Goal: Task Accomplishment & Management: Manage account settings

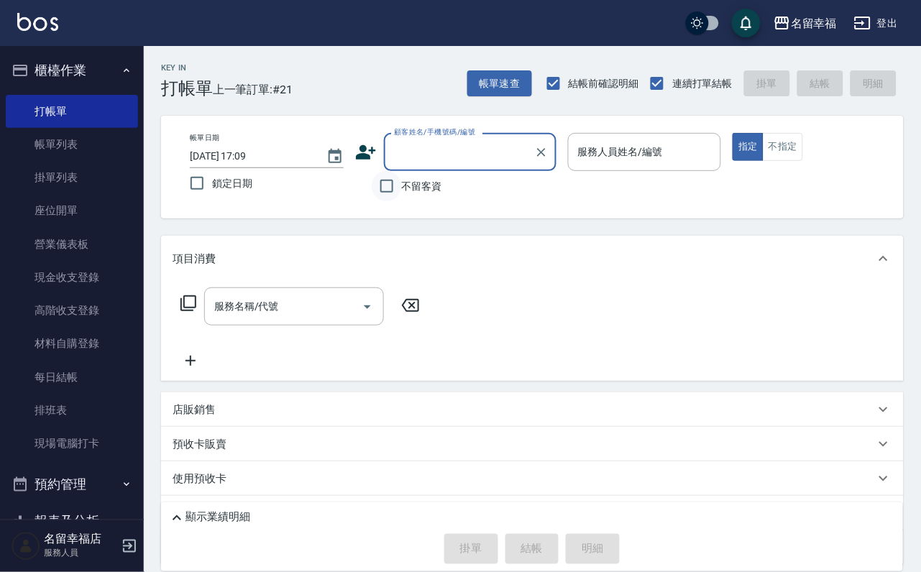
click at [391, 189] on input "不留客資" at bounding box center [387, 186] width 30 height 30
checkbox input "true"
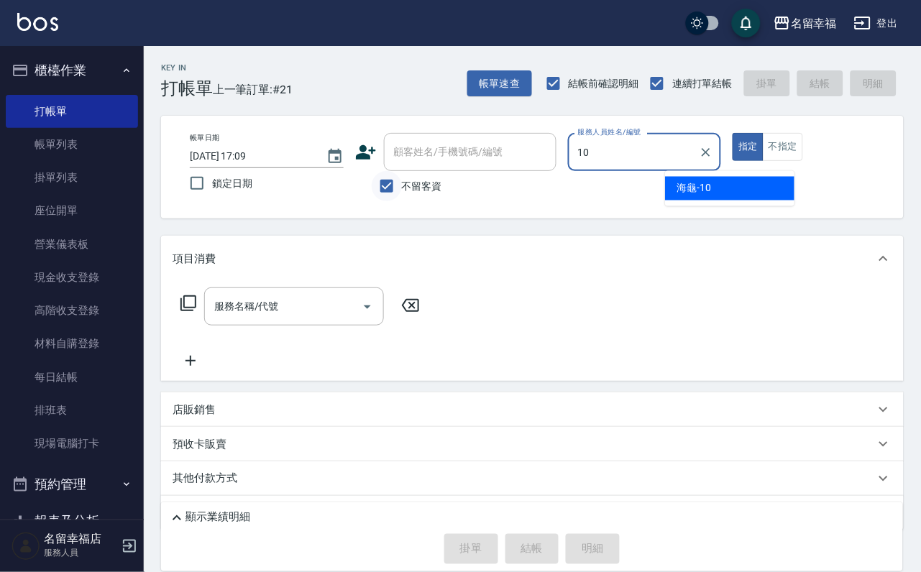
type input "海龜-10"
type button "true"
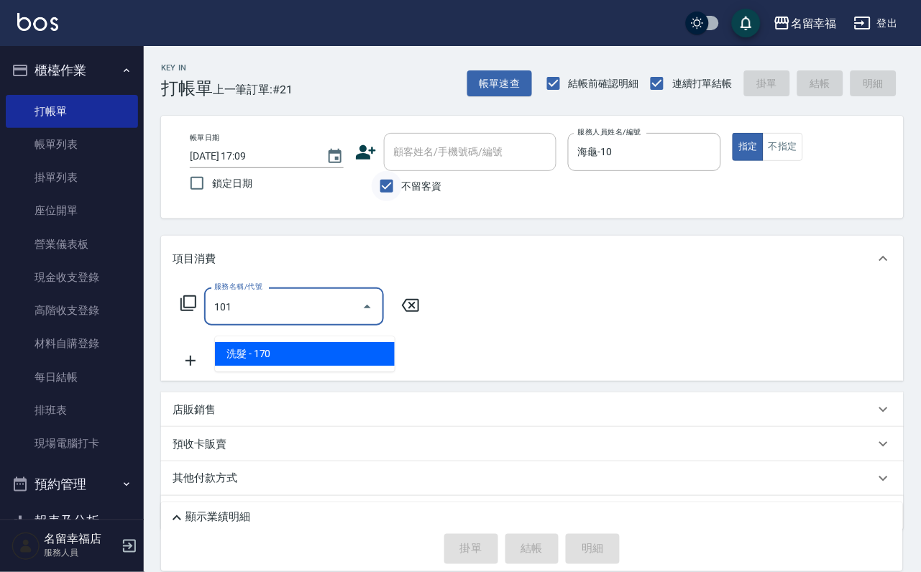
type input "洗髮(101)"
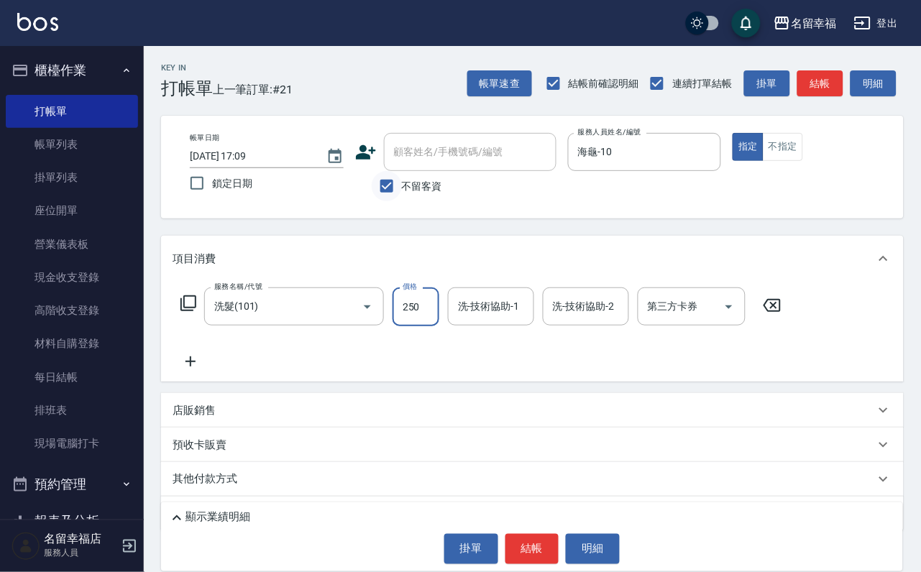
type input "250"
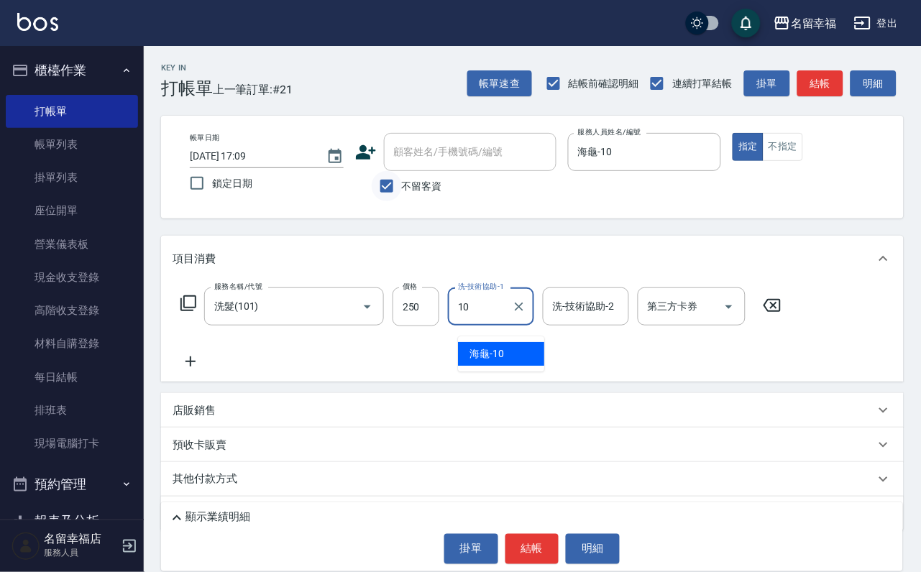
type input "海龜-10"
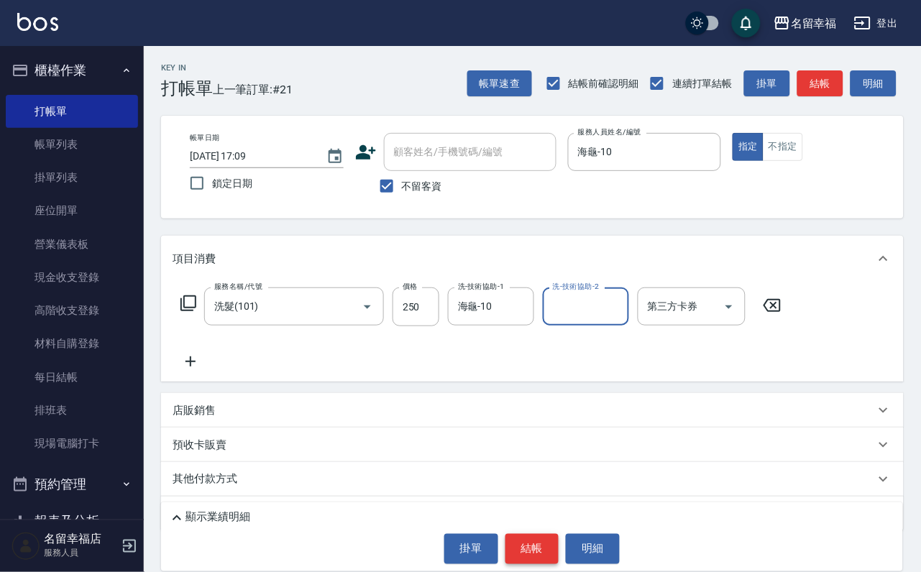
click at [536, 556] on button "結帳" at bounding box center [533, 549] width 54 height 30
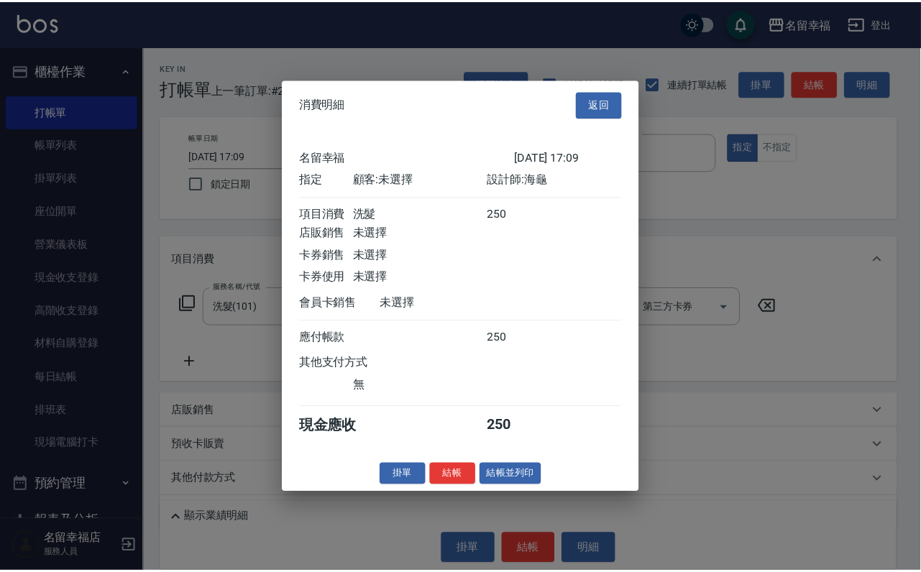
scroll to position [178, 0]
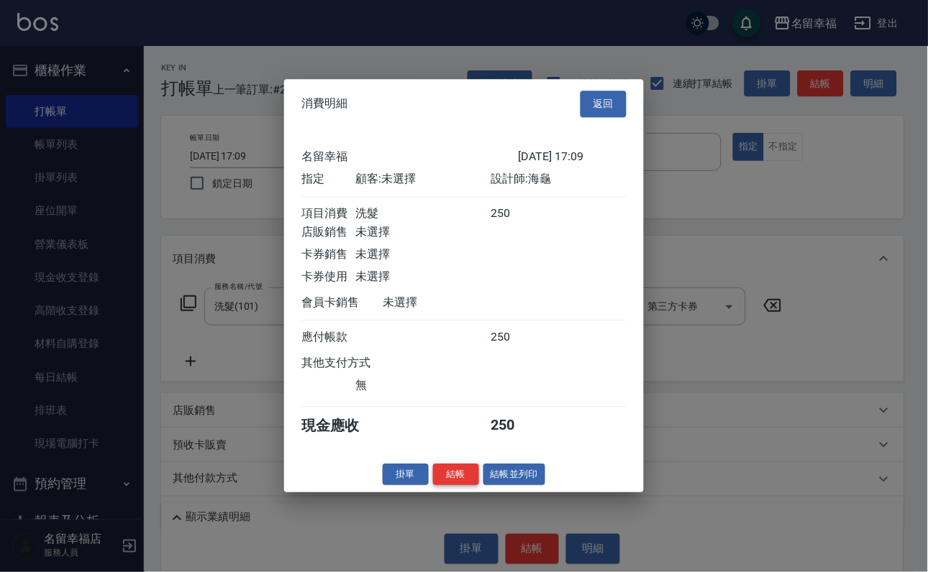
click at [447, 486] on button "結帳" at bounding box center [456, 475] width 46 height 22
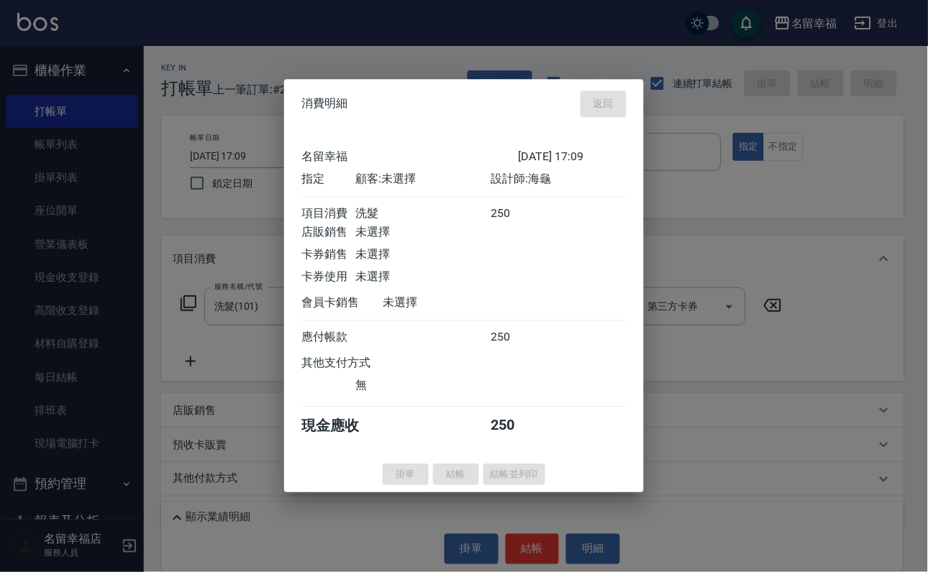
type input "2025/10/06 17:55"
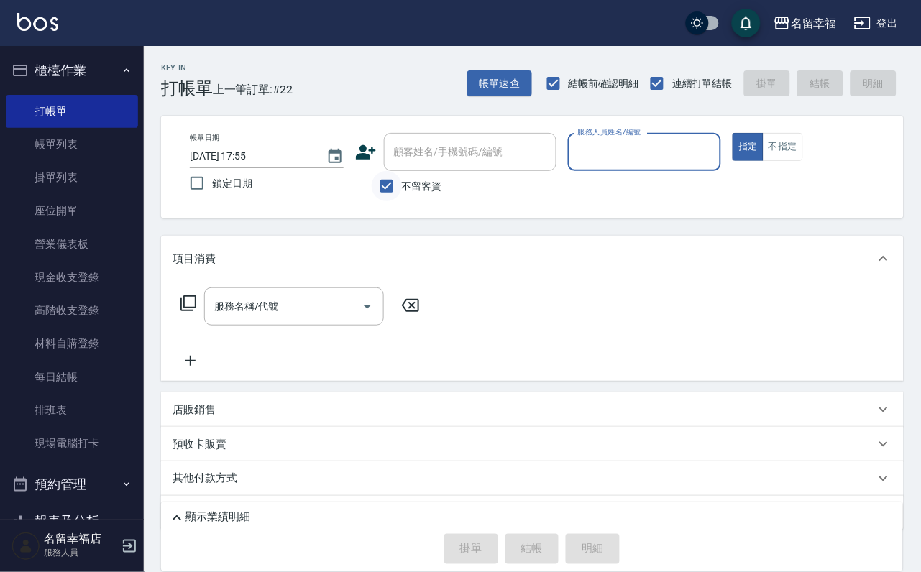
drag, startPoint x: 383, startPoint y: 191, endPoint x: 394, endPoint y: 176, distance: 18.4
click at [383, 191] on input "不留客資" at bounding box center [387, 186] width 30 height 30
checkbox input "false"
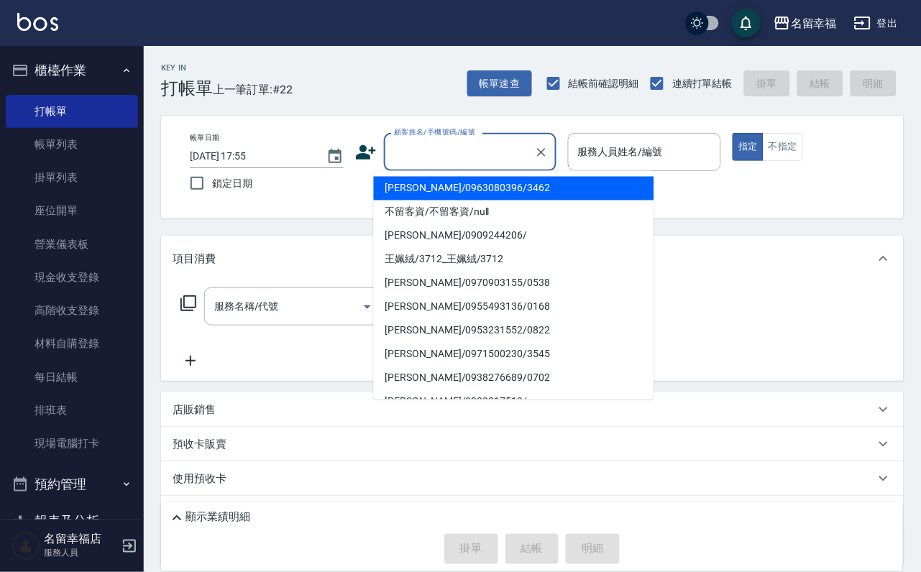
click at [442, 143] on input "顧客姓名/手機號碼/編號" at bounding box center [459, 151] width 138 height 25
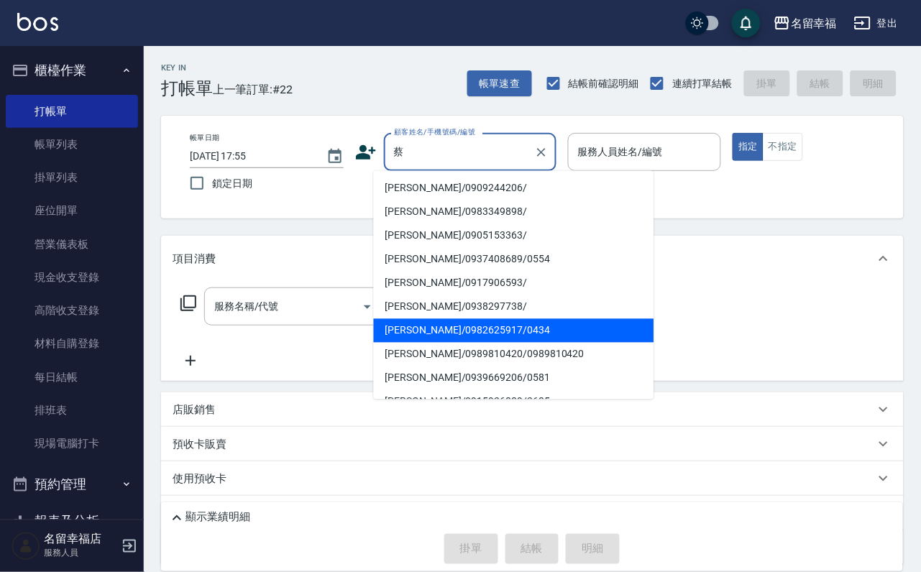
click at [448, 332] on li "蔡欣芸/0982625917/0434" at bounding box center [514, 331] width 280 height 24
type input "蔡欣芸/0982625917/0434"
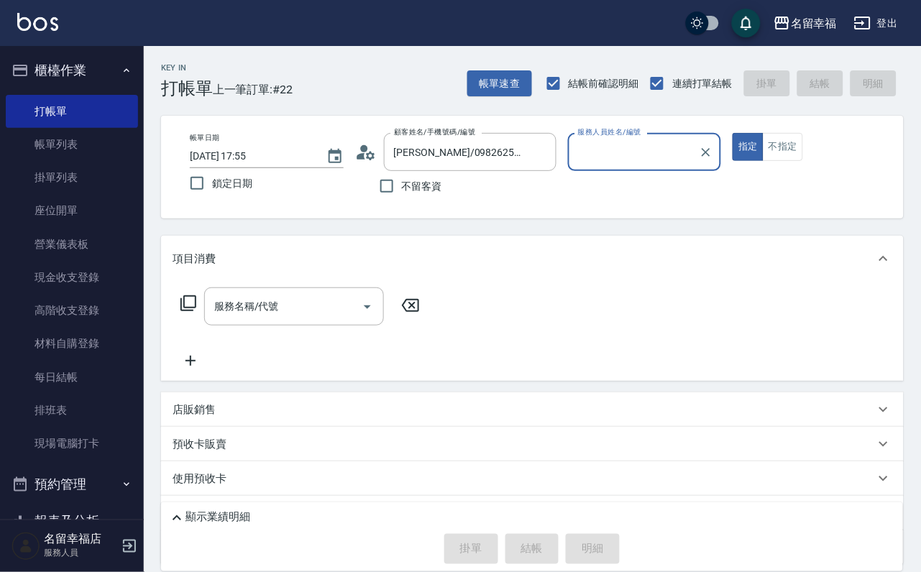
type input "語瑄-6"
click at [197, 312] on icon at bounding box center [188, 303] width 17 height 17
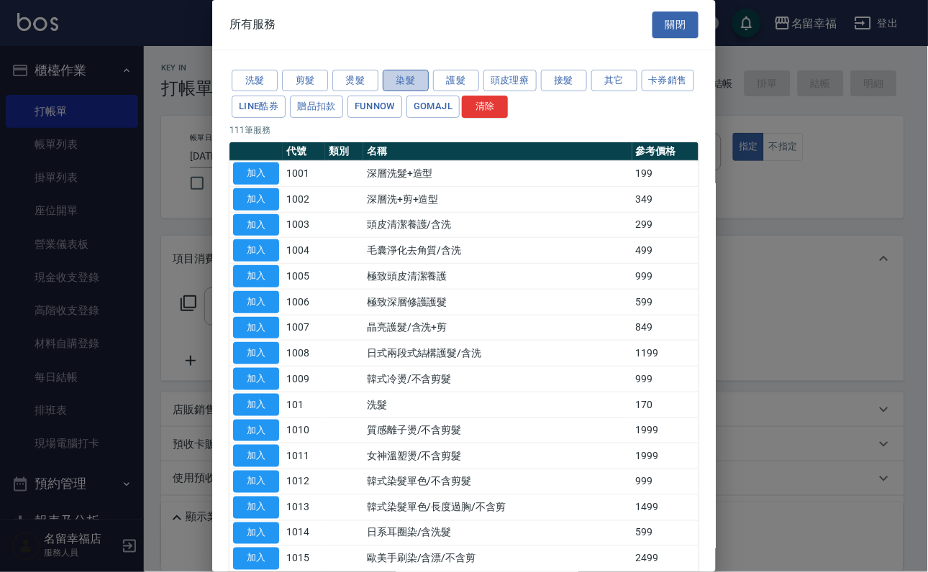
click at [401, 88] on button "染髮" at bounding box center [406, 81] width 46 height 22
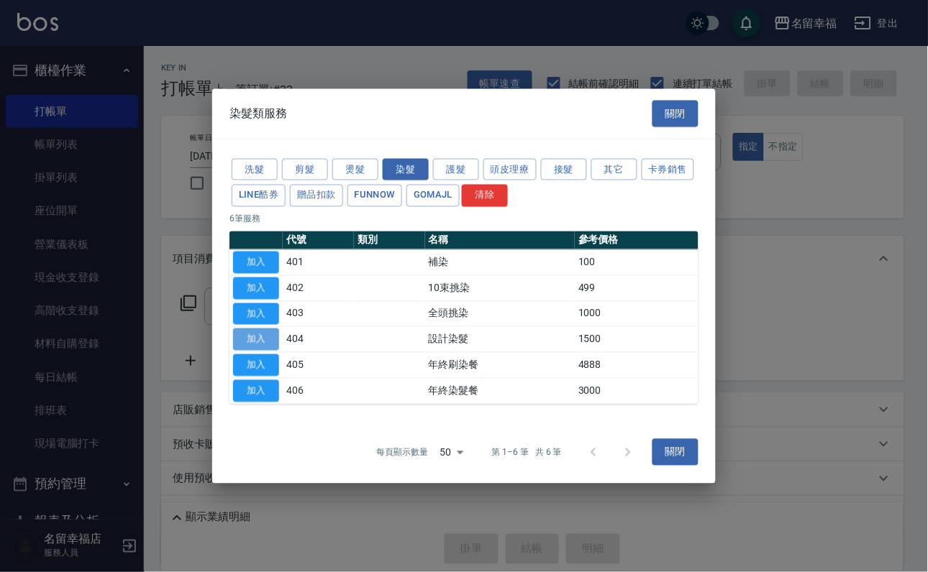
click at [251, 349] on button "加入" at bounding box center [256, 340] width 46 height 22
type input "設計染髮(404)"
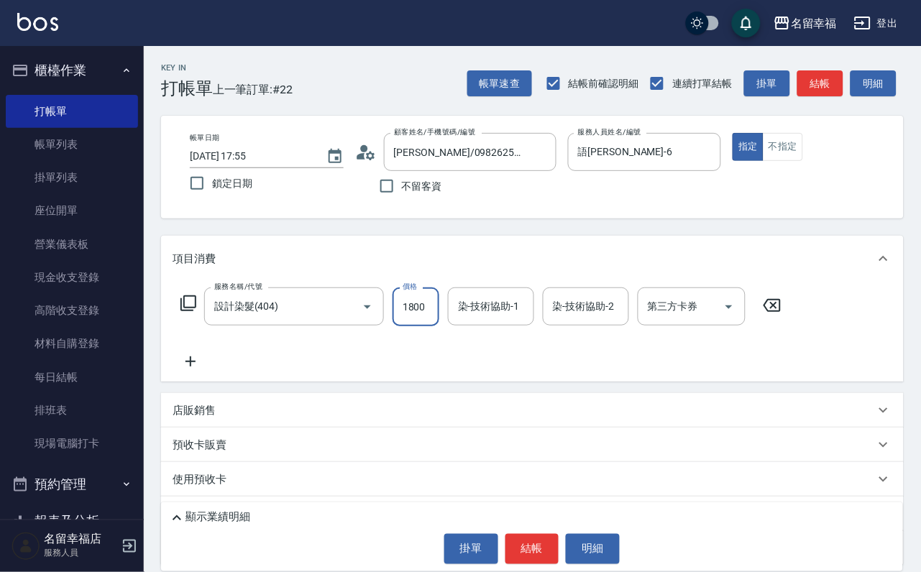
scroll to position [0, 1]
type input "1800"
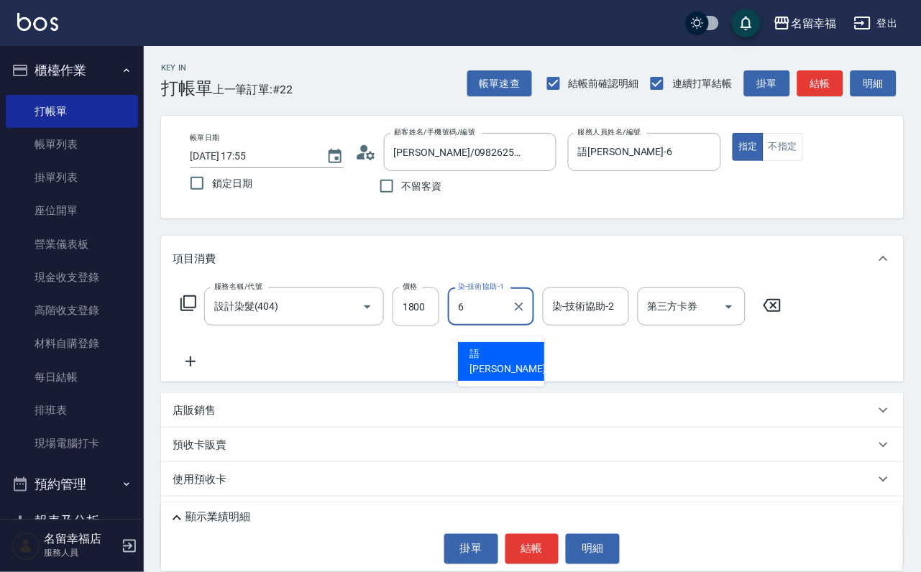
type input "語瑄-6"
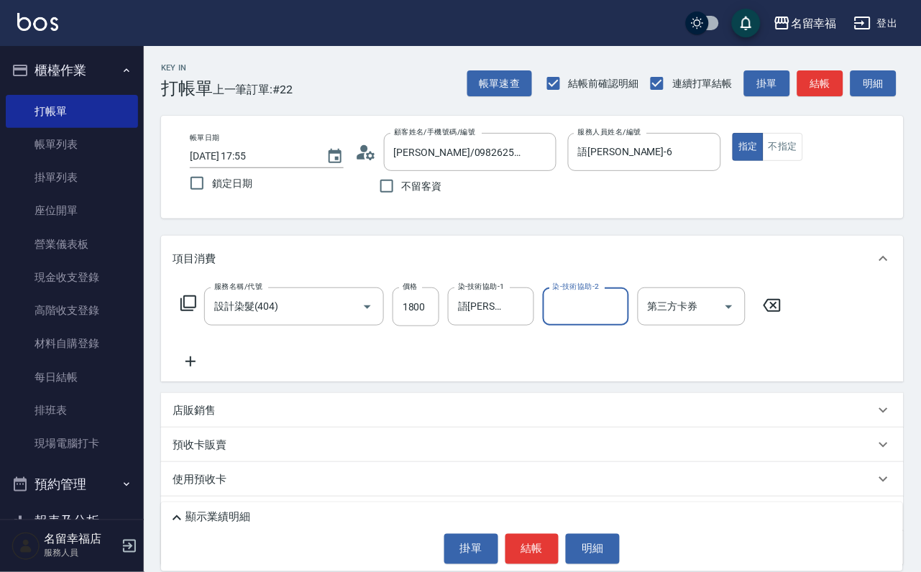
click at [195, 312] on icon at bounding box center [188, 303] width 17 height 17
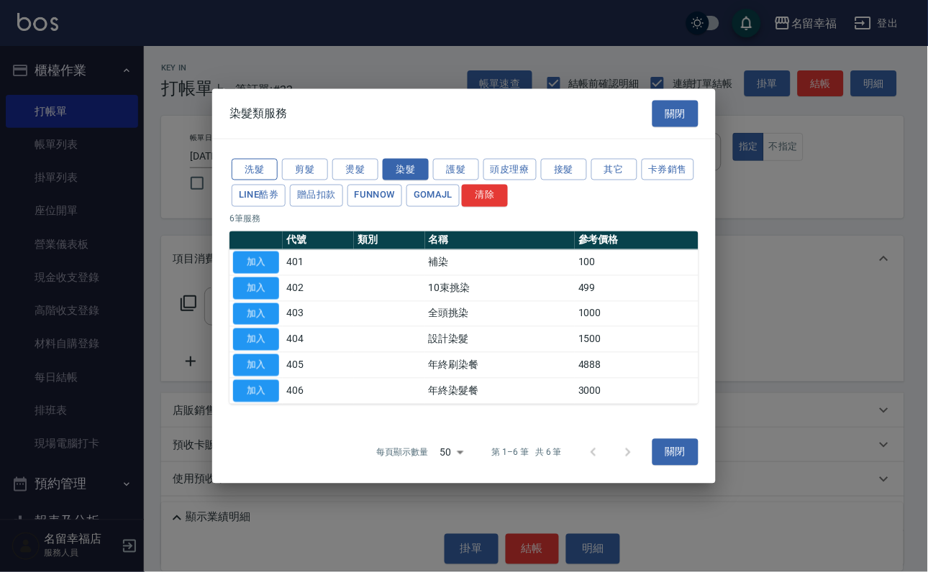
click at [255, 158] on button "洗髮" at bounding box center [255, 169] width 46 height 22
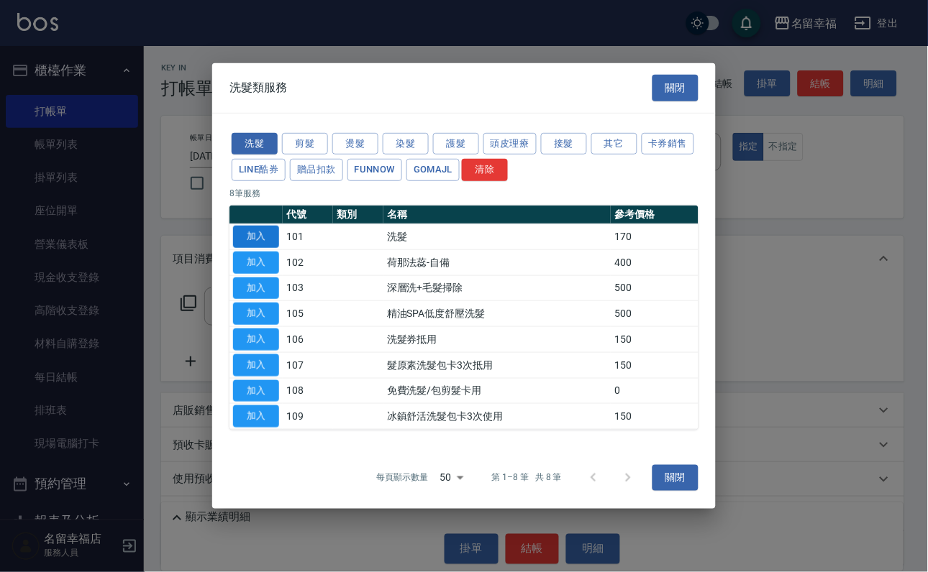
click at [258, 226] on button "加入" at bounding box center [256, 237] width 46 height 22
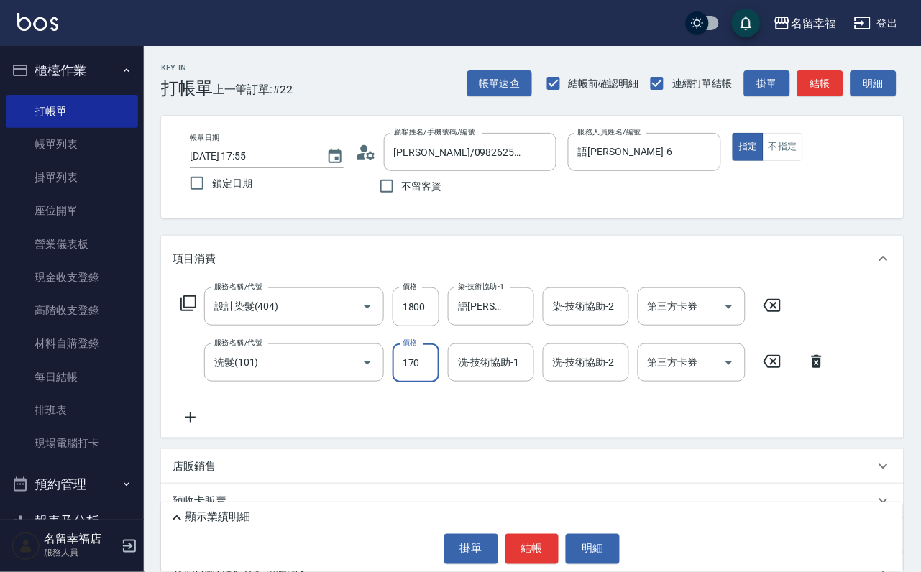
click at [393, 383] on input "170" at bounding box center [416, 363] width 47 height 39
click at [417, 383] on input "170" at bounding box center [416, 363] width 47 height 39
type input "200"
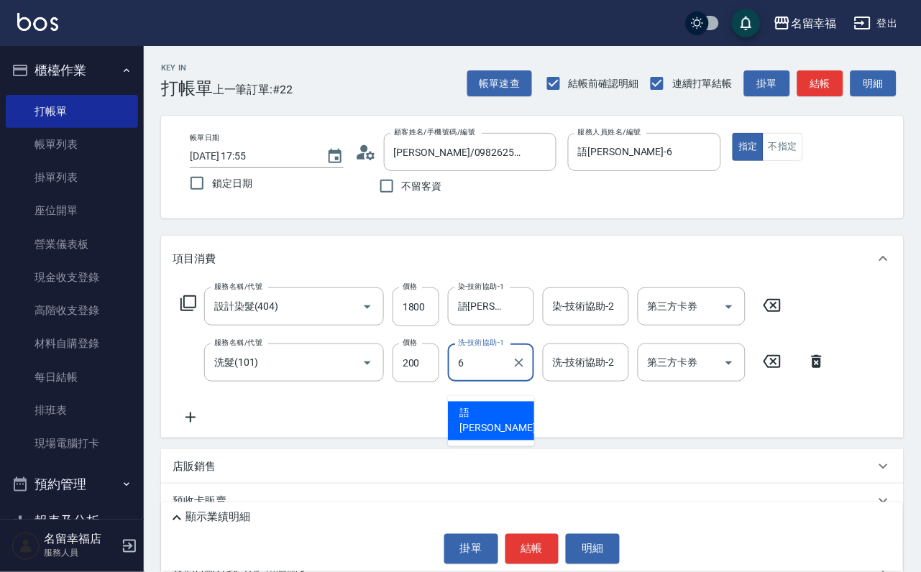
type input "語瑄-6"
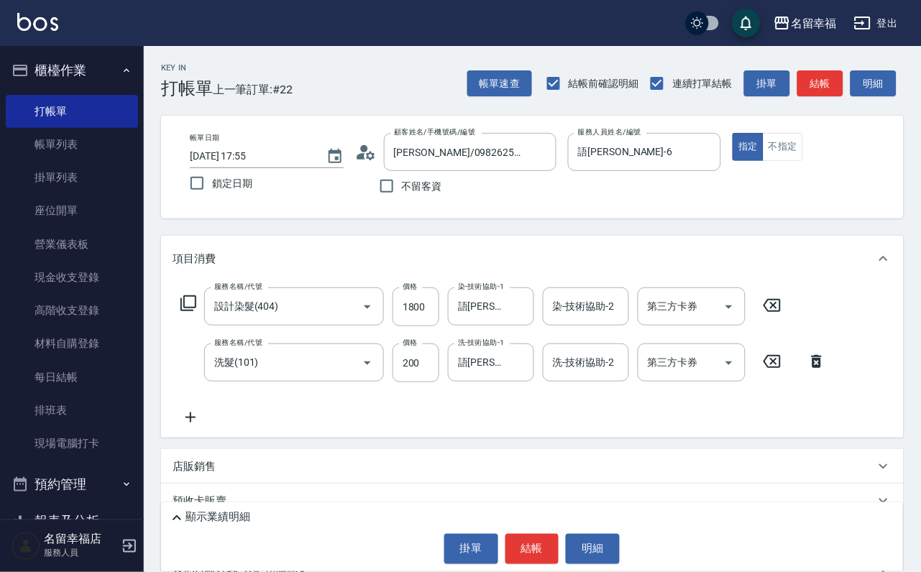
click at [192, 312] on icon at bounding box center [188, 303] width 17 height 17
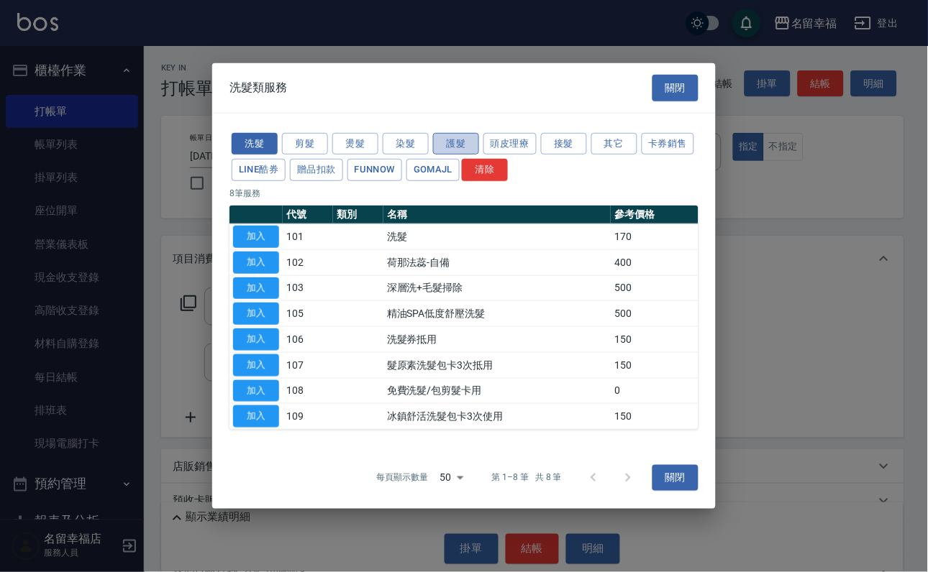
click at [446, 132] on button "護髮" at bounding box center [456, 143] width 46 height 22
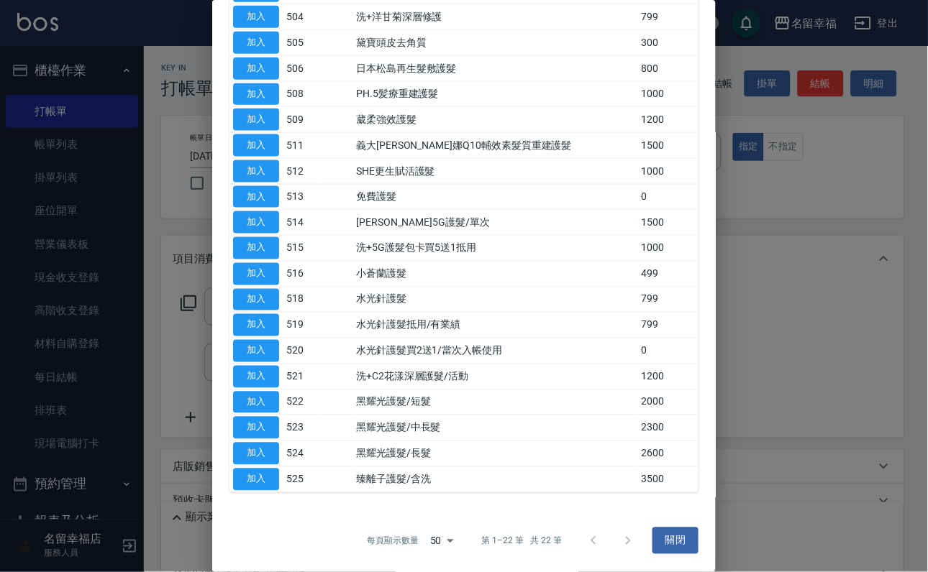
scroll to position [324, 0]
click at [255, 311] on button "加入" at bounding box center [256, 300] width 46 height 22
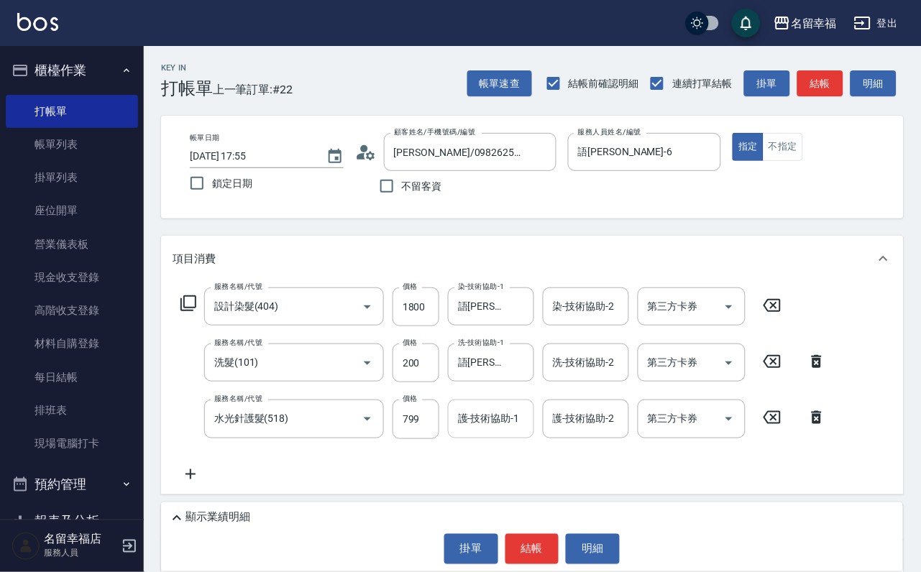
click at [485, 431] on input "護-技術協助-1" at bounding box center [490, 418] width 73 height 25
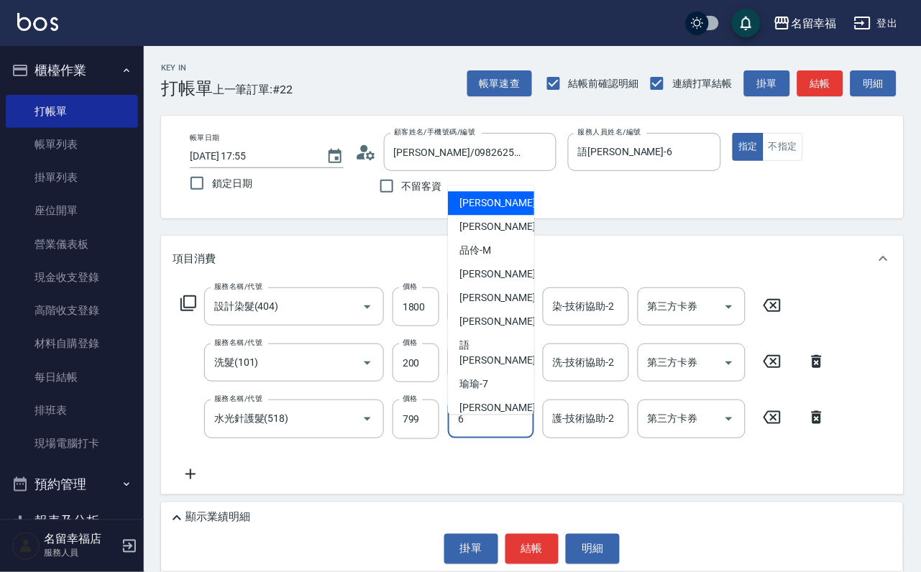
type input "語瑄-6"
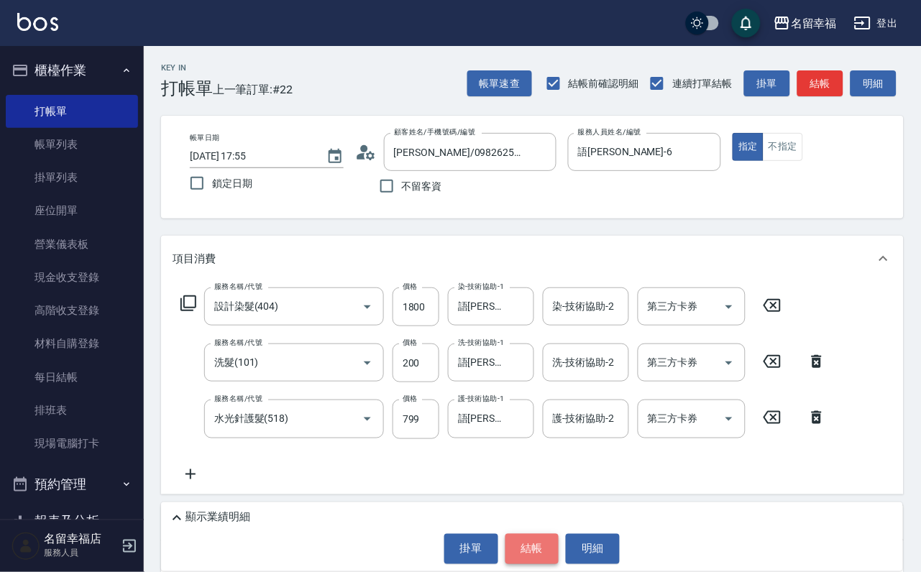
click at [524, 541] on button "結帳" at bounding box center [533, 549] width 54 height 30
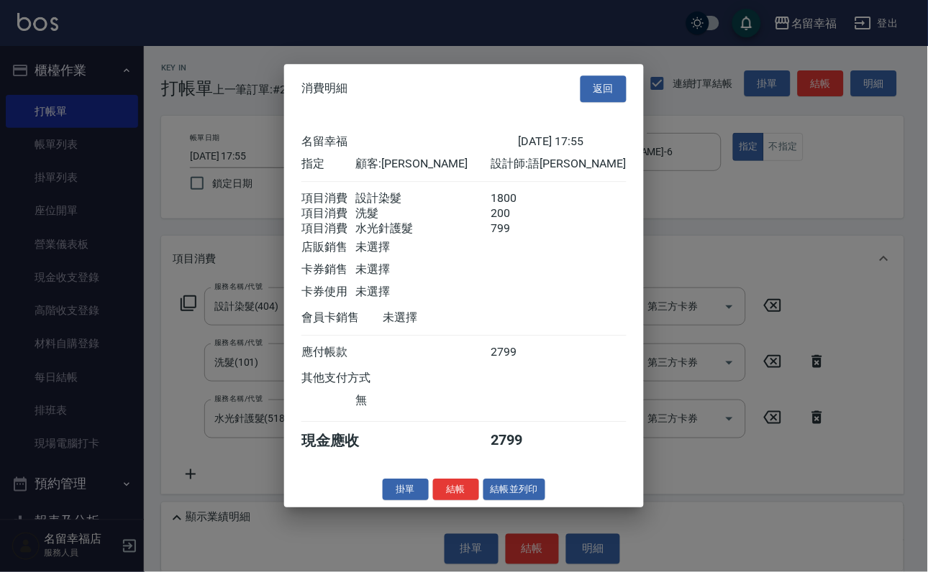
scroll to position [285, 0]
click at [790, 543] on div at bounding box center [464, 286] width 928 height 572
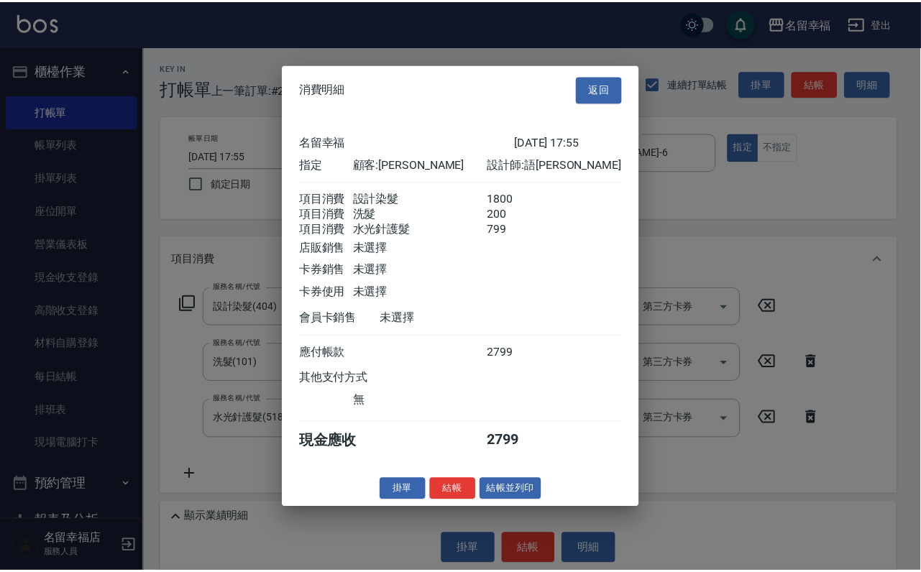
scroll to position [0, 0]
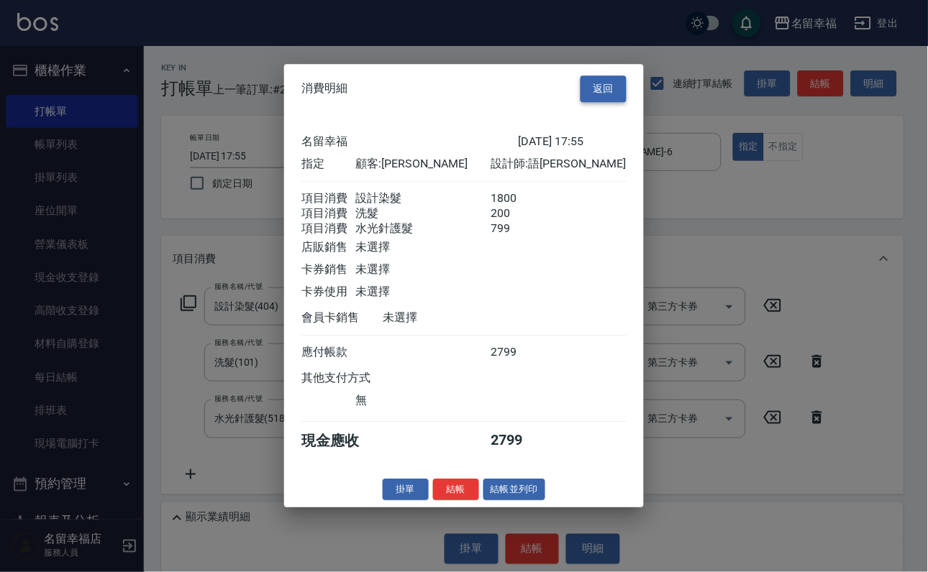
click at [604, 76] on button "返回" at bounding box center [603, 89] width 46 height 27
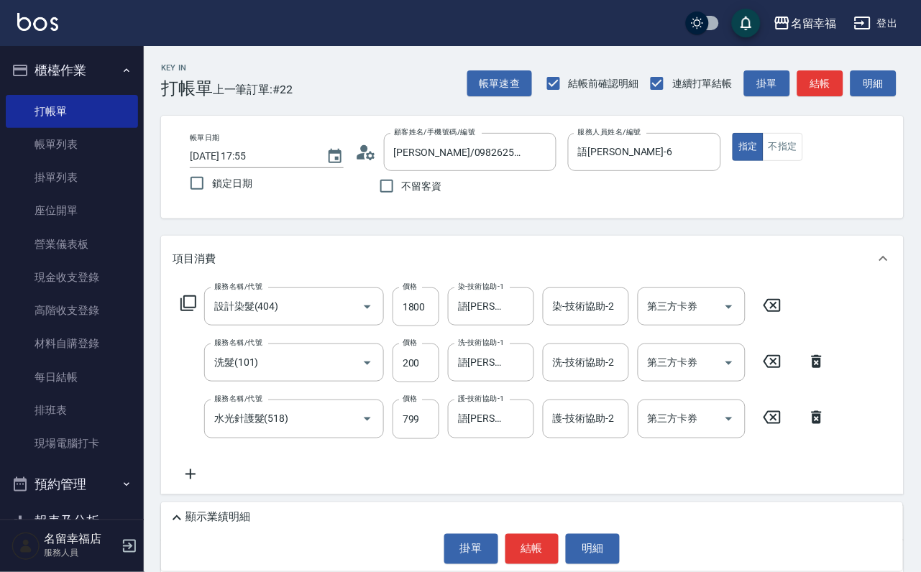
click at [191, 312] on icon at bounding box center [188, 303] width 17 height 17
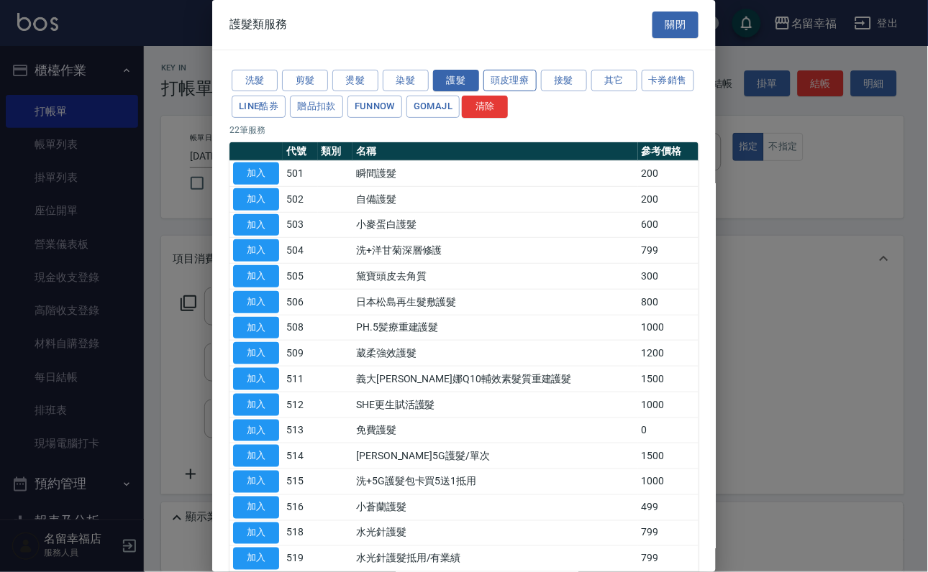
click at [531, 92] on button "頭皮理療" at bounding box center [509, 81] width 53 height 22
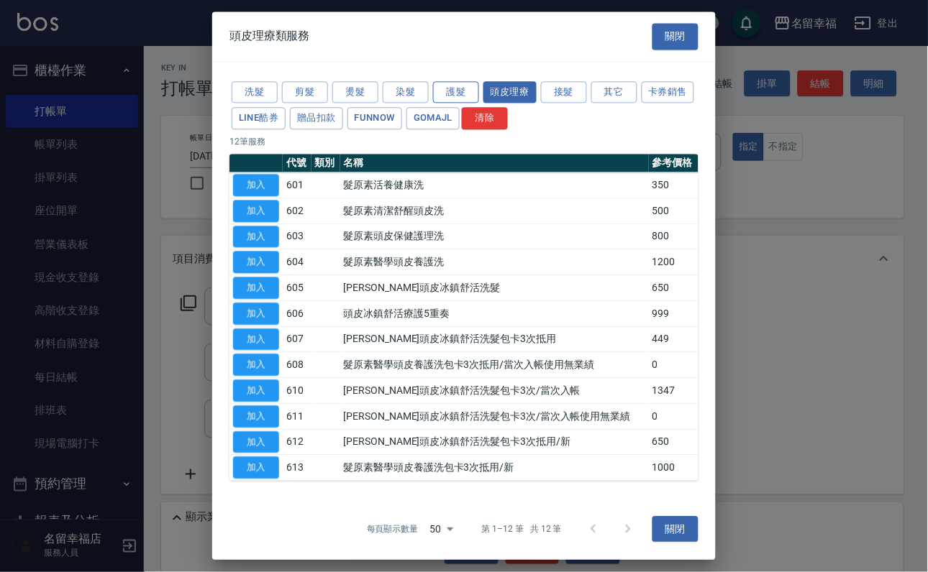
click at [442, 96] on button "護髮" at bounding box center [456, 92] width 46 height 22
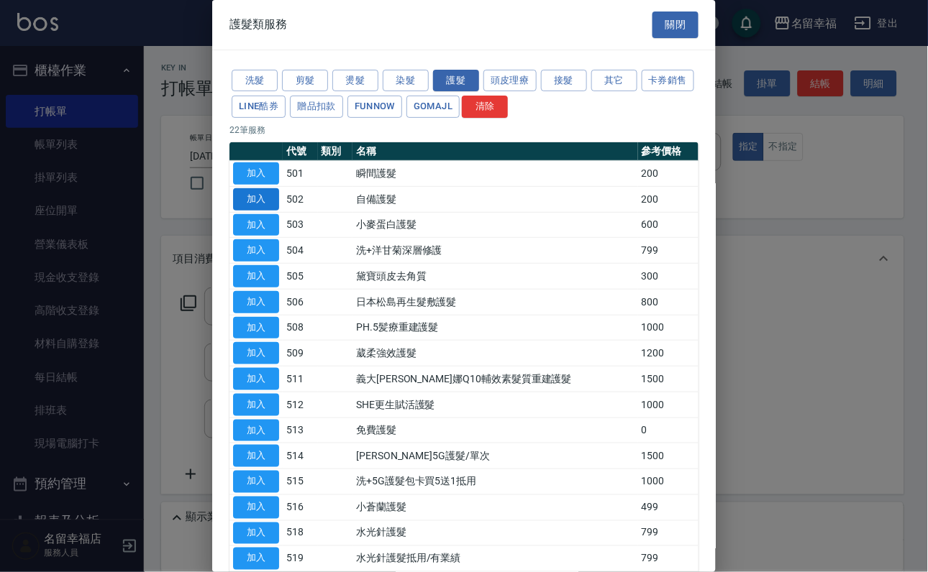
click at [266, 211] on button "加入" at bounding box center [256, 199] width 46 height 22
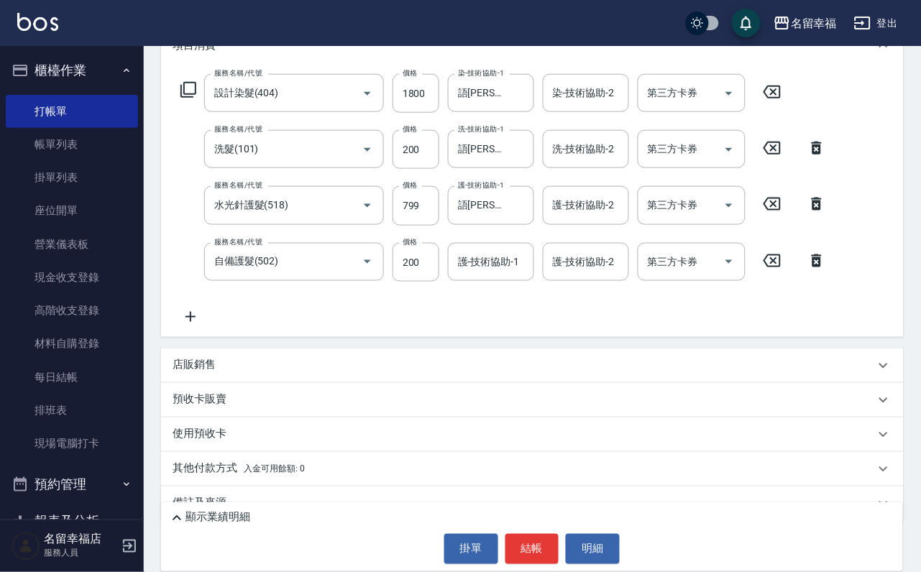
scroll to position [216, 0]
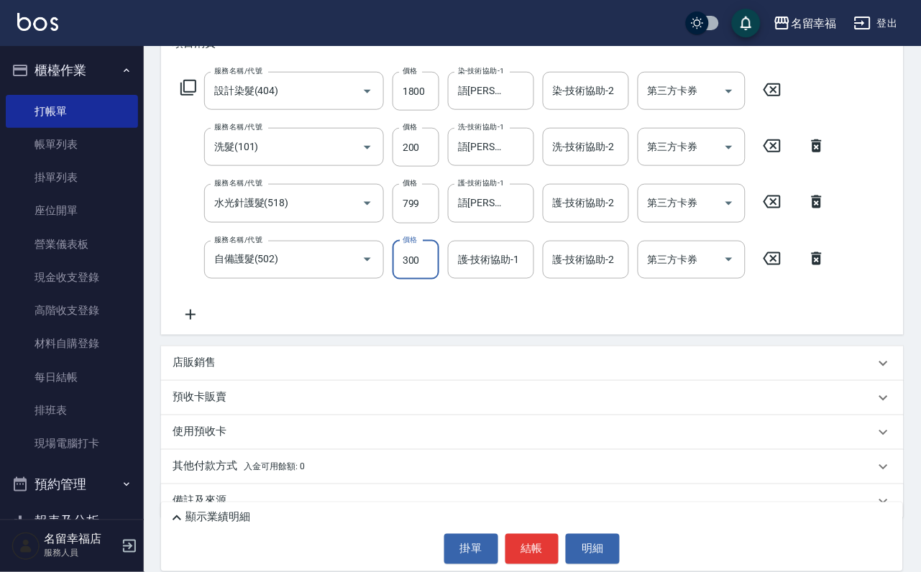
type input "300"
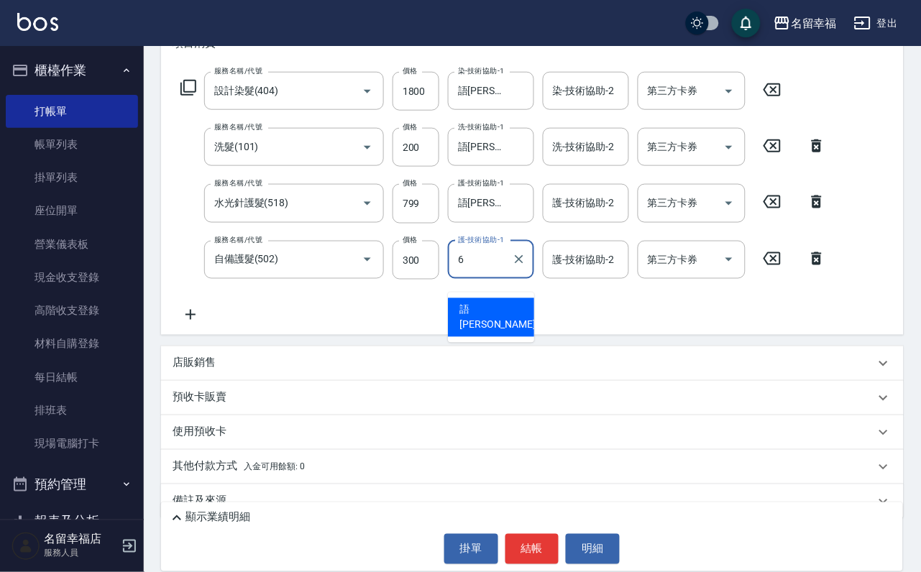
type input "語瑄-6"
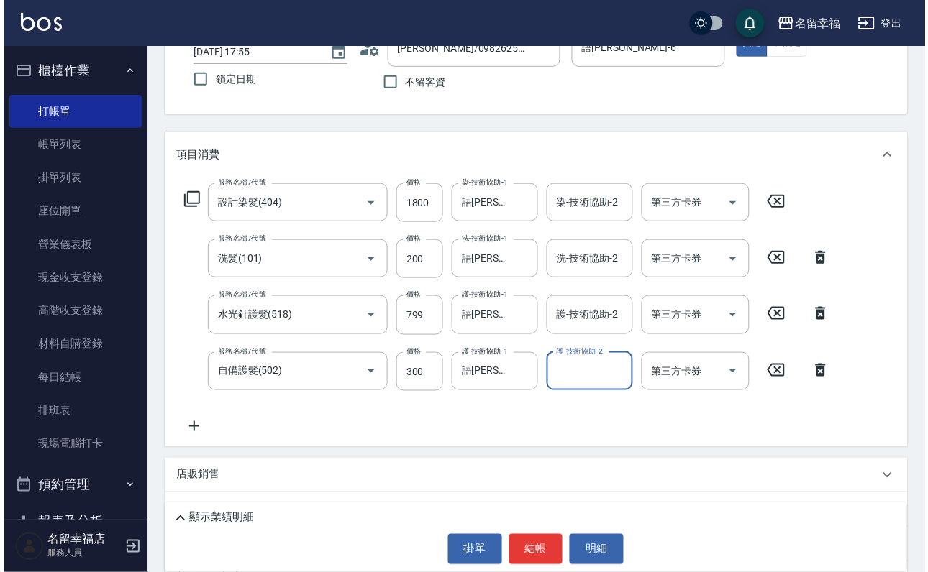
scroll to position [288, 0]
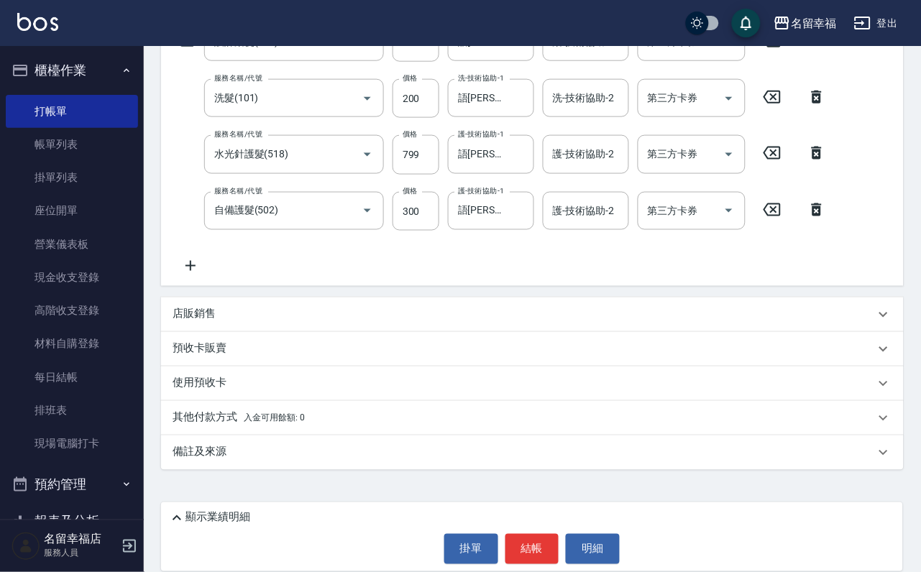
click at [387, 510] on div "顯示業績明細" at bounding box center [535, 518] width 735 height 17
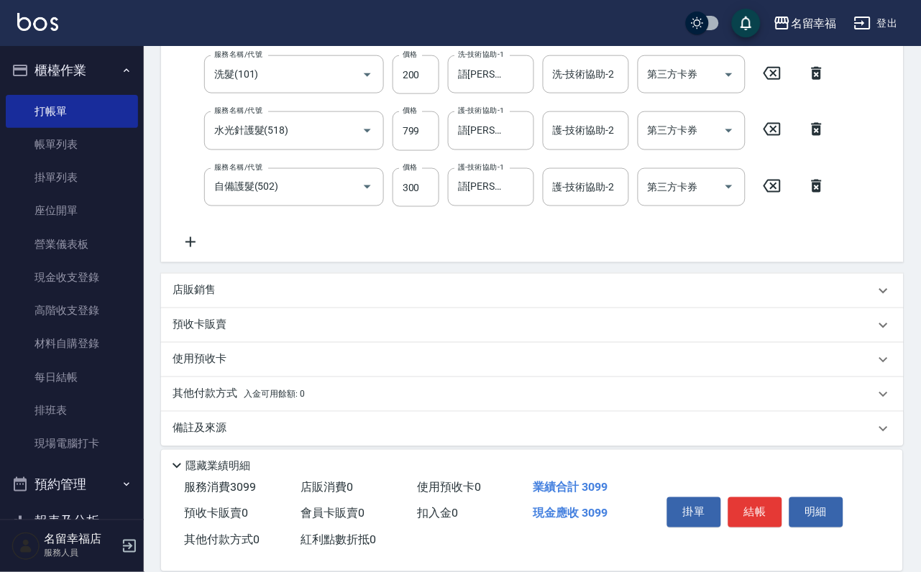
click at [216, 457] on div "隱藏業績明細" at bounding box center [535, 465] width 735 height 17
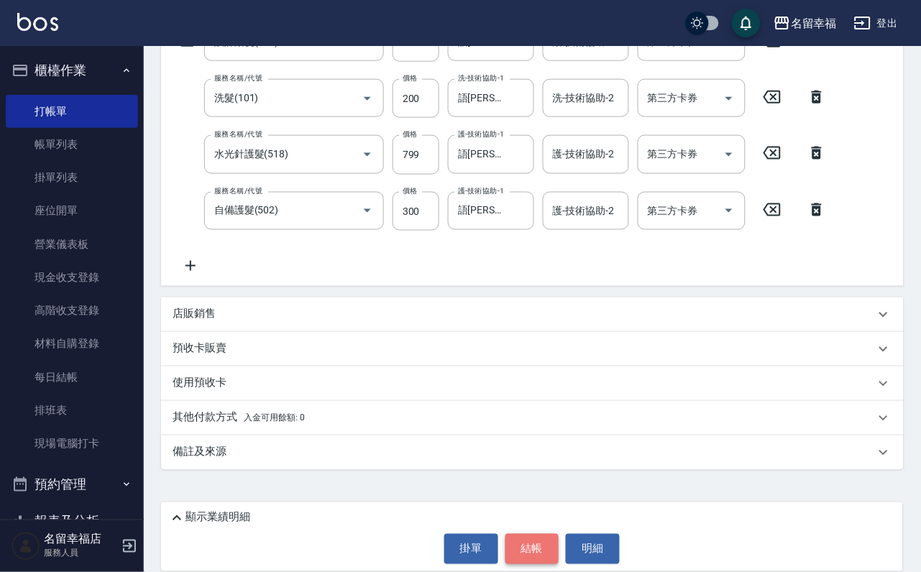
click at [511, 535] on button "結帳" at bounding box center [533, 549] width 54 height 30
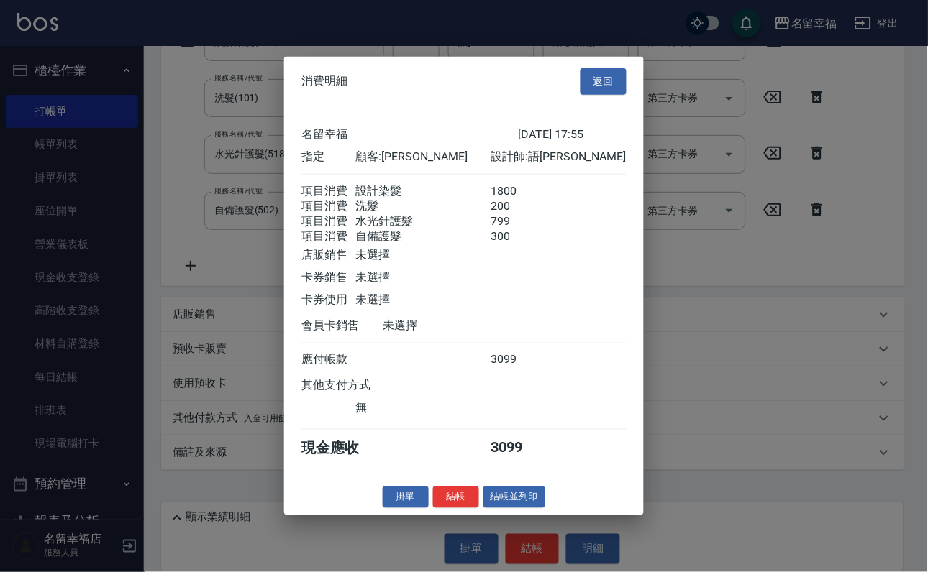
scroll to position [339, 0]
click at [439, 508] on button "結帳" at bounding box center [456, 497] width 46 height 22
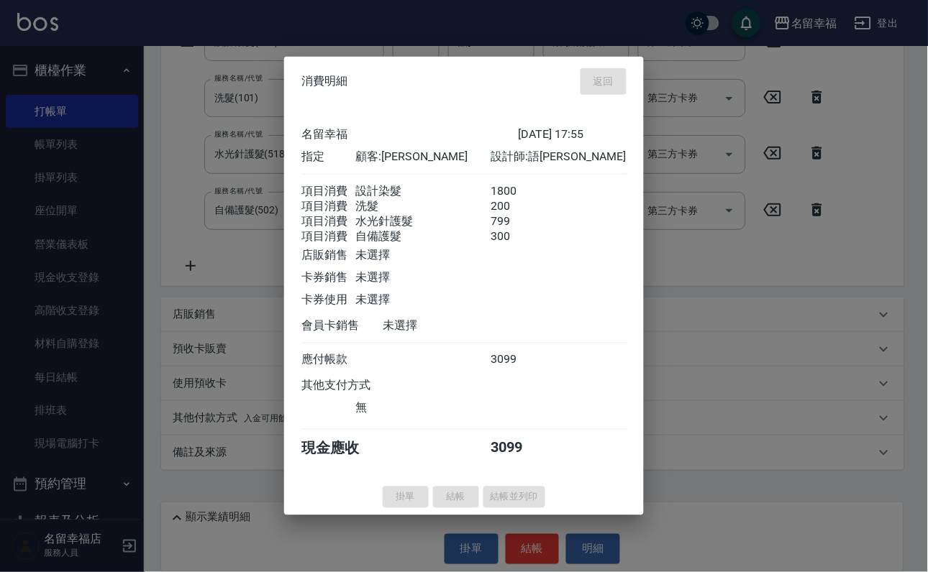
type input "2025/10/06 18:14"
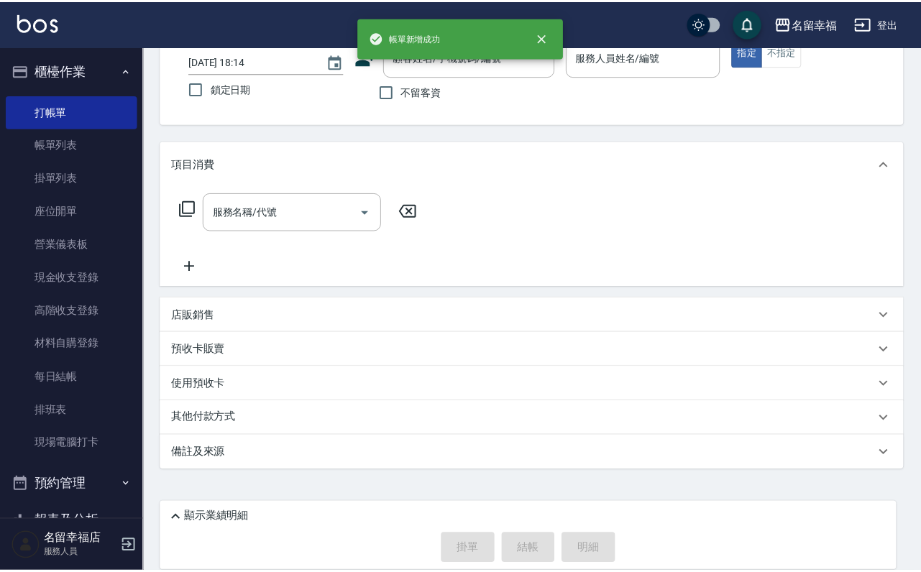
scroll to position [0, 0]
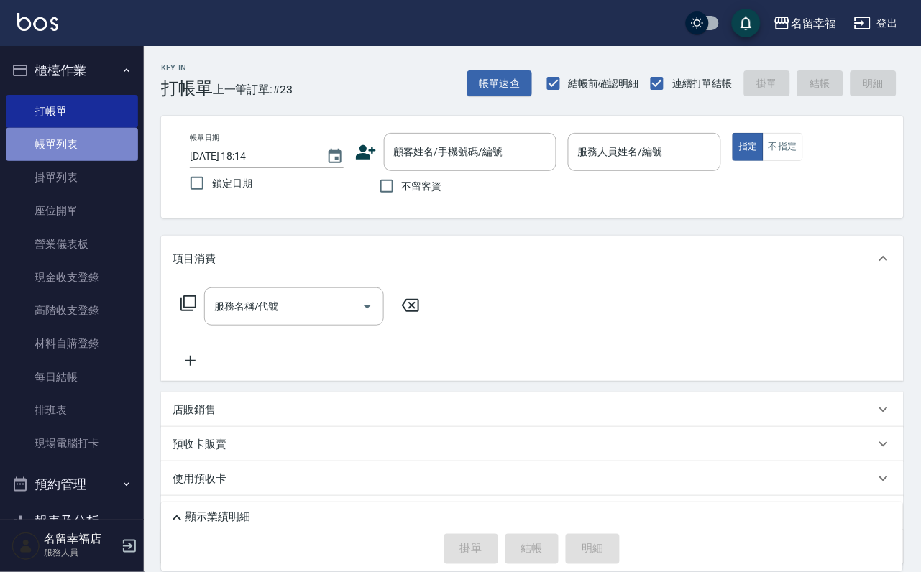
click at [98, 160] on link "帳單列表" at bounding box center [72, 144] width 132 height 33
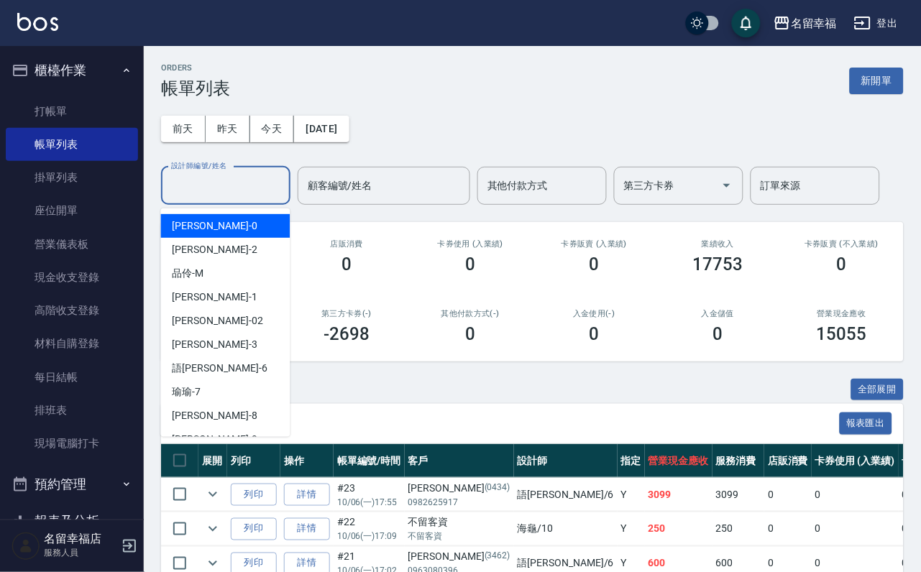
click at [229, 195] on input "設計師編號/姓名" at bounding box center [226, 185] width 116 height 25
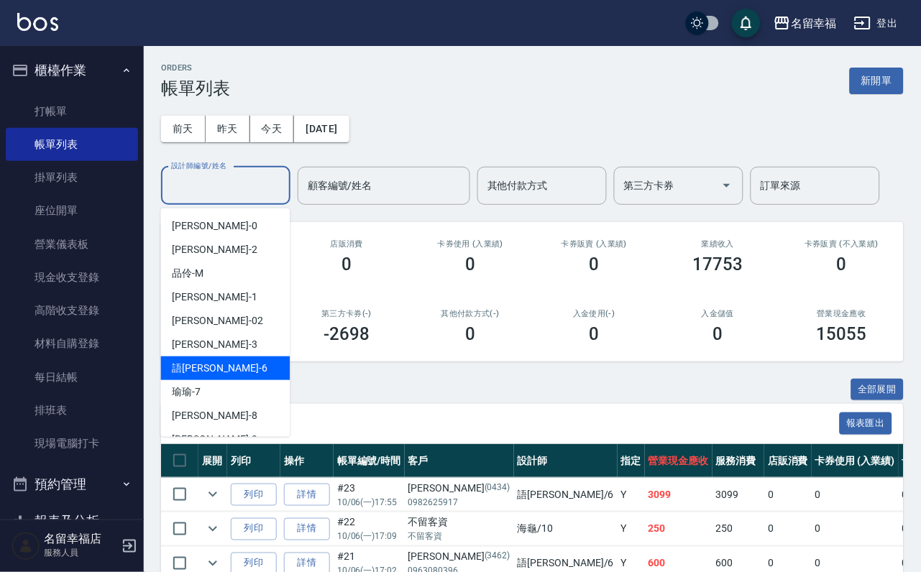
click at [218, 376] on div "語瑄 -6" at bounding box center [225, 369] width 129 height 24
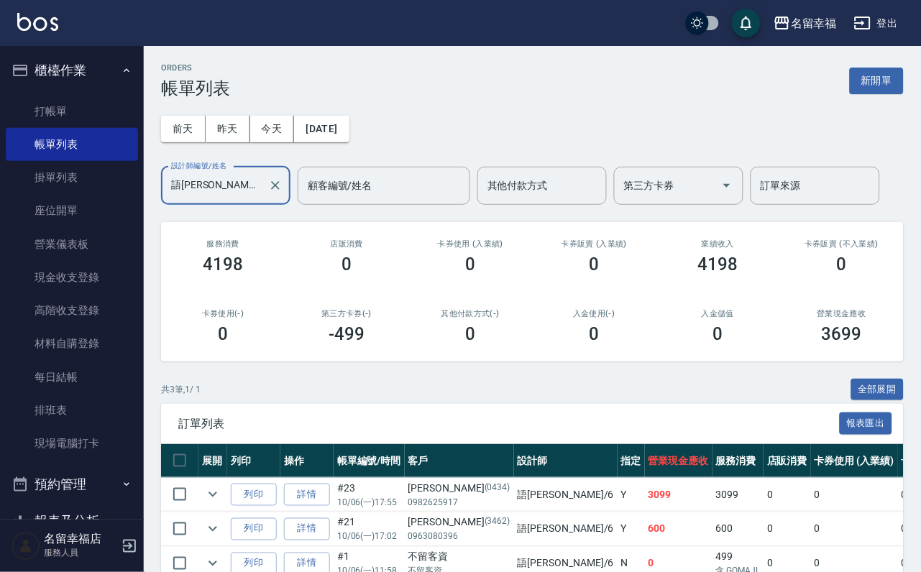
click at [224, 180] on input "語瑄-6" at bounding box center [215, 185] width 95 height 25
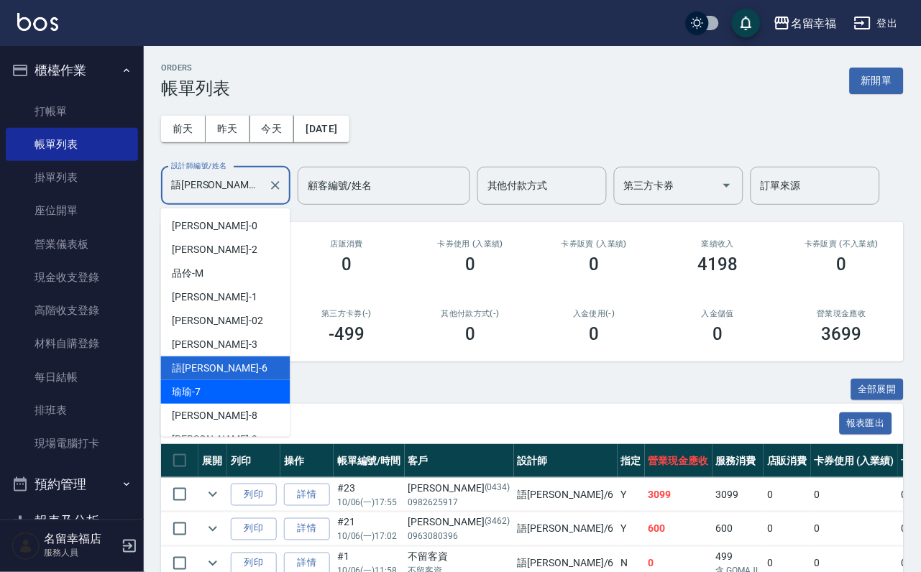
drag, startPoint x: 217, startPoint y: 388, endPoint x: 216, endPoint y: 380, distance: 8.0
click at [216, 385] on div "瑜瑜 -7" at bounding box center [225, 392] width 129 height 24
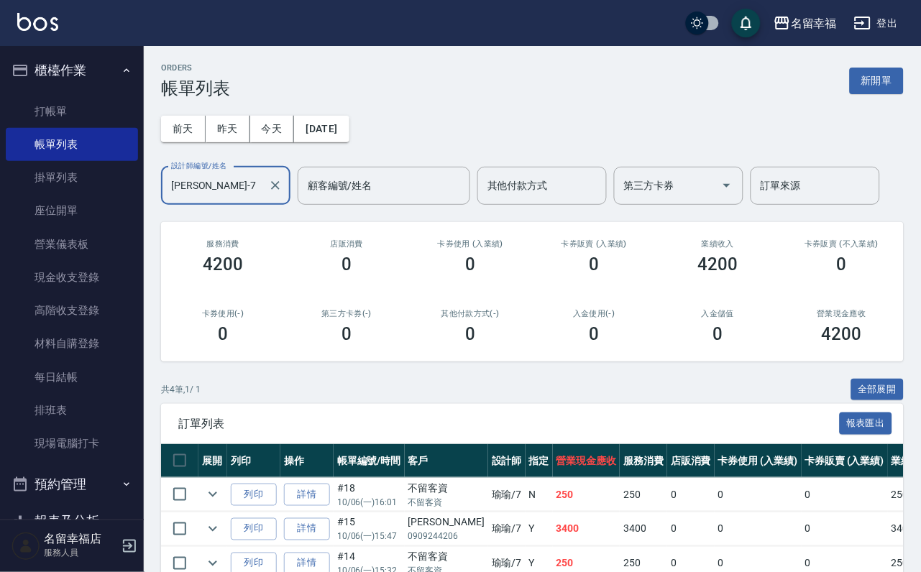
click at [229, 178] on input "瑜瑜-7" at bounding box center [215, 185] width 95 height 25
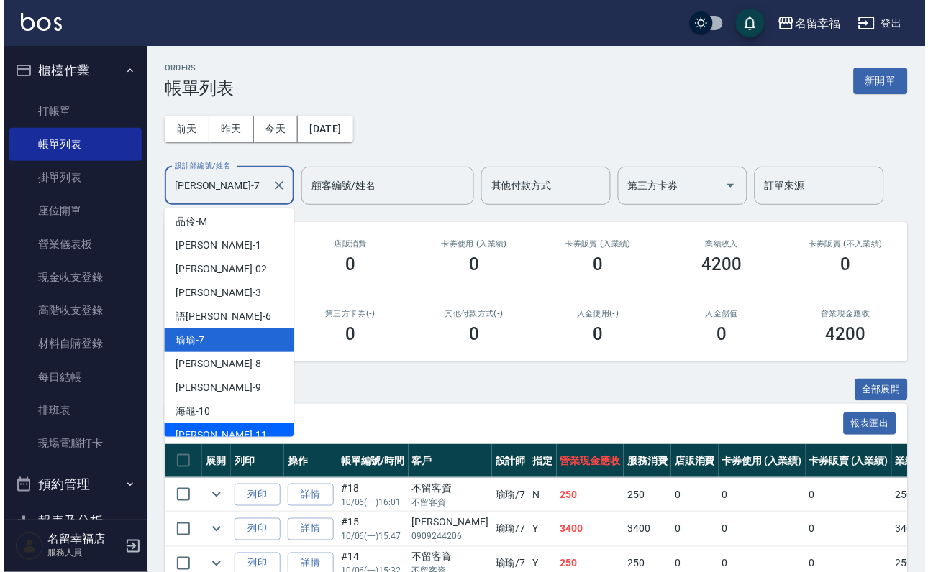
scroll to position [108, 0]
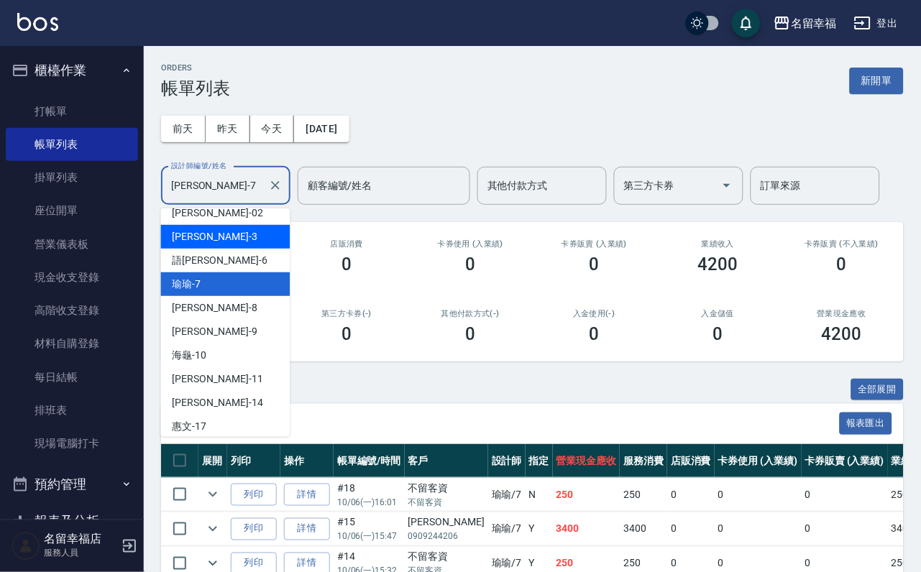
click at [225, 239] on div "晉瑋 -3" at bounding box center [225, 237] width 129 height 24
type input "晉瑋-3"
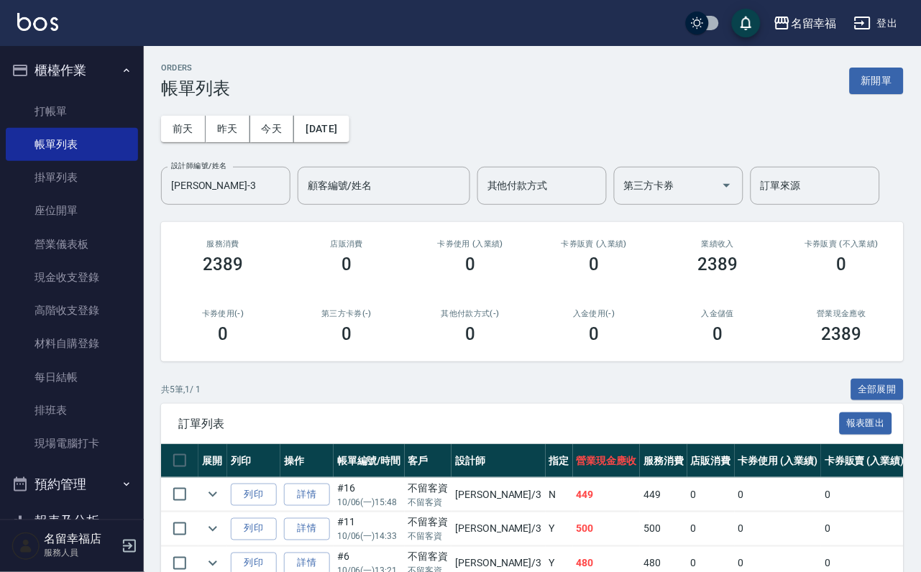
click at [60, 98] on ul "打帳單 帳單列表 掛單列表 座位開單 營業儀表板 現金收支登錄 高階收支登錄 材料自購登錄 每日結帳 排班表 現場電腦打卡" at bounding box center [72, 278] width 132 height 378
click at [62, 111] on link "打帳單" at bounding box center [72, 111] width 132 height 33
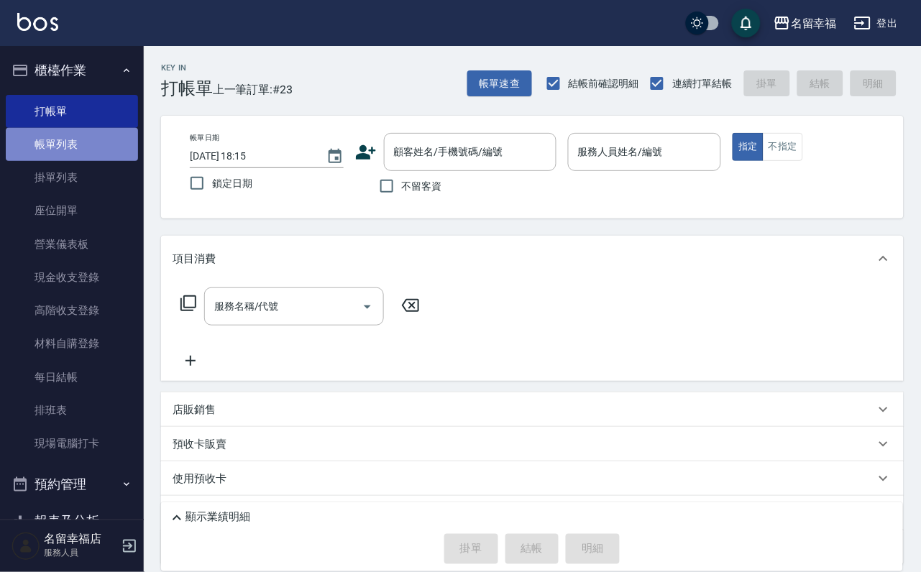
click at [74, 138] on link "帳單列表" at bounding box center [72, 144] width 132 height 33
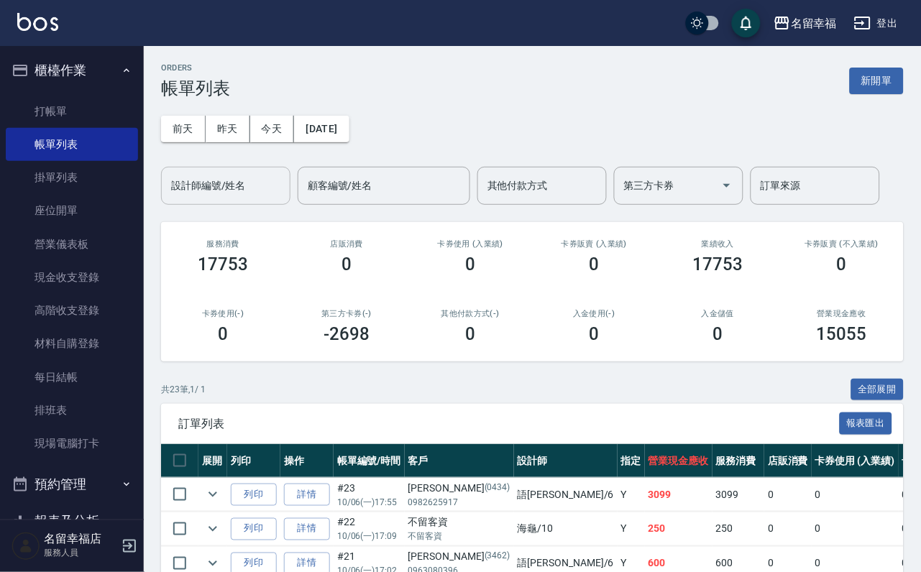
click at [206, 191] on input "設計師編號/姓名" at bounding box center [226, 185] width 116 height 25
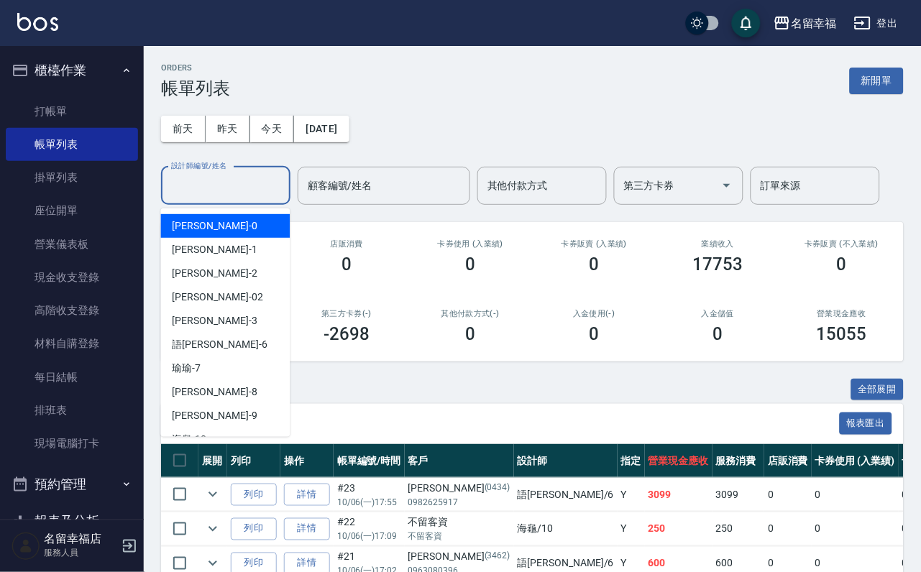
drag, startPoint x: 244, startPoint y: 199, endPoint x: 175, endPoint y: 324, distance: 142.3
click at [175, 324] on span "晉瑋 -3" at bounding box center [215, 321] width 85 height 15
type input "晉瑋-3"
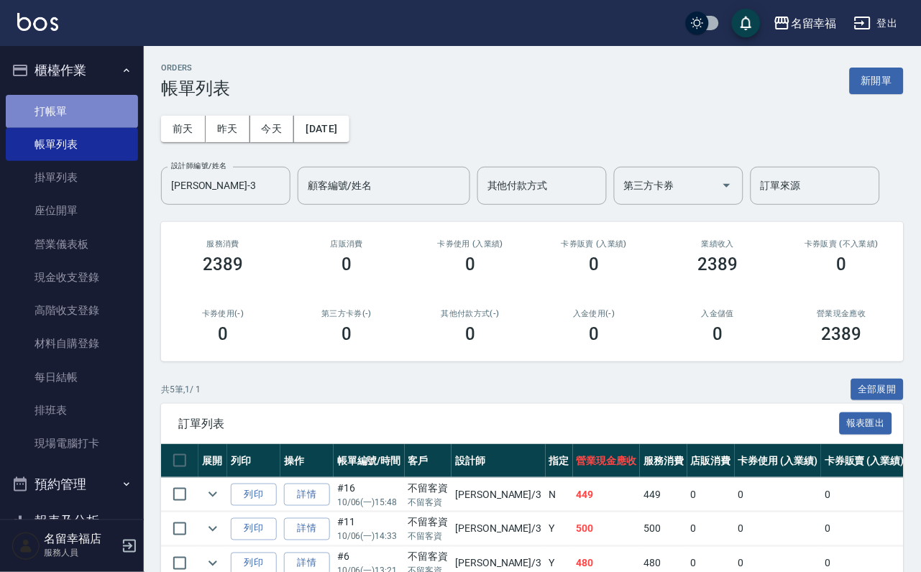
click at [81, 104] on link "打帳單" at bounding box center [72, 111] width 132 height 33
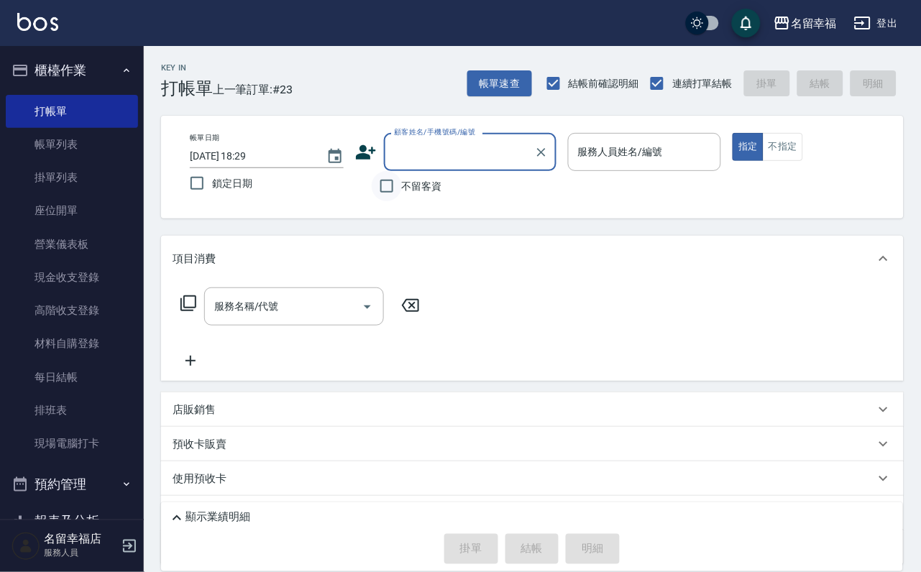
click at [394, 188] on input "不留客資" at bounding box center [387, 186] width 30 height 30
checkbox input "true"
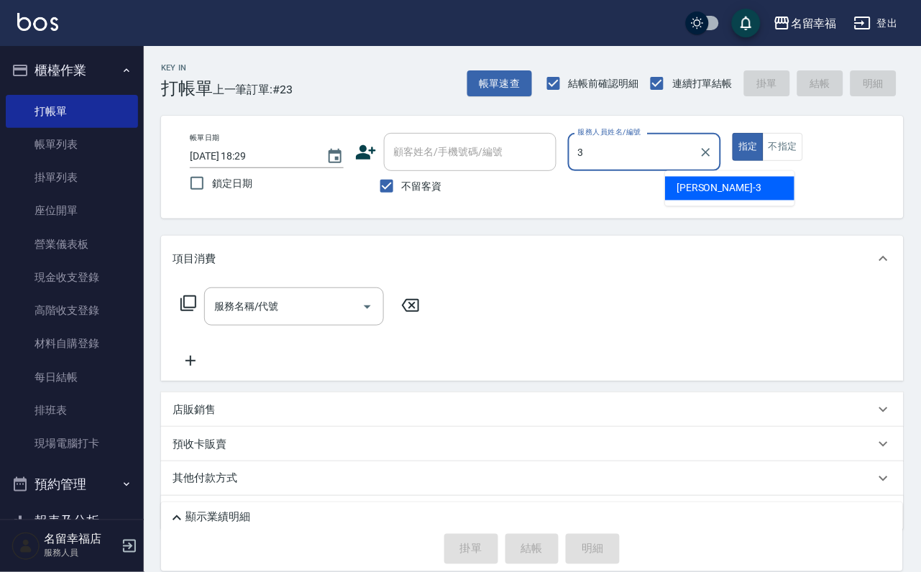
type input "晉瑋-3"
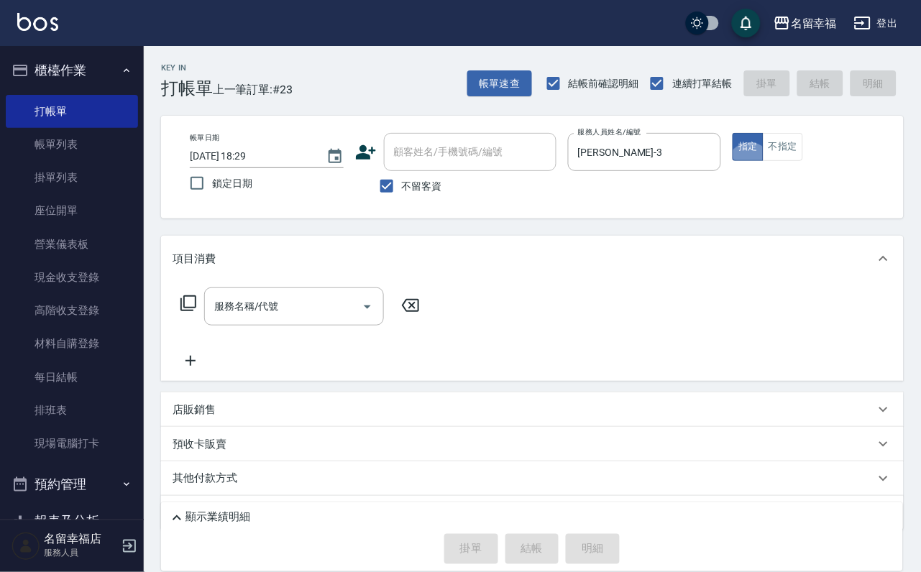
type button "true"
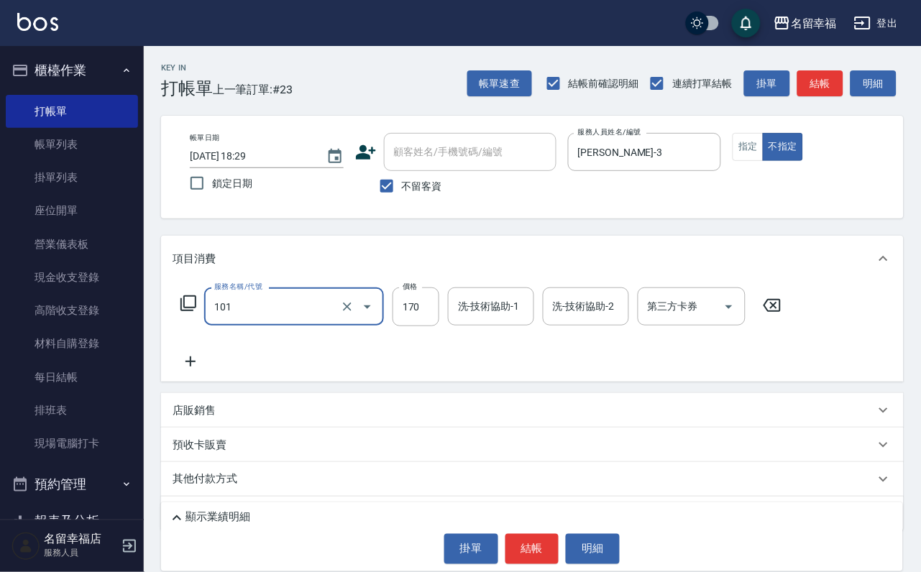
type input "洗髮(101)"
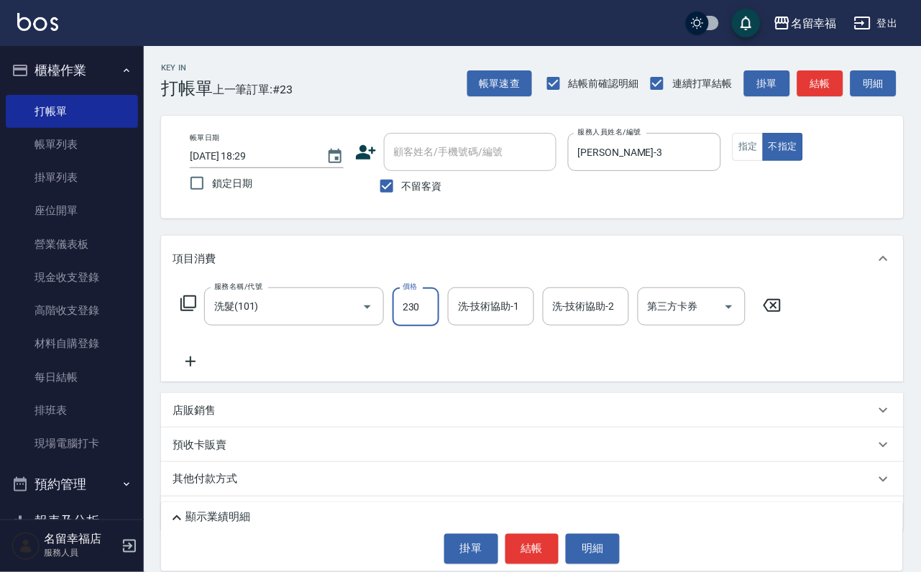
type input "230"
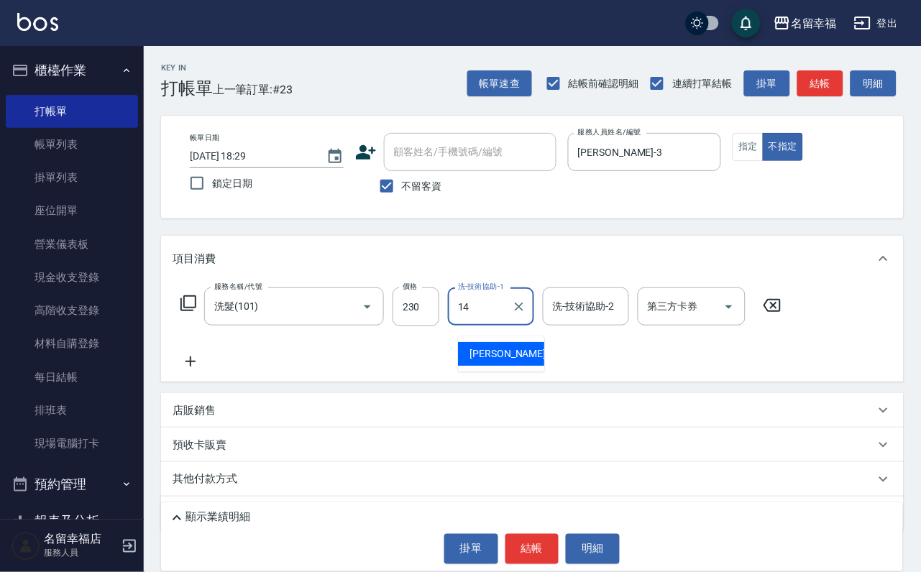
type input "芷萱-14"
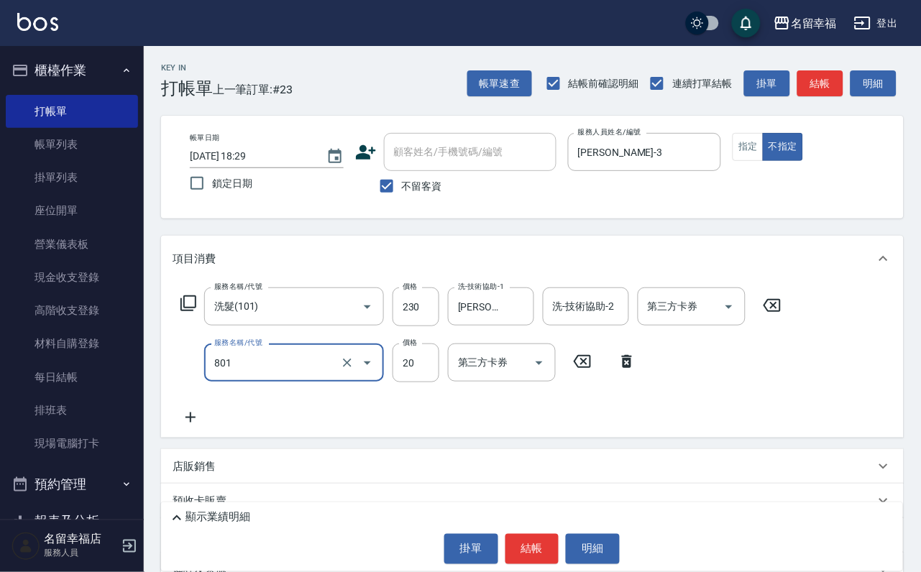
type input "潤絲(801)"
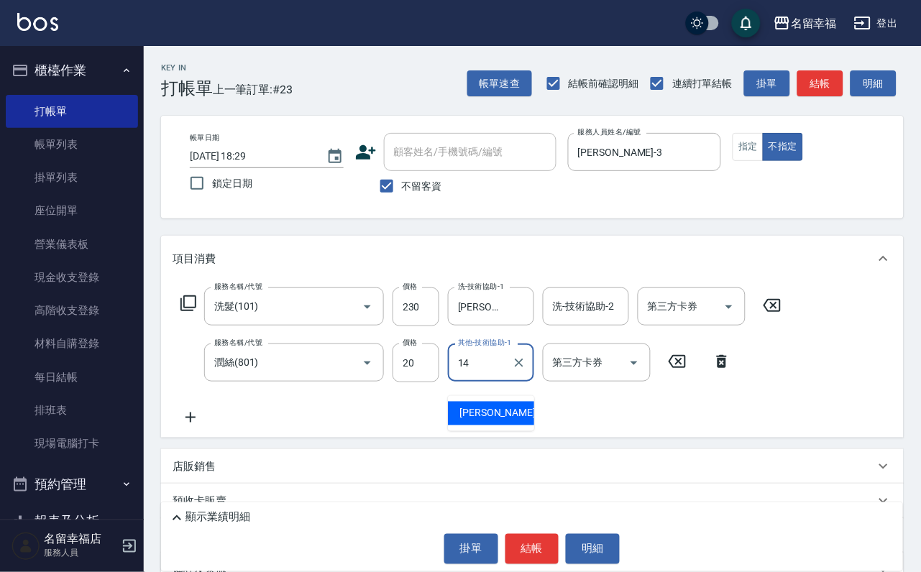
type input "芷萱-14"
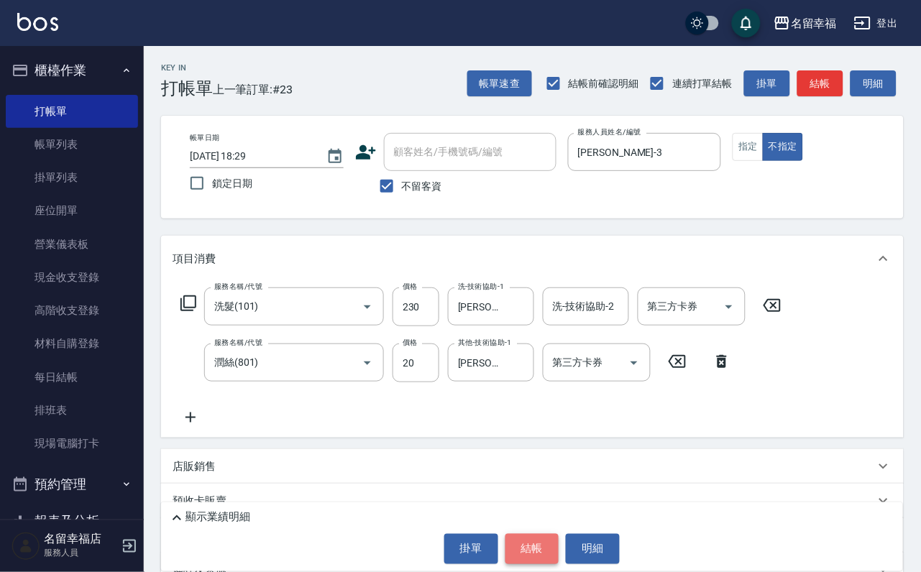
drag, startPoint x: 529, startPoint y: 536, endPoint x: 521, endPoint y: 528, distance: 11.7
click at [525, 534] on button "結帳" at bounding box center [533, 549] width 54 height 30
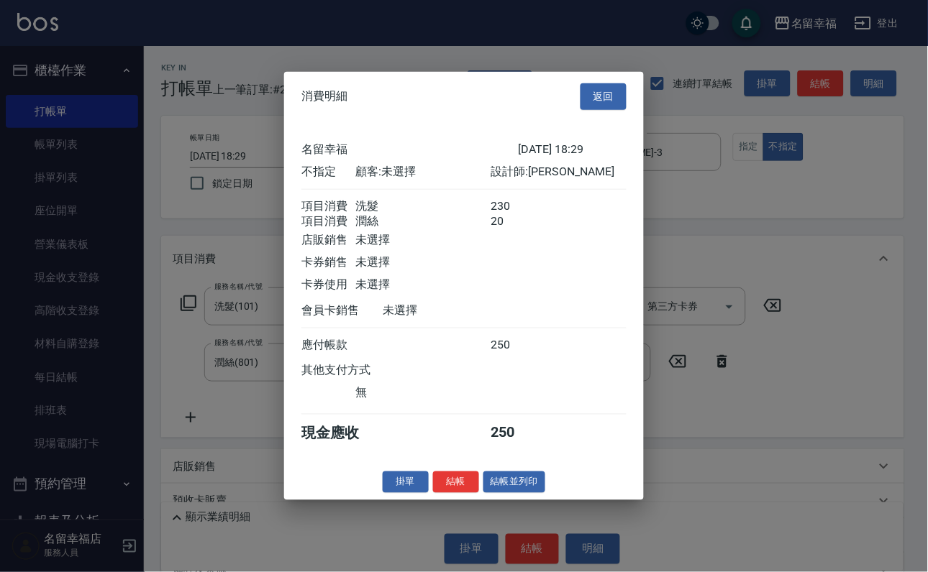
scroll to position [258, 0]
click at [537, 493] on button "結帳並列印" at bounding box center [514, 482] width 63 height 22
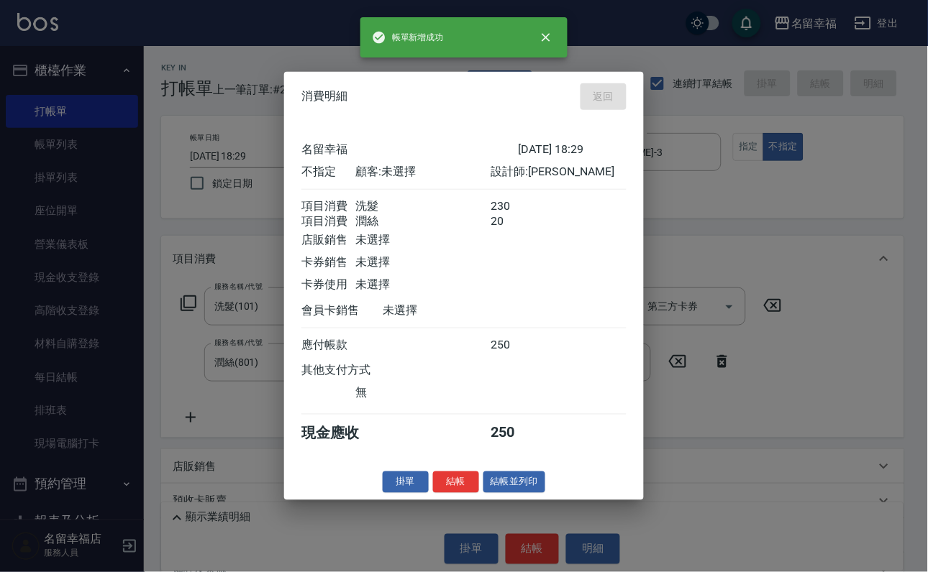
type input "2025/10/06 18:34"
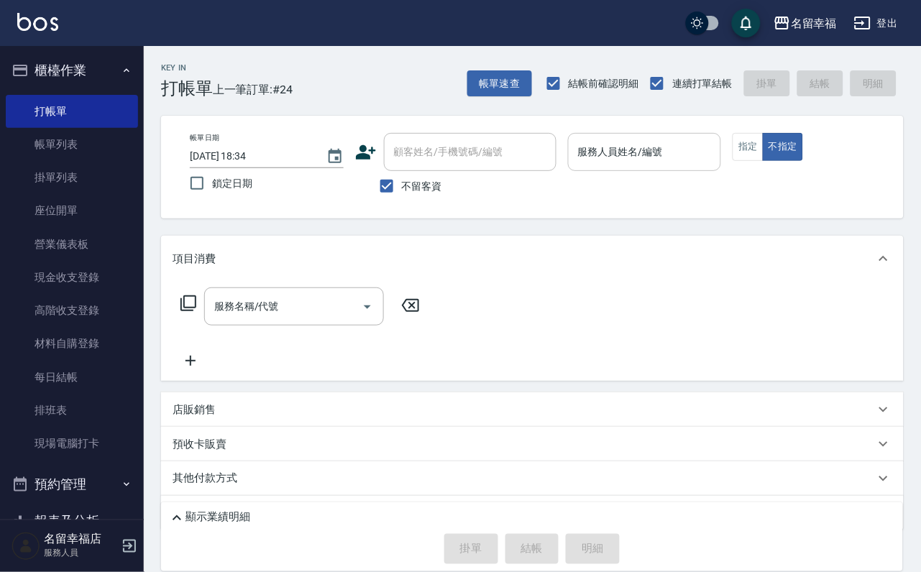
click at [715, 139] on input "服務人員姓名/編號" at bounding box center [645, 151] width 141 height 25
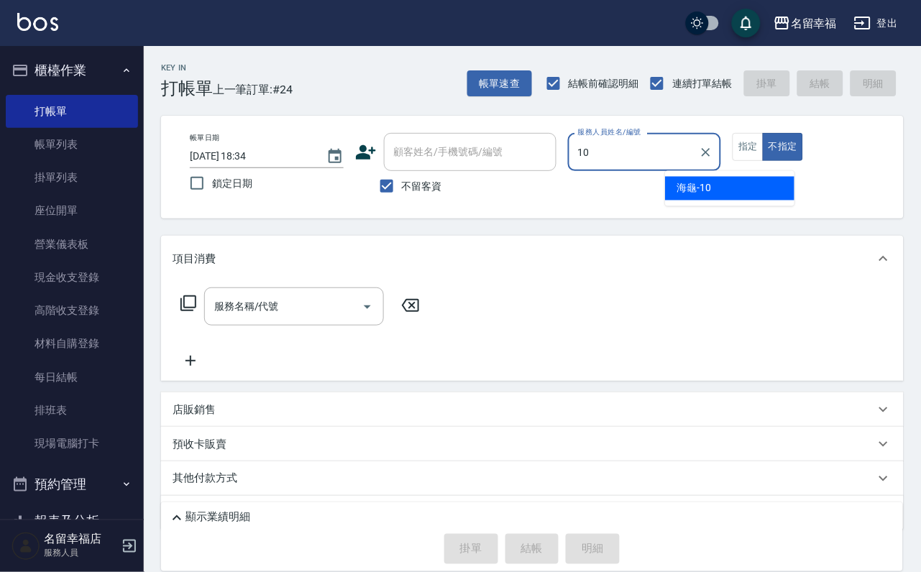
type input "海龜-10"
type button "false"
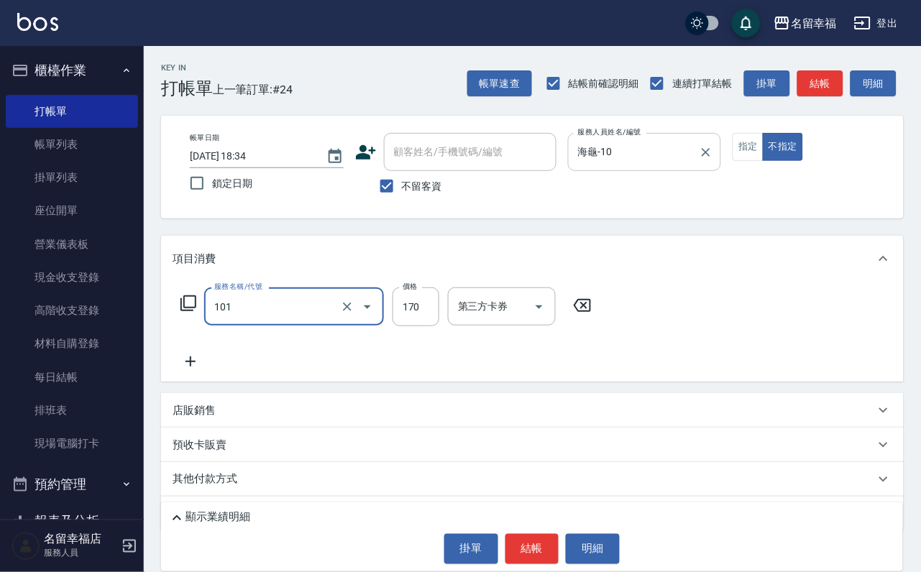
type input "洗髮(101)"
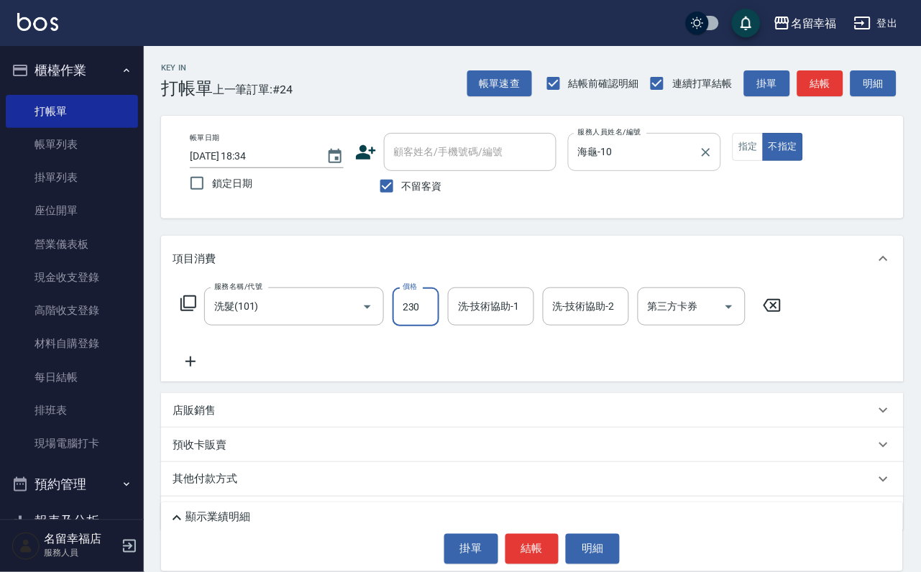
type input "230"
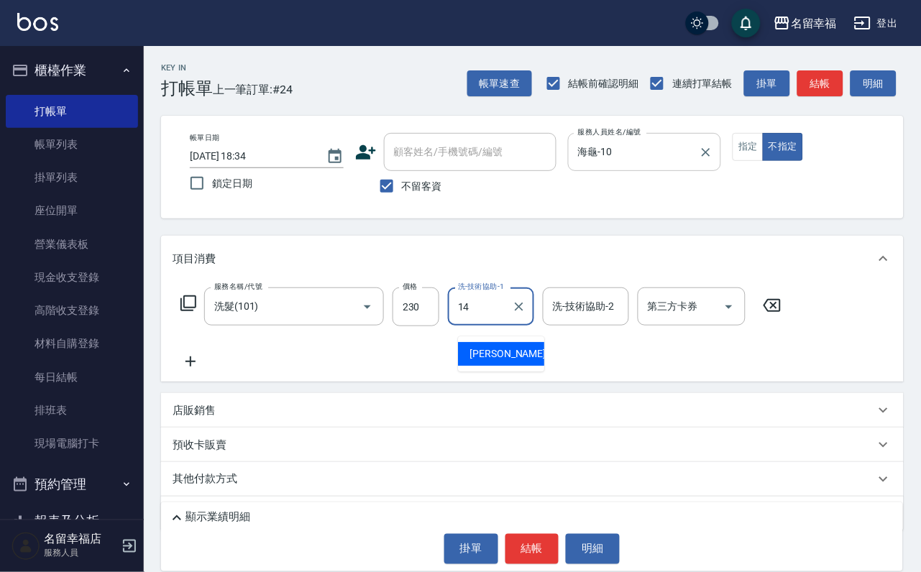
type input "芷萱-14"
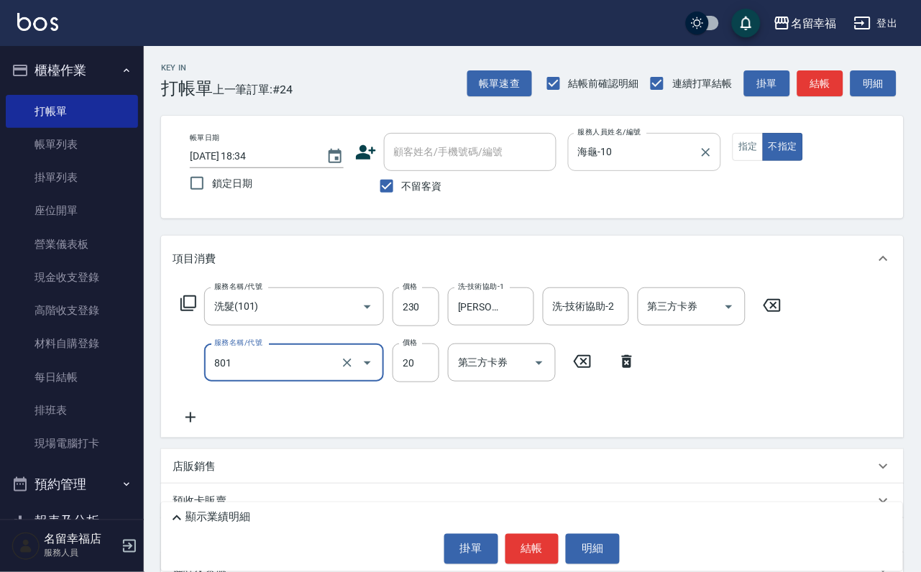
type input "潤絲(801)"
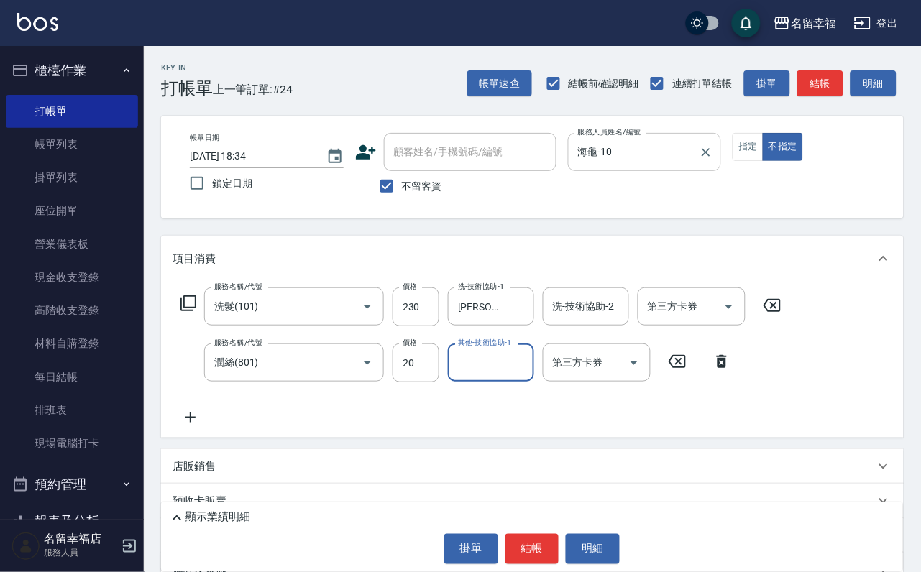
type input "4"
type input "芷萱-14"
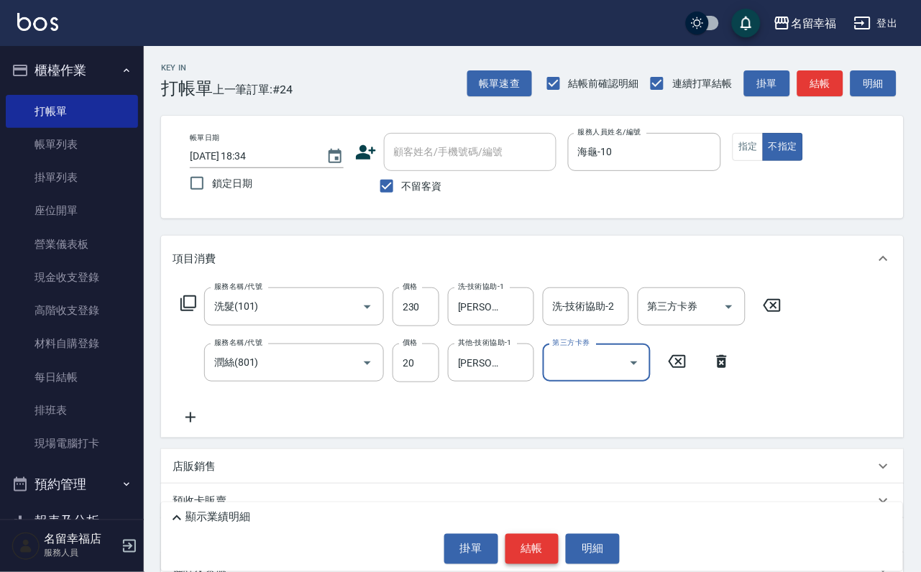
click at [544, 537] on button "結帳" at bounding box center [533, 549] width 54 height 30
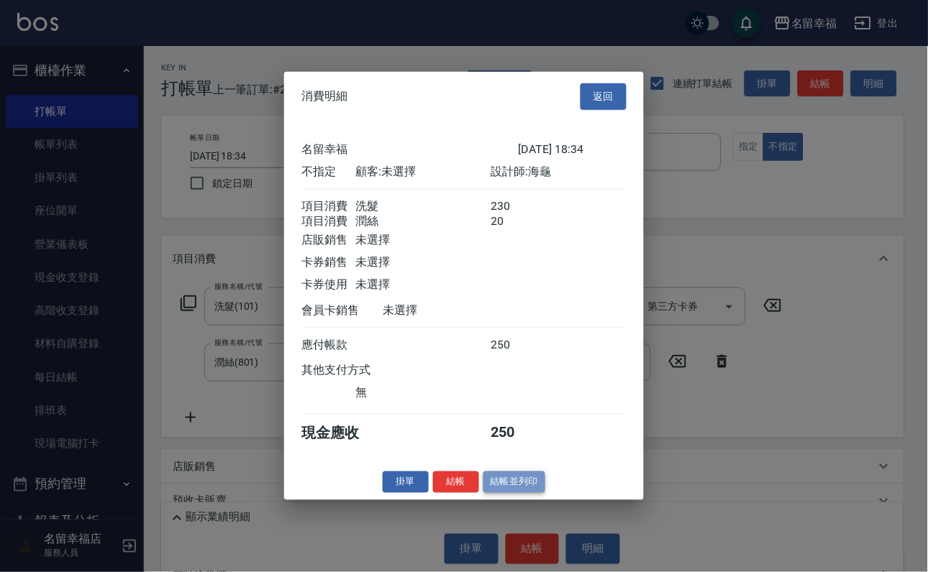
click at [507, 493] on button "結帳並列印" at bounding box center [514, 482] width 63 height 22
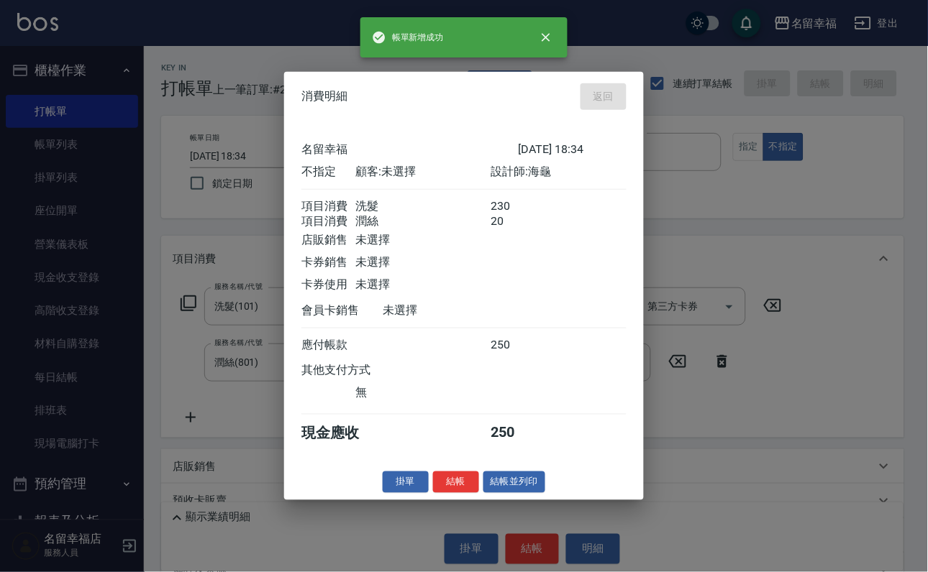
type input "2025/10/06 19:00"
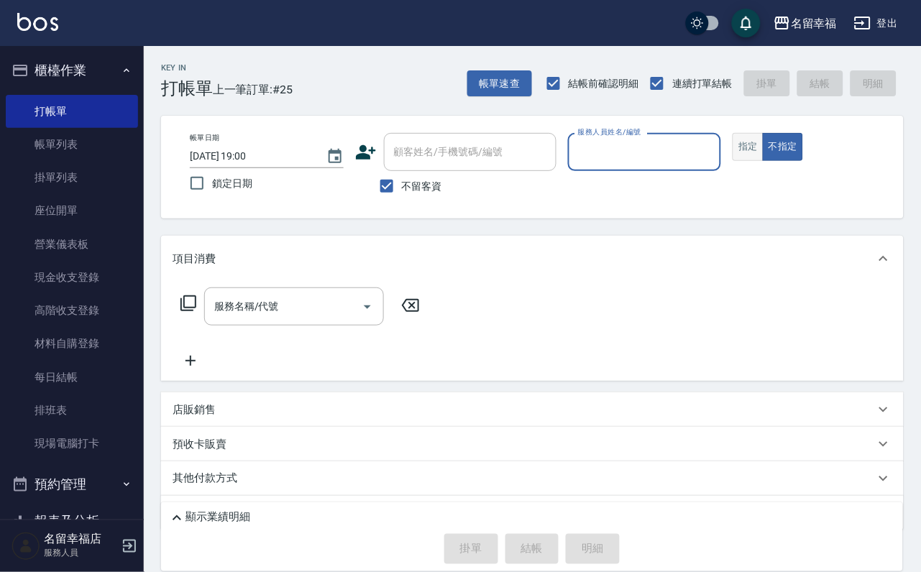
click at [764, 155] on button "指定" at bounding box center [748, 147] width 31 height 28
click at [715, 147] on input "服務人員姓名/編號" at bounding box center [645, 151] width 141 height 25
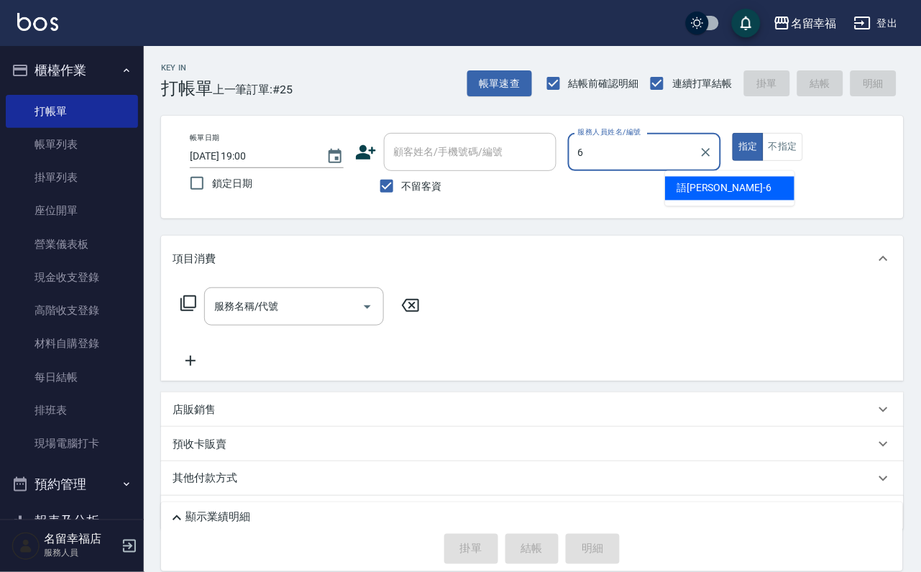
type input "語瑄-6"
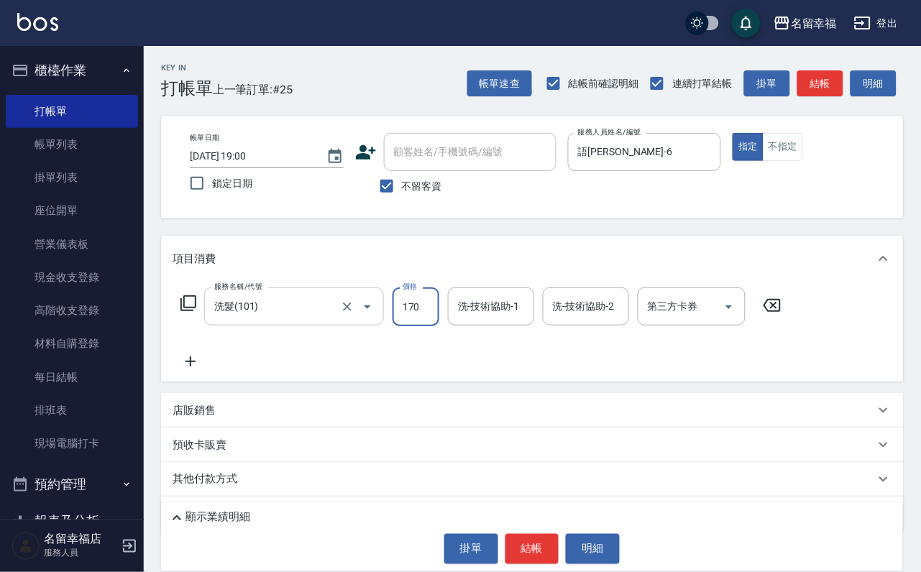
click at [376, 316] on icon "Open" at bounding box center [367, 306] width 17 height 17
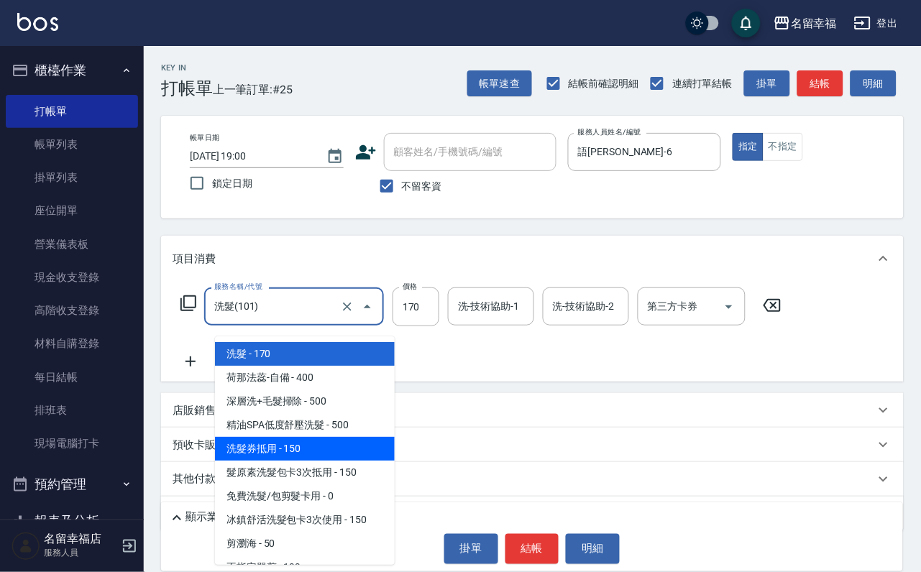
click at [314, 447] on span "洗髮券抵用 - 150" at bounding box center [305, 449] width 180 height 24
type input "洗髮券抵用(106)"
type input "150"
type input "舊有卡券"
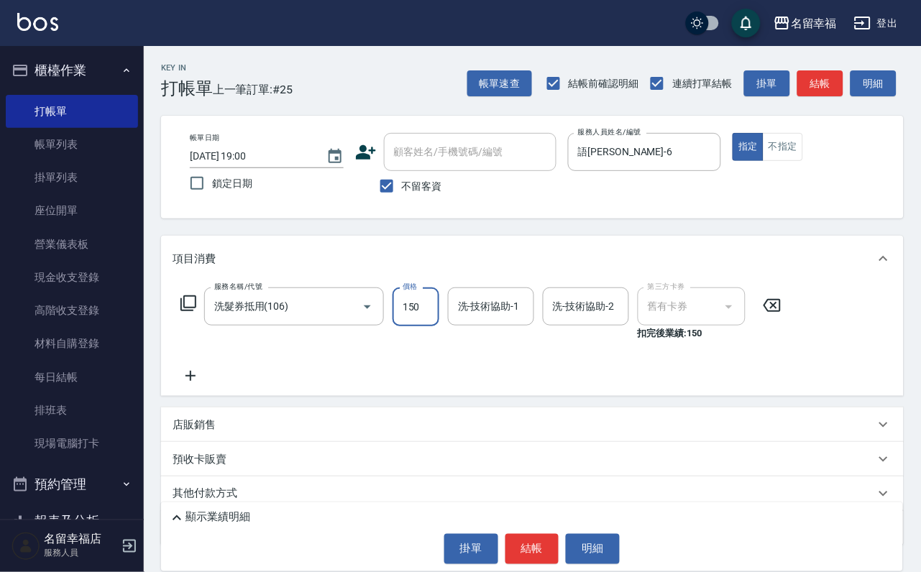
click at [422, 316] on input "150" at bounding box center [416, 307] width 47 height 39
type input "230"
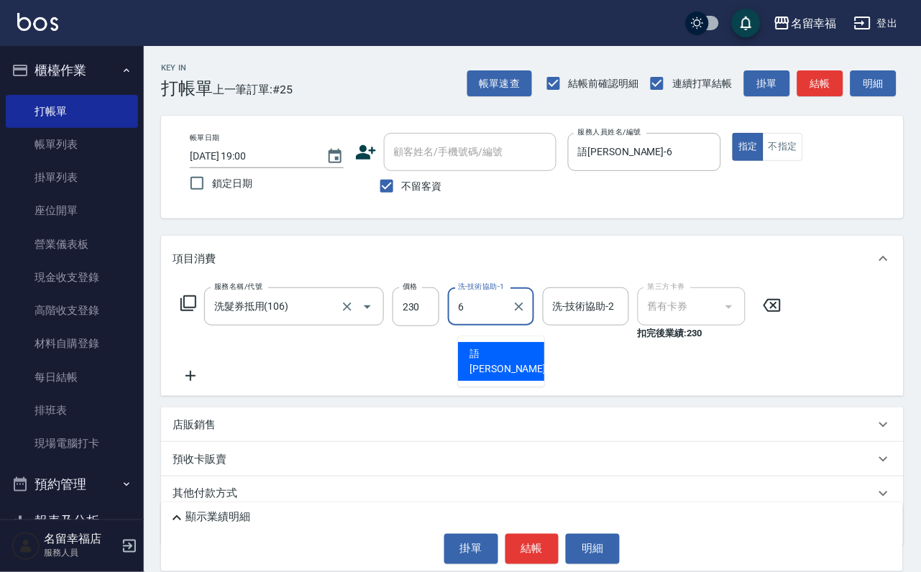
type input "語瑄-6"
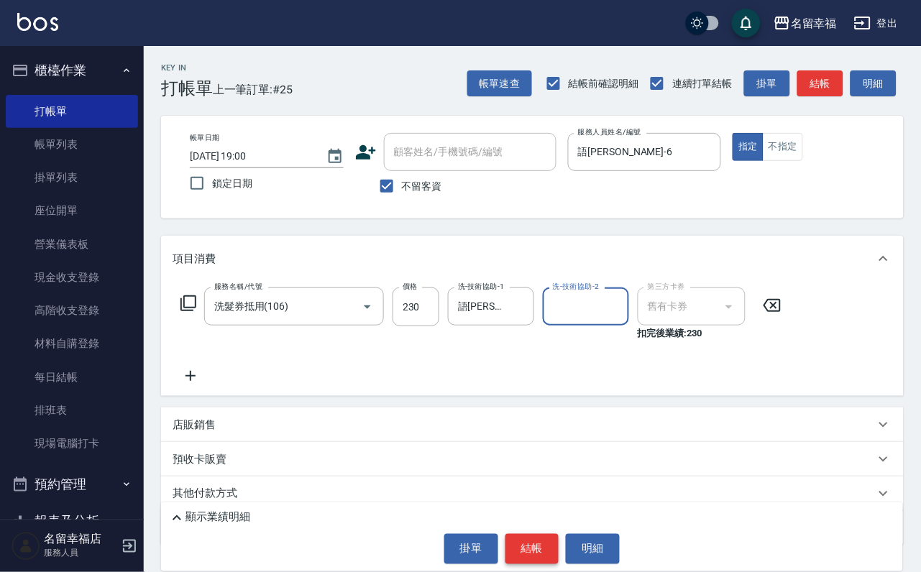
click at [506, 534] on button "結帳" at bounding box center [533, 549] width 54 height 30
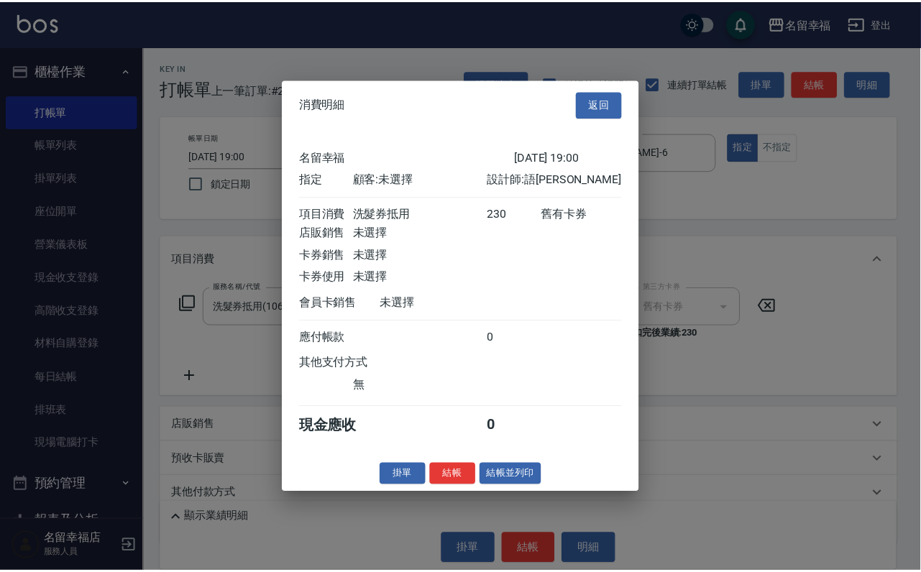
scroll to position [178, 0]
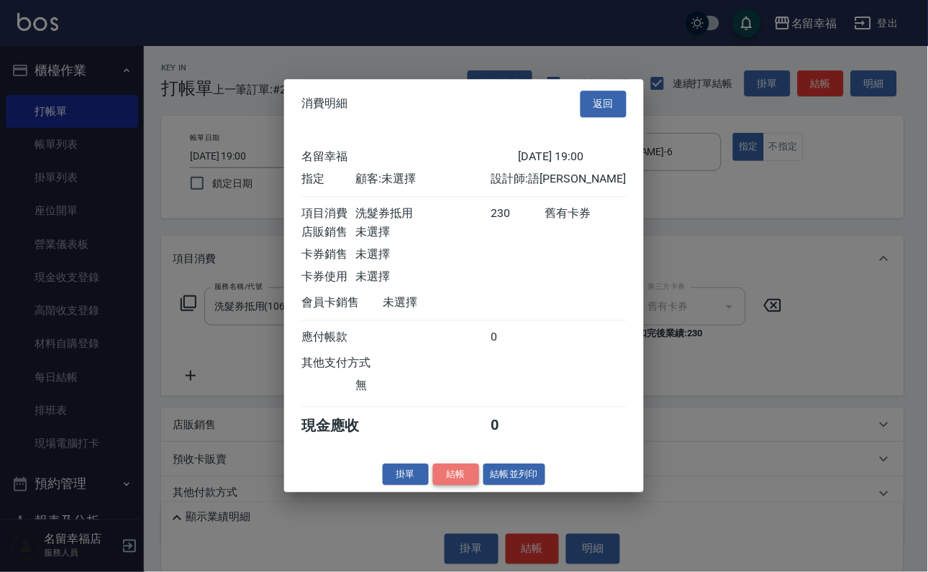
click at [435, 486] on button "結帳" at bounding box center [456, 475] width 46 height 22
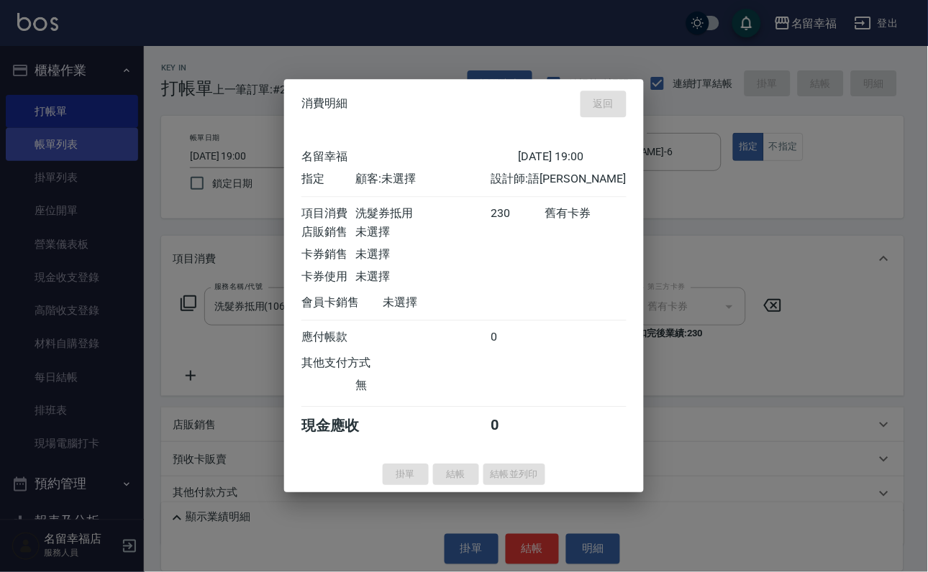
type input "2025/10/06 19:20"
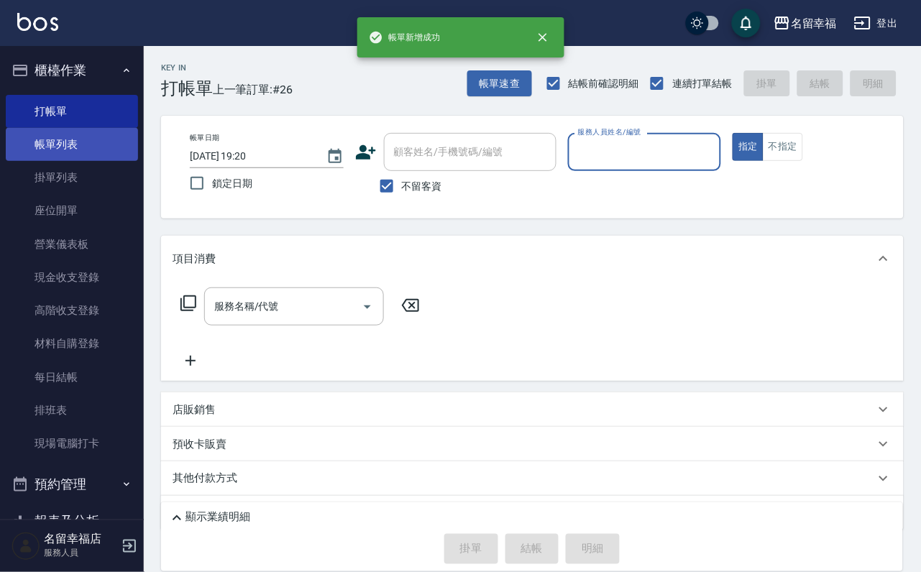
drag, startPoint x: 50, startPoint y: 150, endPoint x: 122, endPoint y: 170, distance: 74.7
click at [50, 149] on link "帳單列表" at bounding box center [72, 144] width 132 height 33
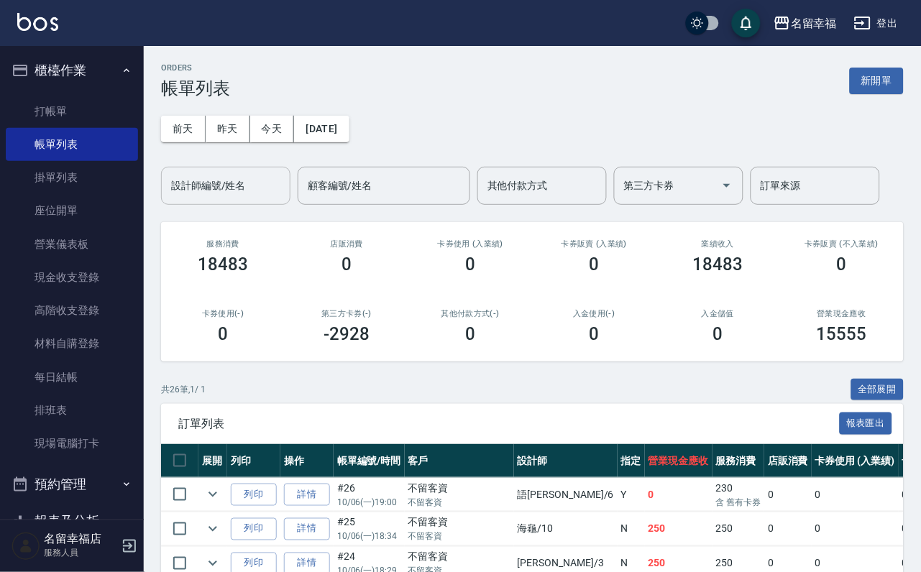
click at [238, 194] on input "設計師編號/姓名" at bounding box center [226, 185] width 116 height 25
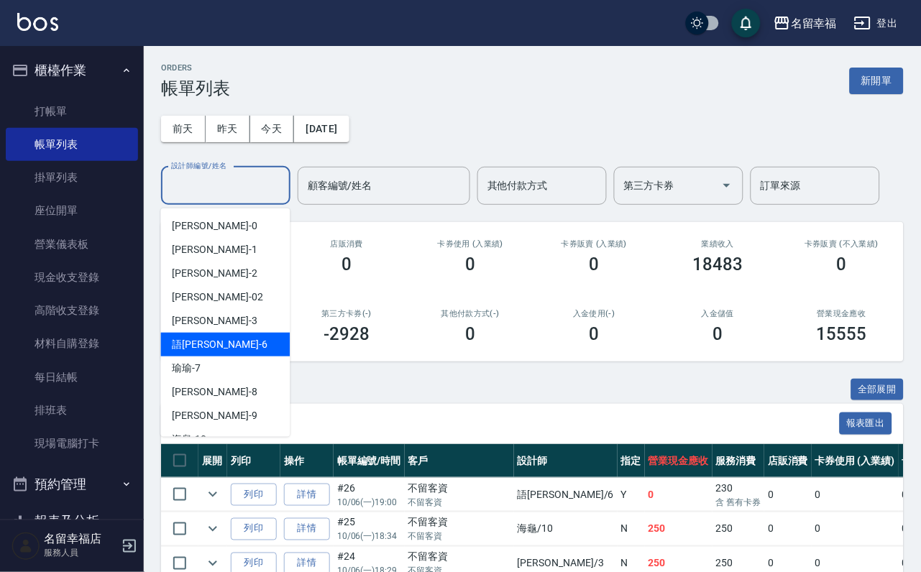
click at [220, 345] on div "語瑄 -6" at bounding box center [225, 345] width 129 height 24
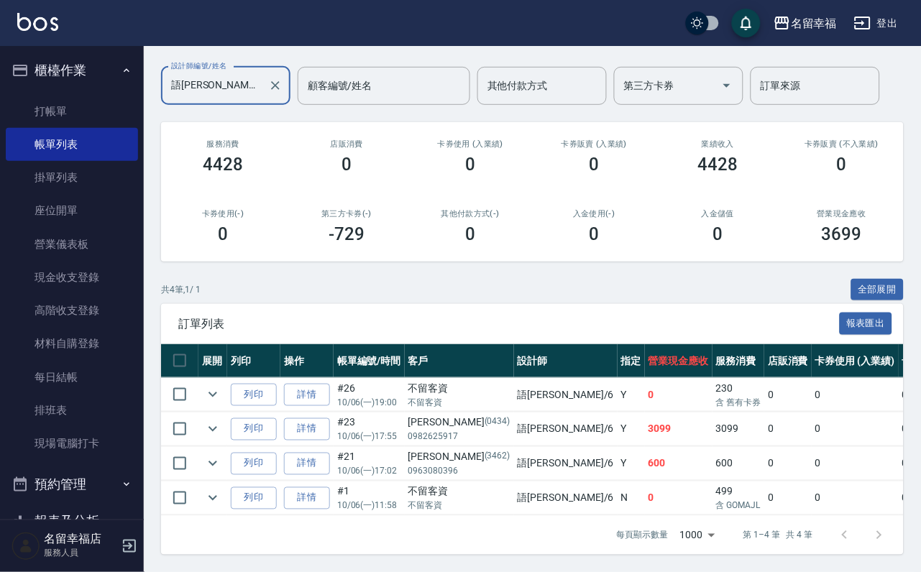
scroll to position [104, 0]
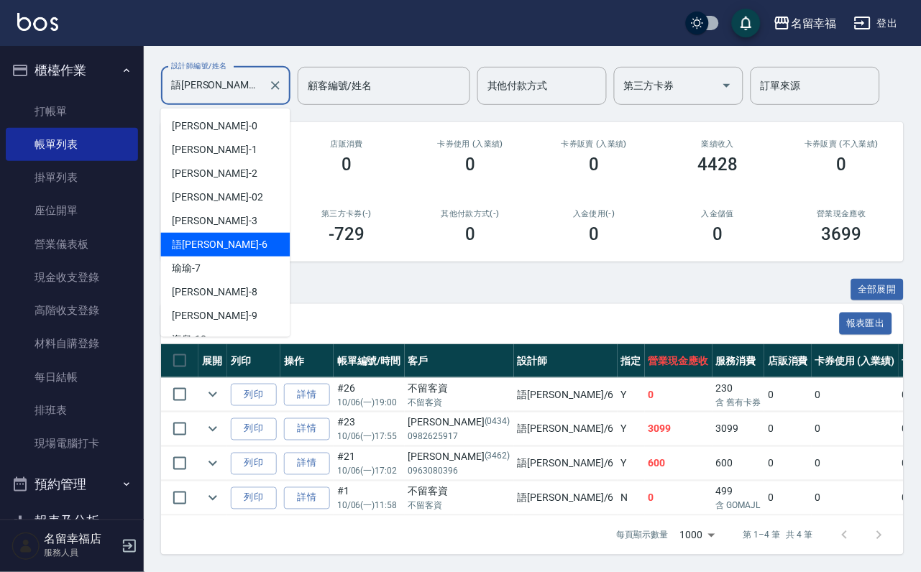
click at [233, 97] on input "語瑄-6" at bounding box center [215, 85] width 95 height 25
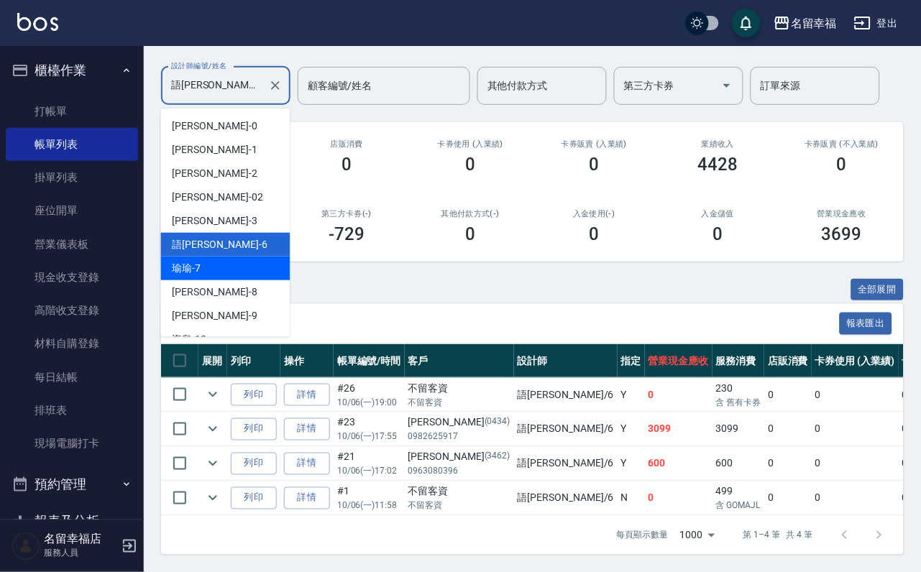
click at [234, 269] on div "瑜瑜 -7" at bounding box center [225, 269] width 129 height 24
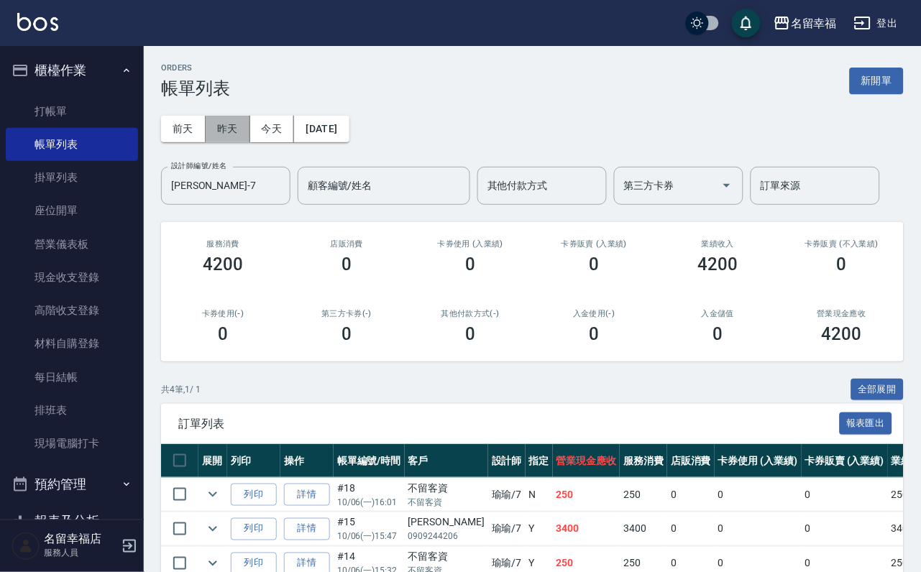
click at [229, 124] on button "昨天" at bounding box center [228, 129] width 45 height 27
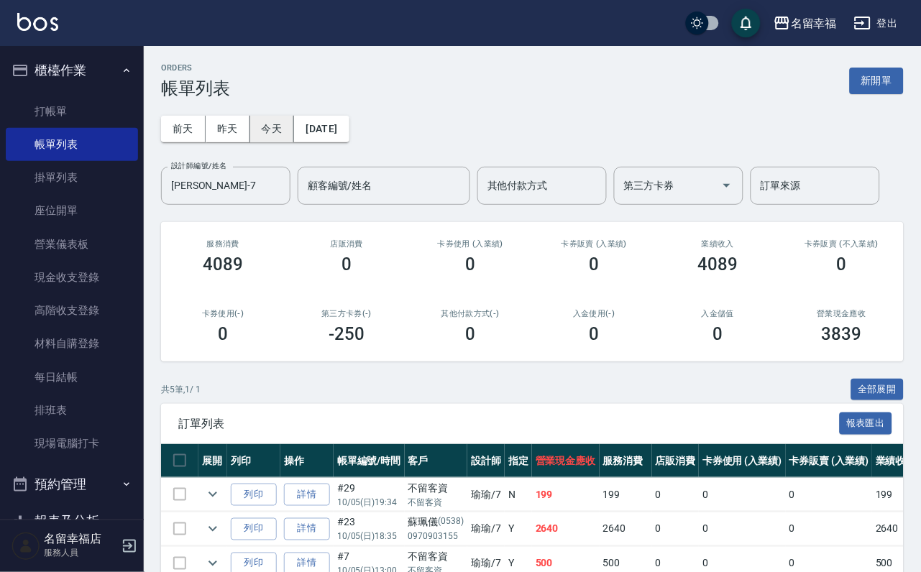
click at [291, 127] on button "今天" at bounding box center [272, 129] width 45 height 27
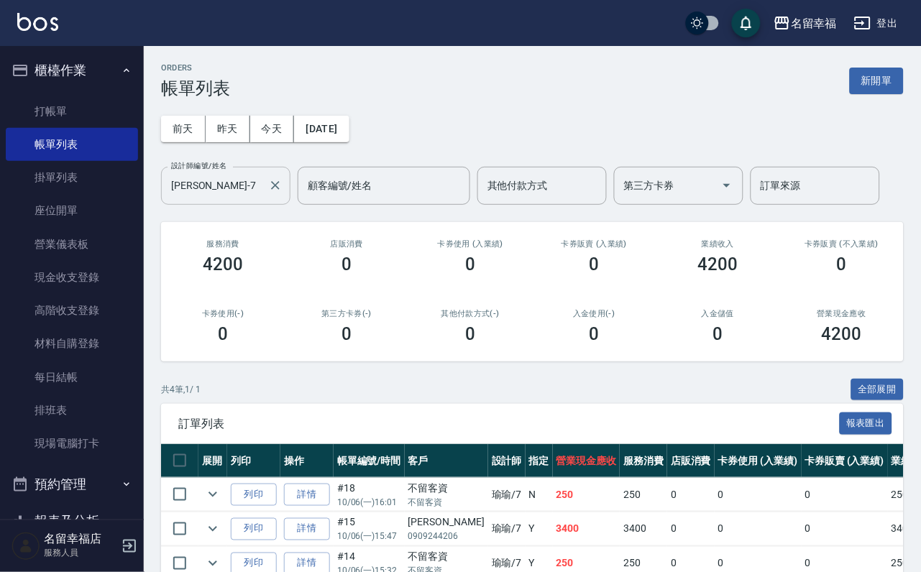
click at [232, 191] on input "瑜瑜-7" at bounding box center [215, 185] width 95 height 25
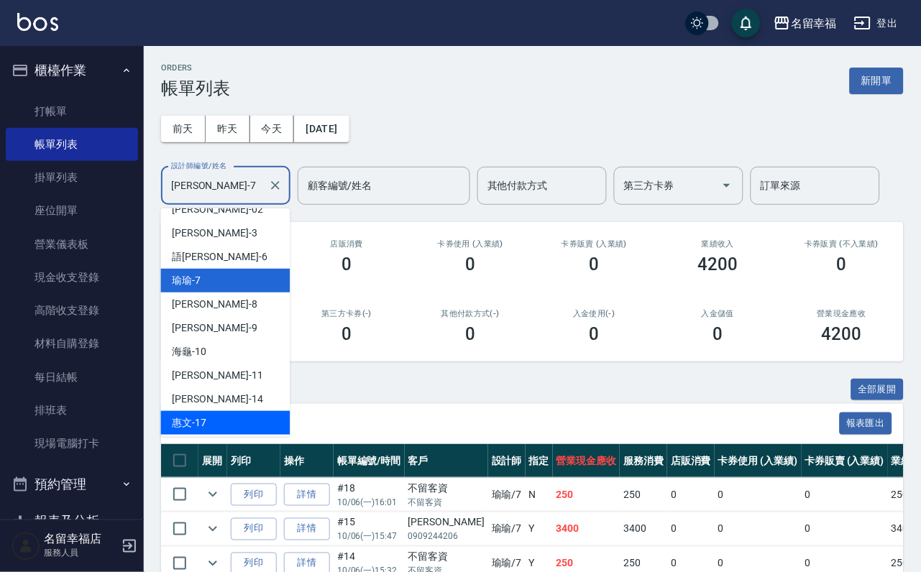
scroll to position [216, 0]
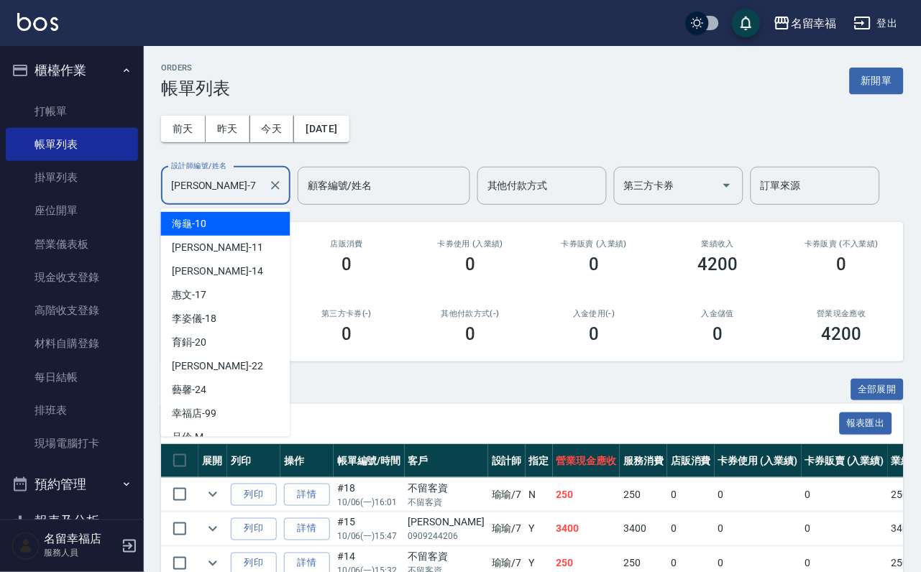
click at [231, 216] on div "海龜 -10" at bounding box center [225, 224] width 129 height 24
type input "海龜-10"
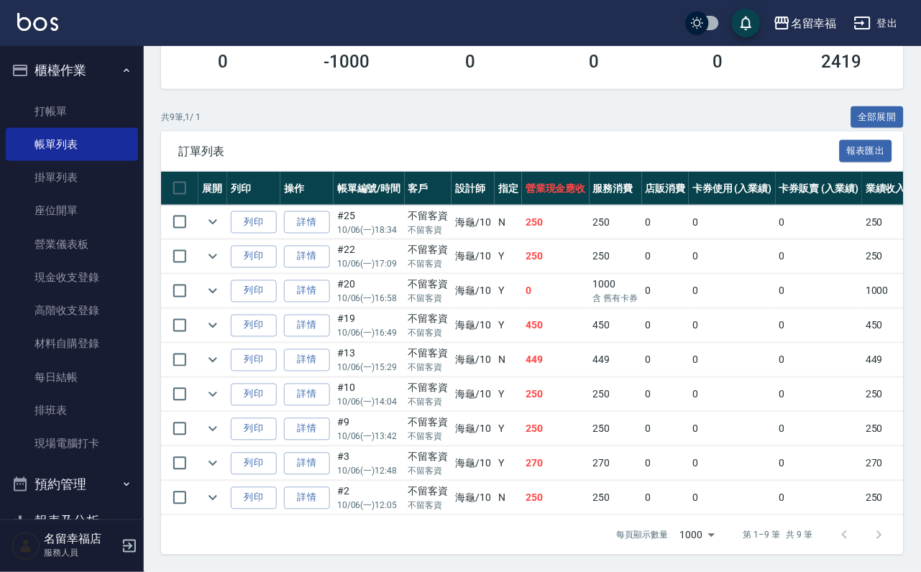
scroll to position [0, 0]
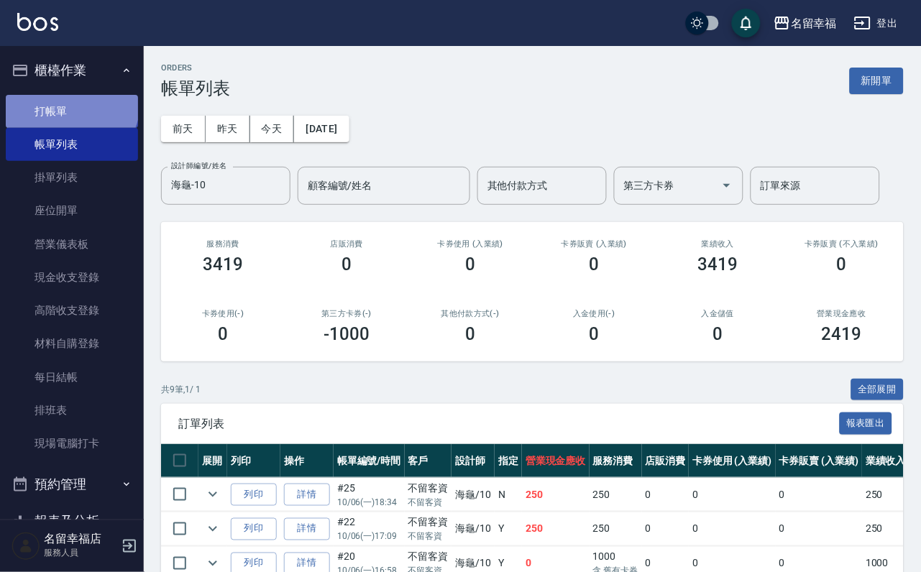
click at [70, 108] on link "打帳單" at bounding box center [72, 111] width 132 height 33
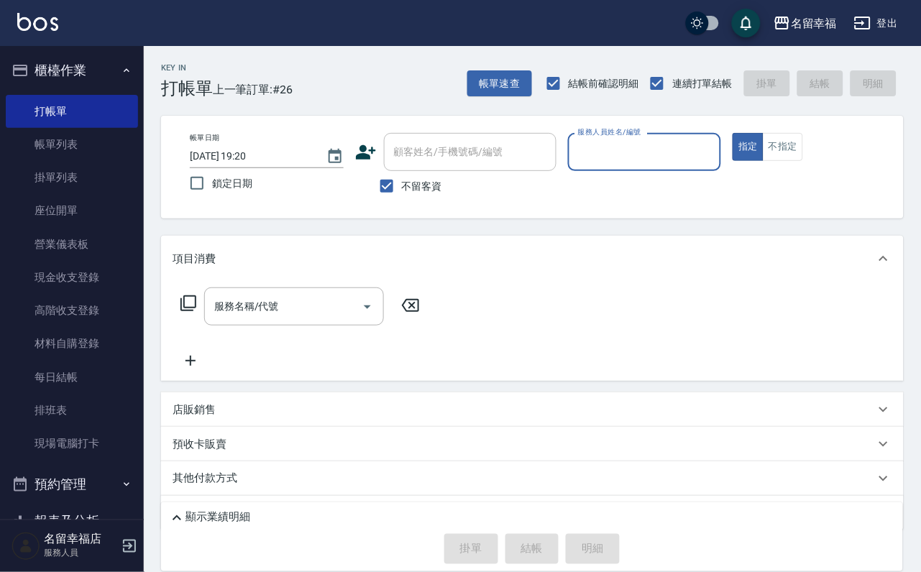
type input "4"
type input "海龜-10"
type button "true"
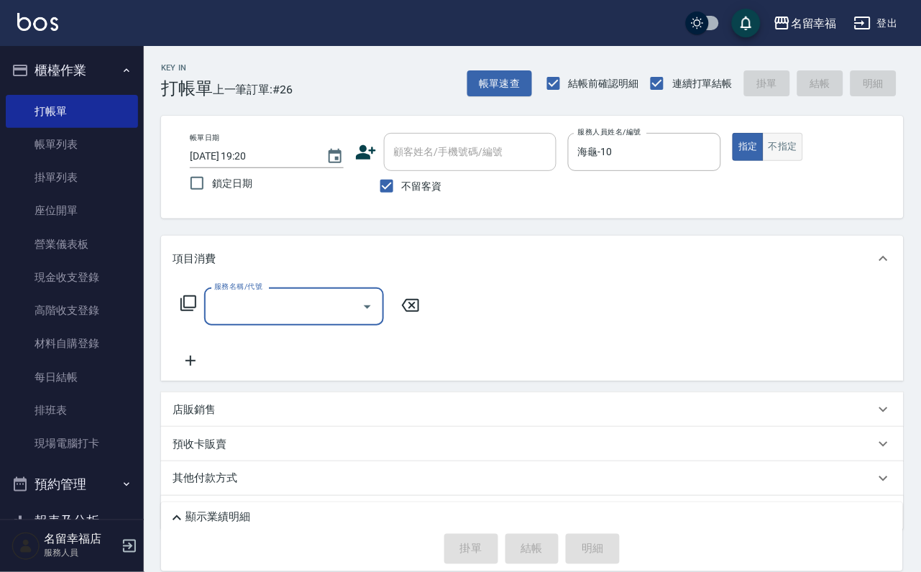
drag, startPoint x: 869, startPoint y: 153, endPoint x: 849, endPoint y: 161, distance: 21.6
click at [803, 155] on button "不指定" at bounding box center [783, 147] width 40 height 28
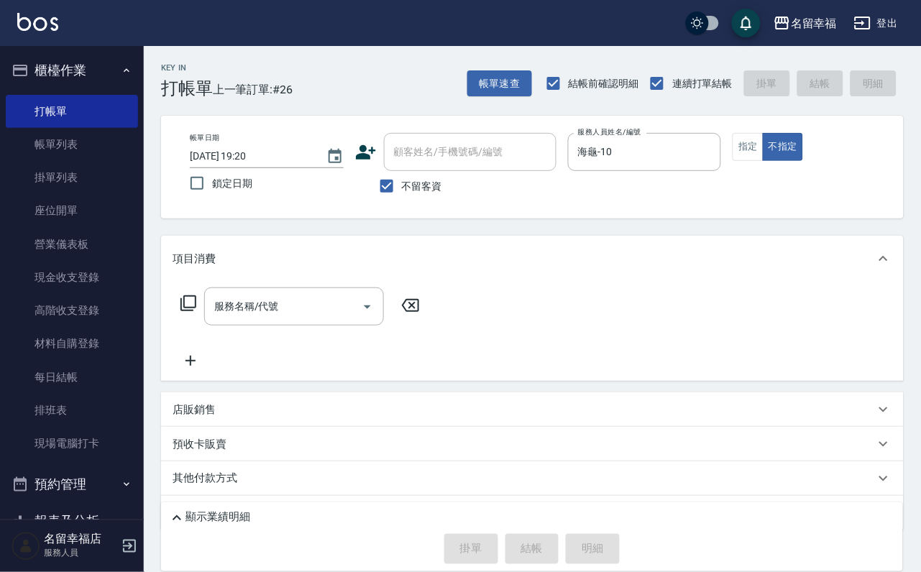
click at [275, 282] on div "項目消費" at bounding box center [532, 259] width 743 height 46
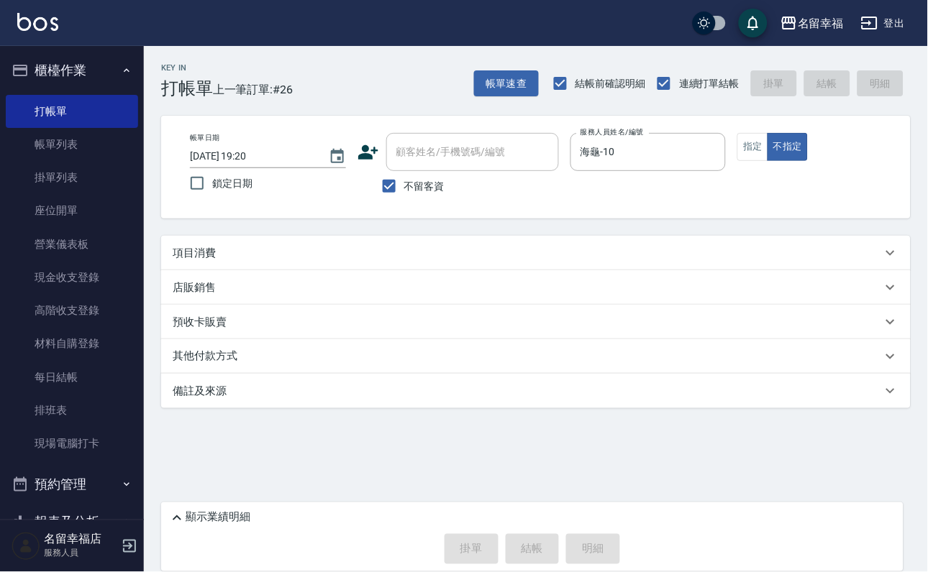
click at [247, 261] on div "項目消費" at bounding box center [527, 253] width 709 height 15
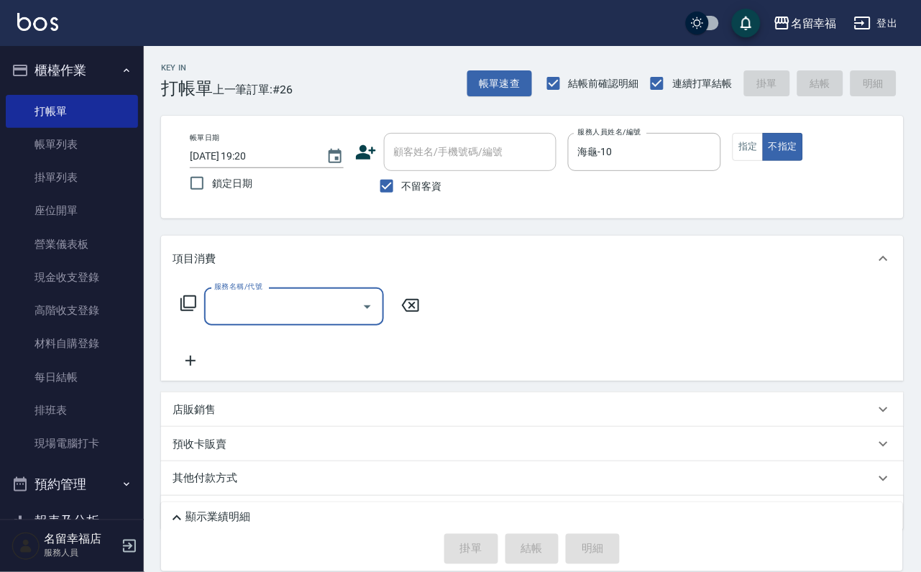
click at [250, 292] on label "服務名稱/代號" at bounding box center [238, 286] width 48 height 11
click at [250, 300] on input "服務名稱/代號" at bounding box center [283, 306] width 145 height 25
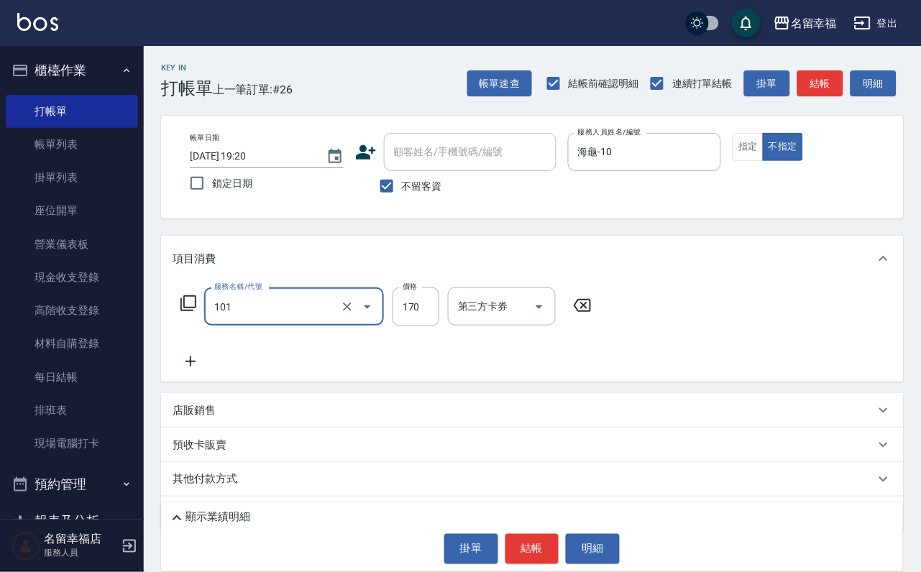
type input "洗髮(101)"
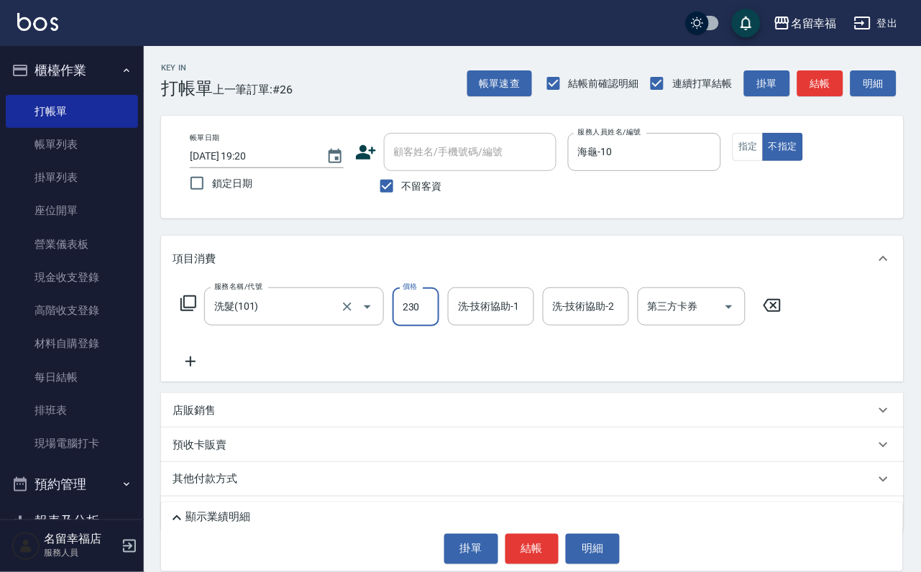
type input "230"
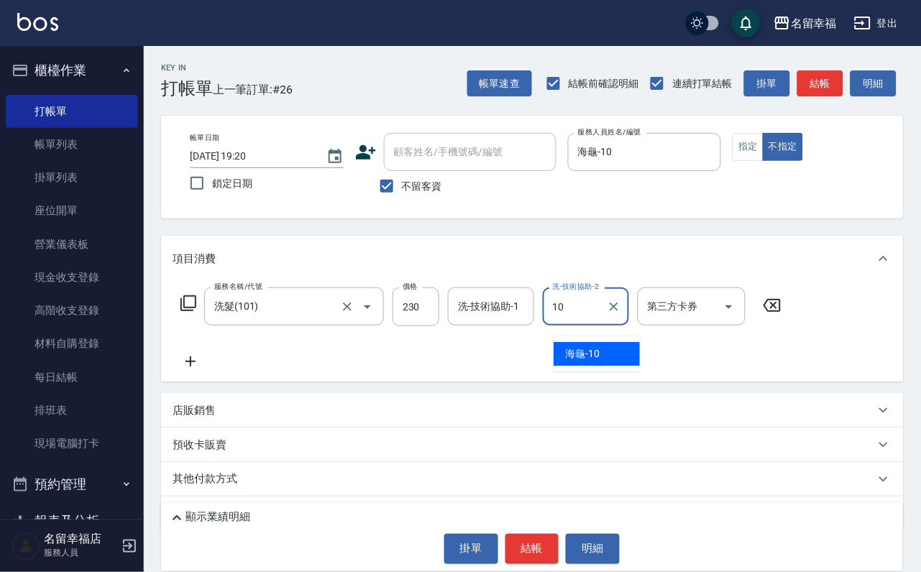
type input "104"
click at [621, 314] on icon "Clear" at bounding box center [614, 307] width 14 height 14
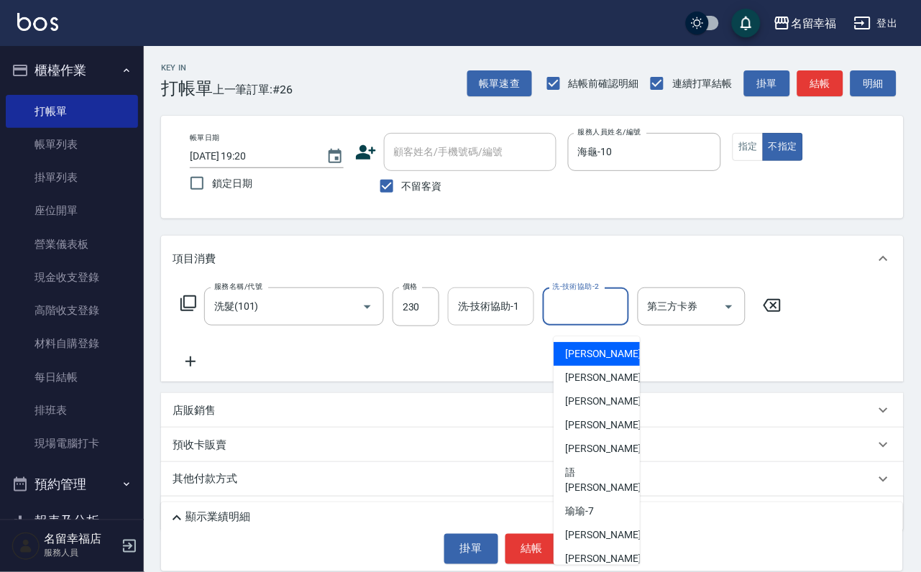
click at [513, 319] on input "洗-技術協助-1" at bounding box center [490, 306] width 73 height 25
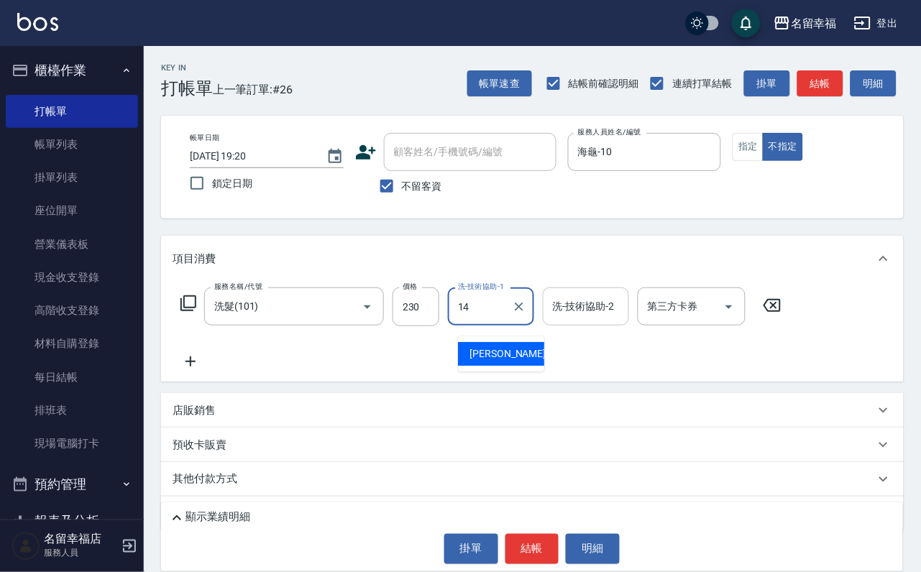
type input "芷萱-14"
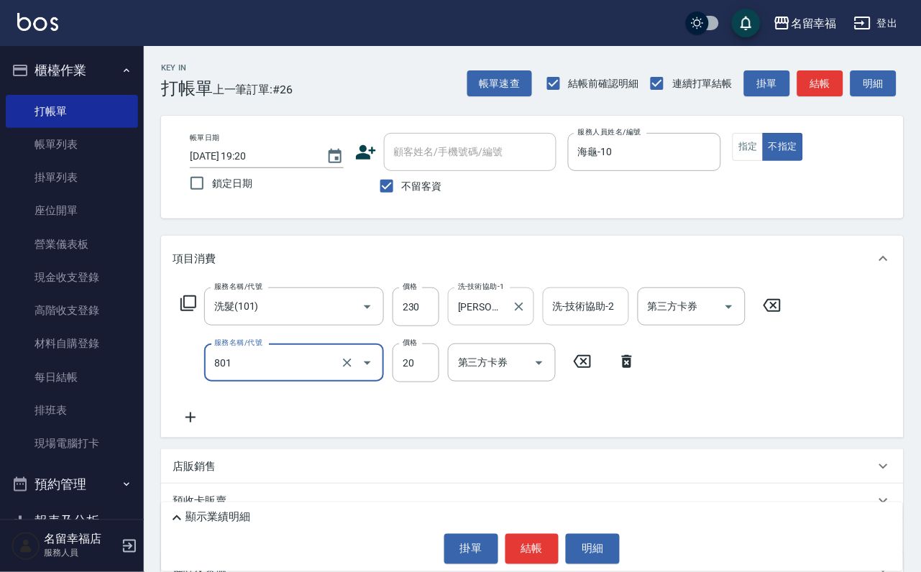
type input "潤絲(801)"
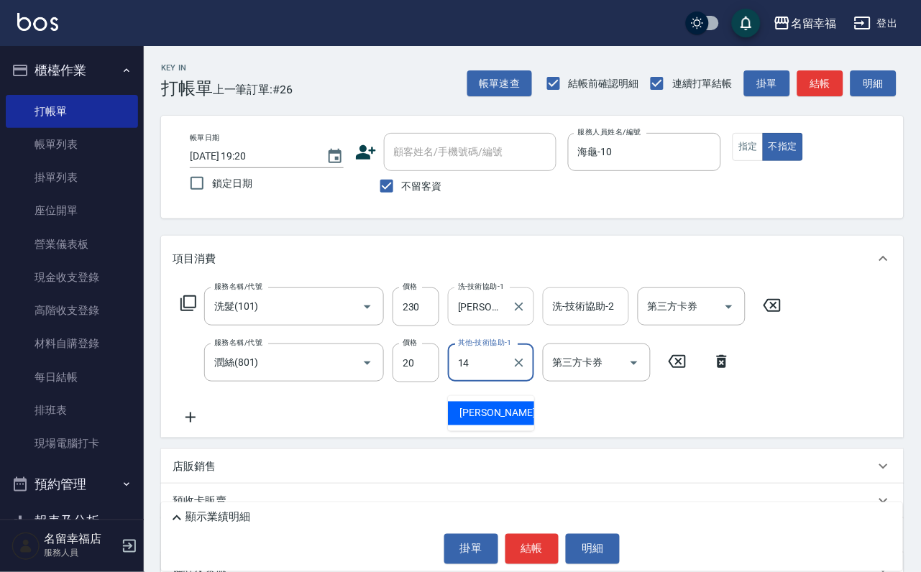
type input "芷萱-14"
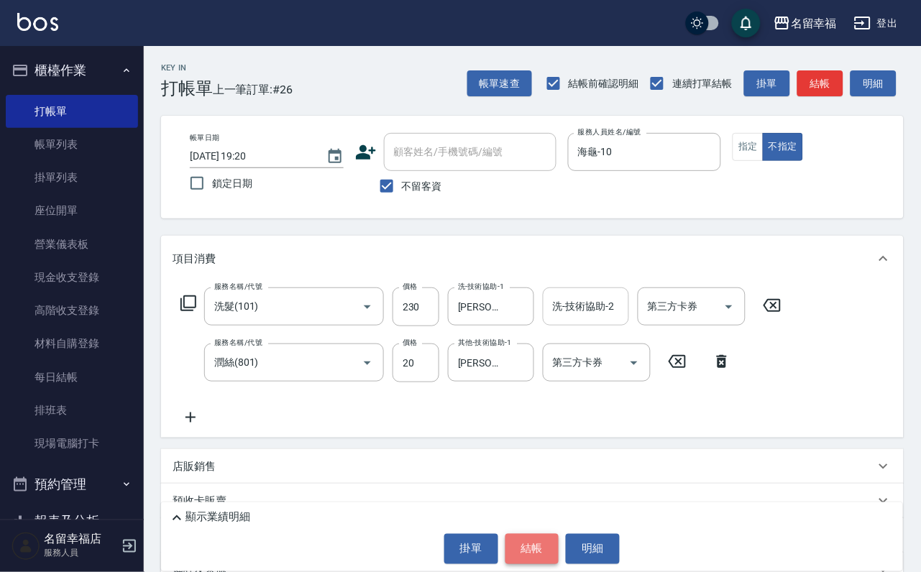
click at [519, 534] on button "結帳" at bounding box center [533, 549] width 54 height 30
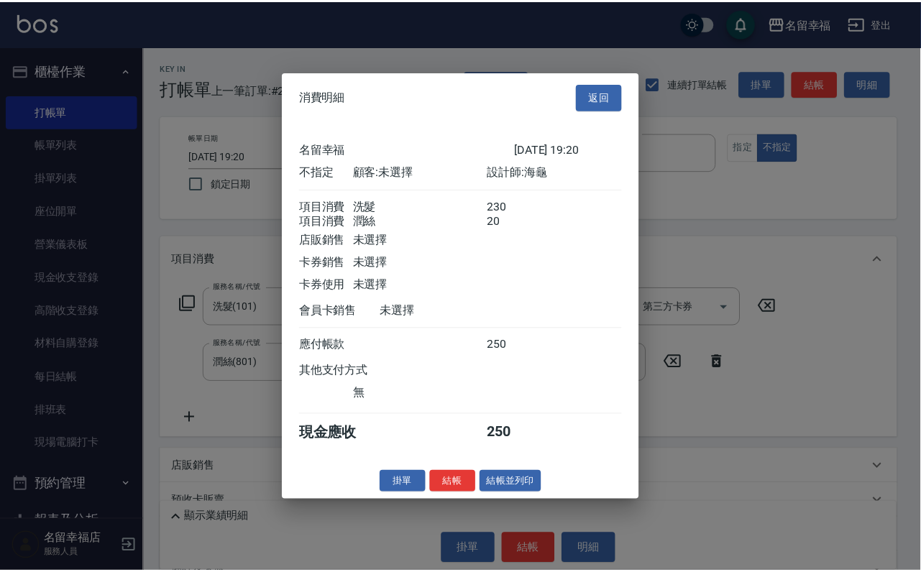
scroll to position [258, 0]
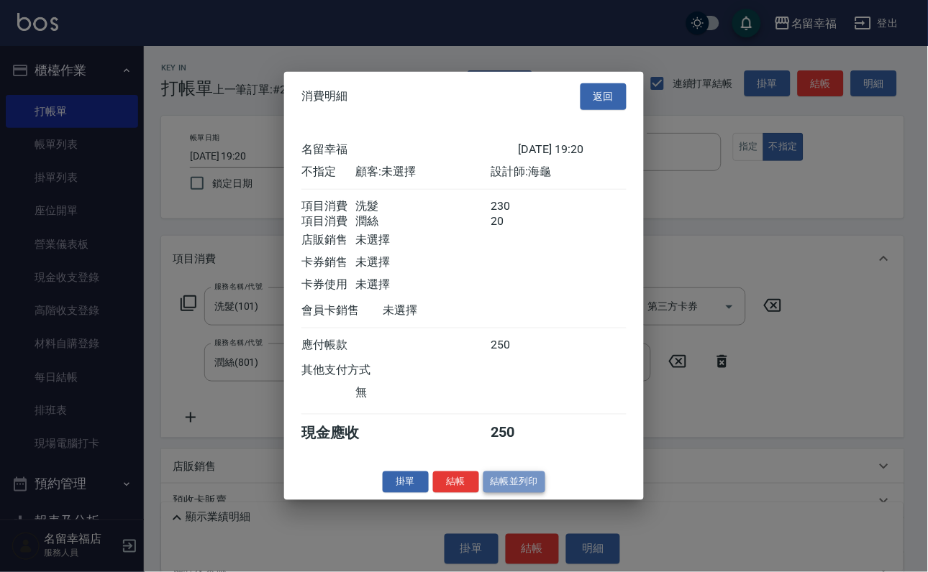
click at [522, 493] on button "結帳並列印" at bounding box center [514, 482] width 63 height 22
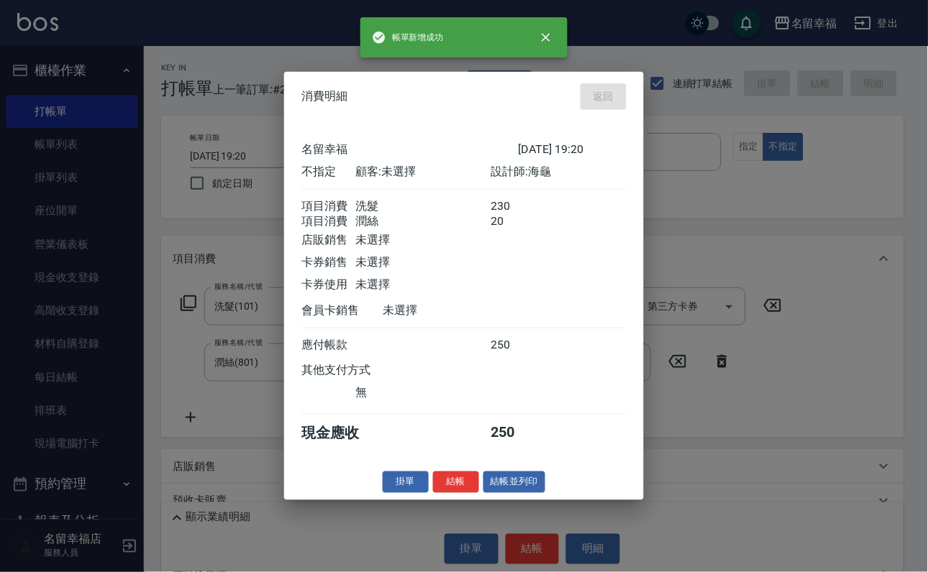
type input "2025/10/06 19:26"
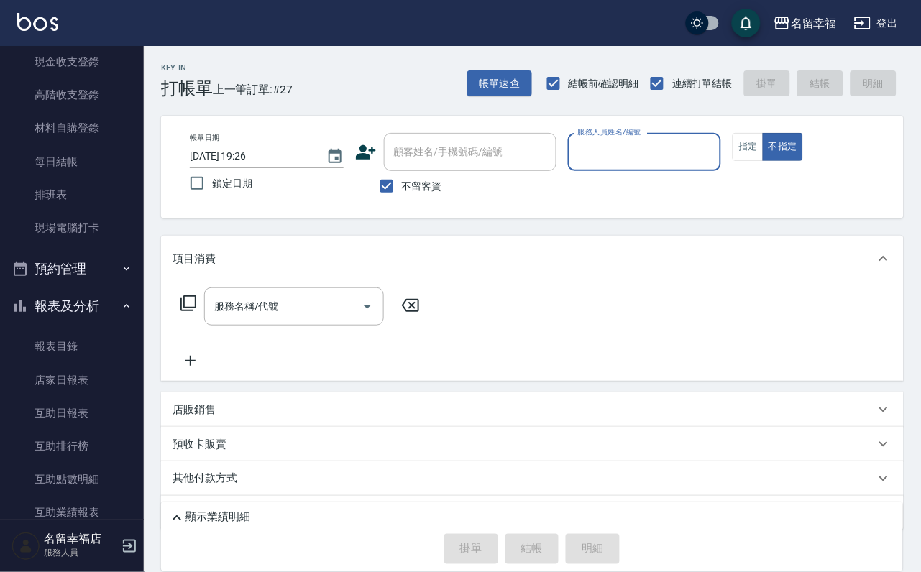
scroll to position [0, 0]
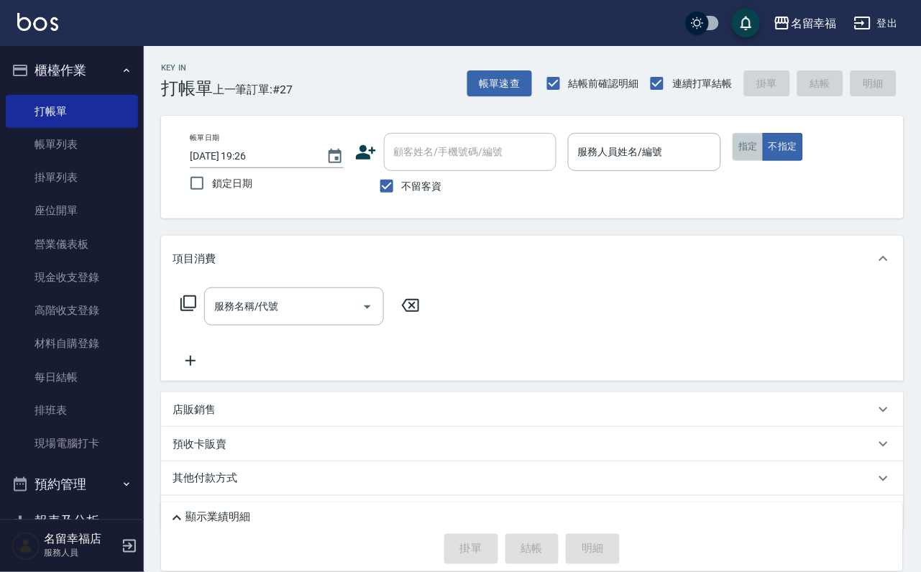
click at [764, 161] on button "指定" at bounding box center [748, 147] width 31 height 28
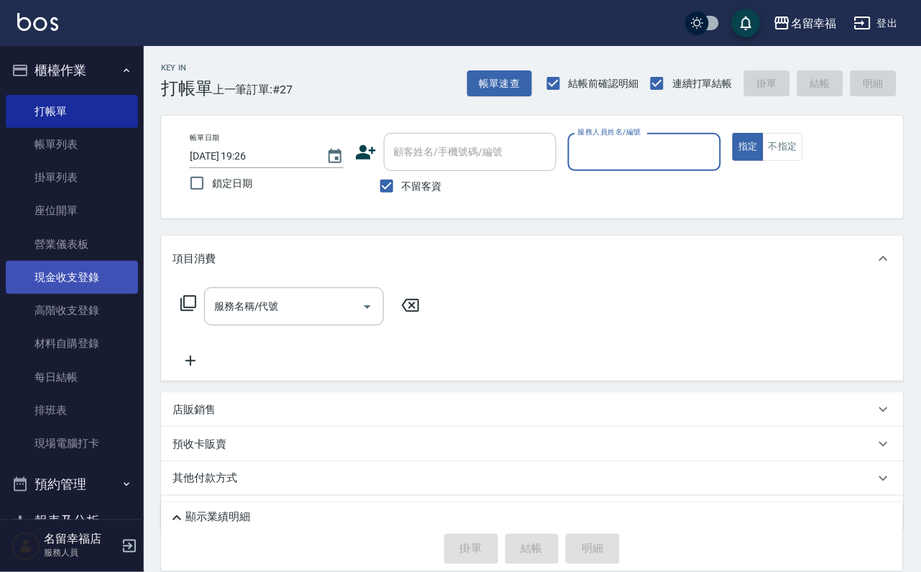
click at [60, 294] on link "現金收支登錄" at bounding box center [72, 277] width 132 height 33
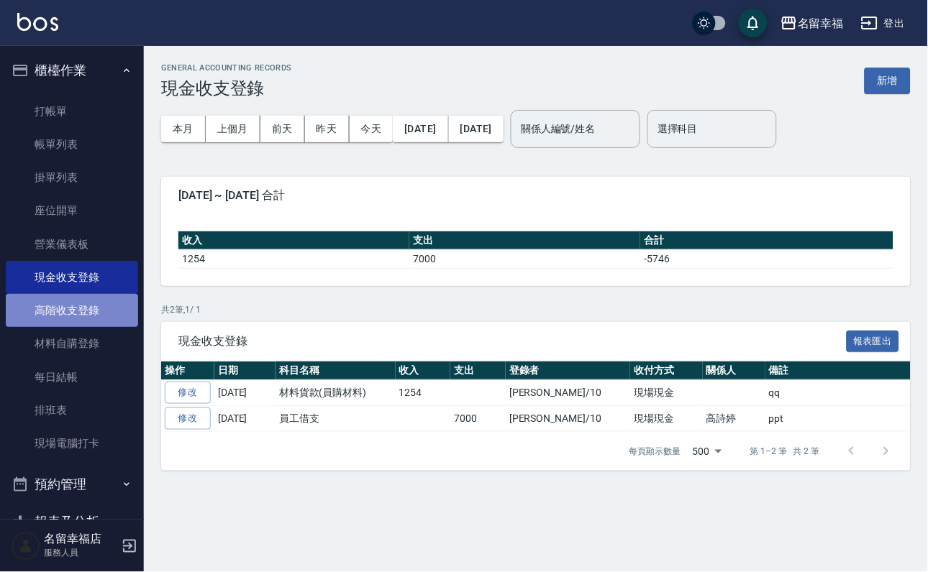
click at [78, 327] on link "高階收支登錄" at bounding box center [72, 310] width 132 height 33
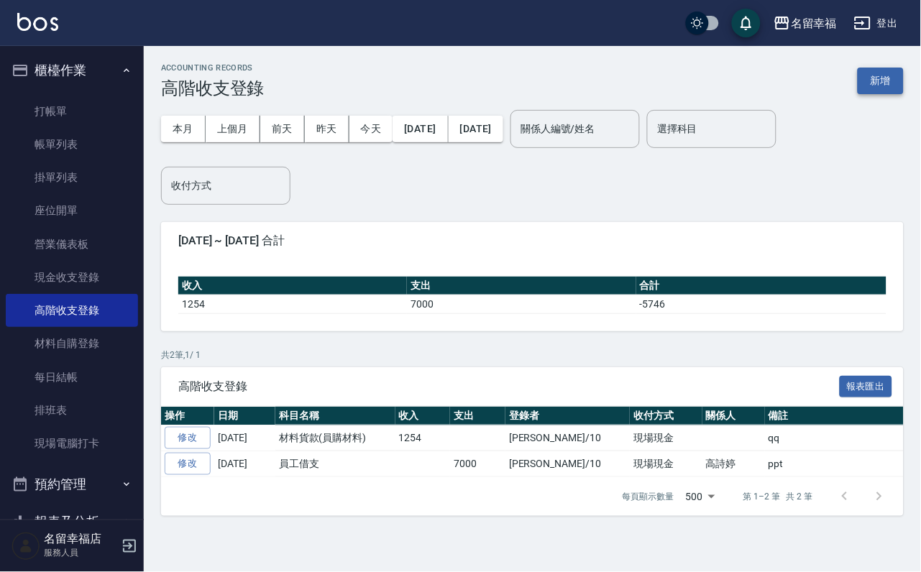
click at [881, 81] on button "新增" at bounding box center [881, 81] width 46 height 27
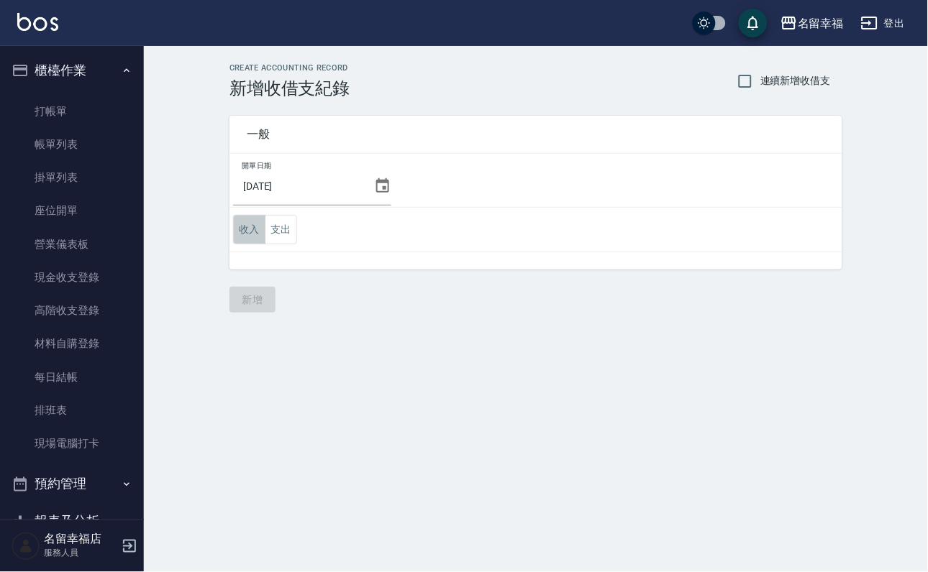
click at [252, 228] on button "收入" at bounding box center [249, 229] width 32 height 29
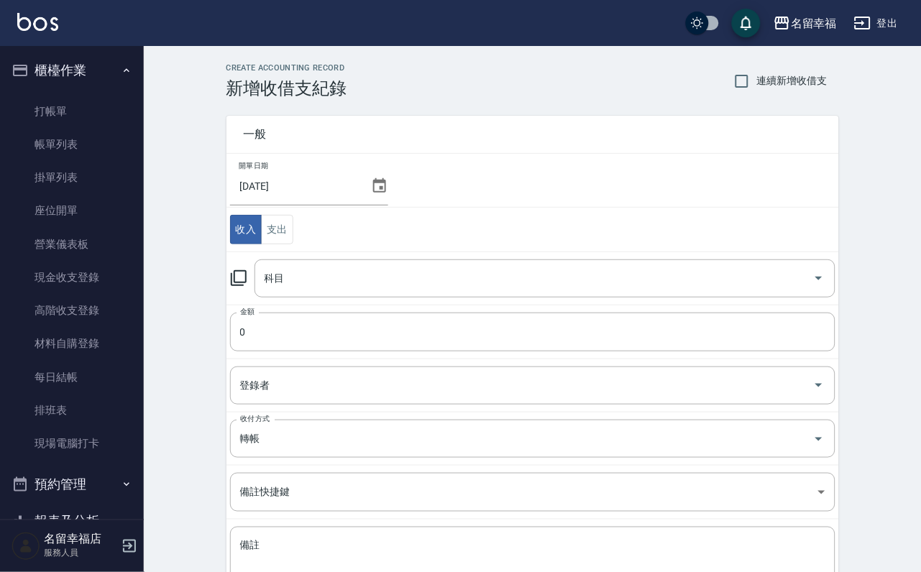
click at [242, 275] on icon at bounding box center [238, 278] width 17 height 17
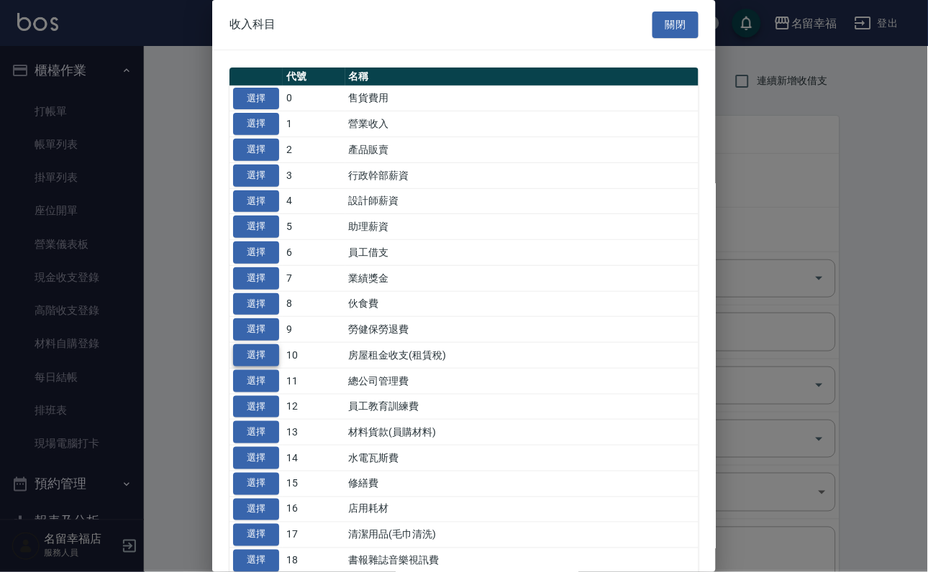
click at [260, 367] on button "選擇" at bounding box center [256, 355] width 46 height 22
type input "10 房屋租金收支(租賃稅)"
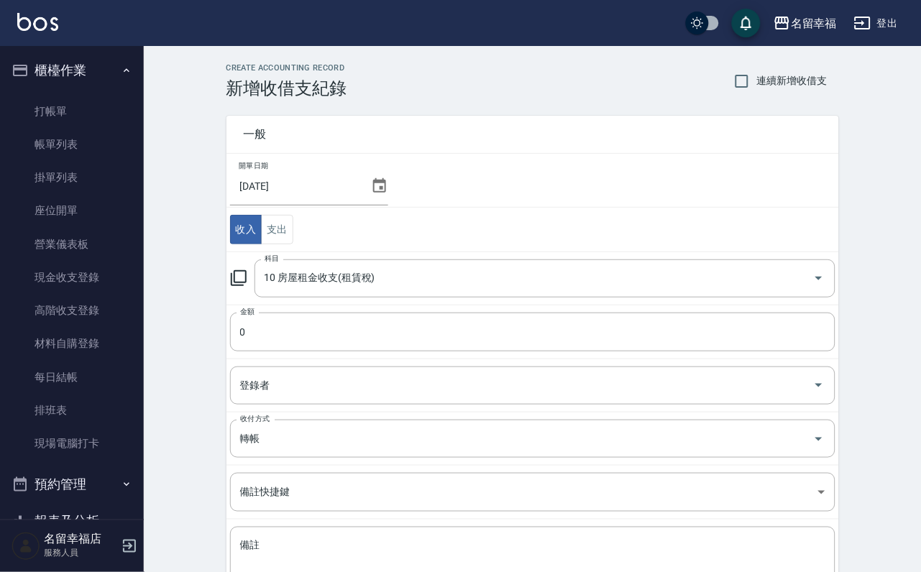
click at [255, 359] on td "金額 0 金額" at bounding box center [533, 332] width 613 height 54
click at [270, 337] on input "0" at bounding box center [532, 332] width 605 height 39
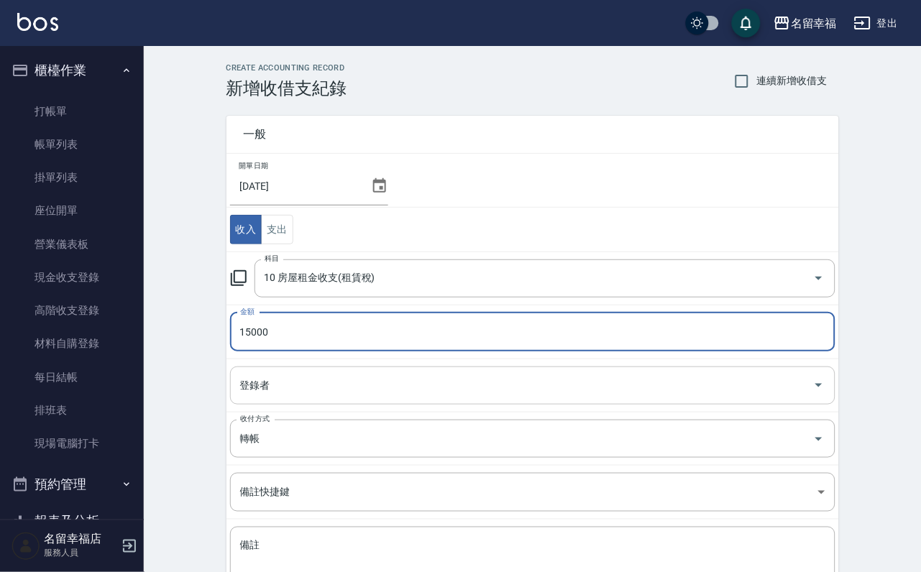
type input "15000"
click at [273, 398] on input "登錄者" at bounding box center [522, 385] width 571 height 25
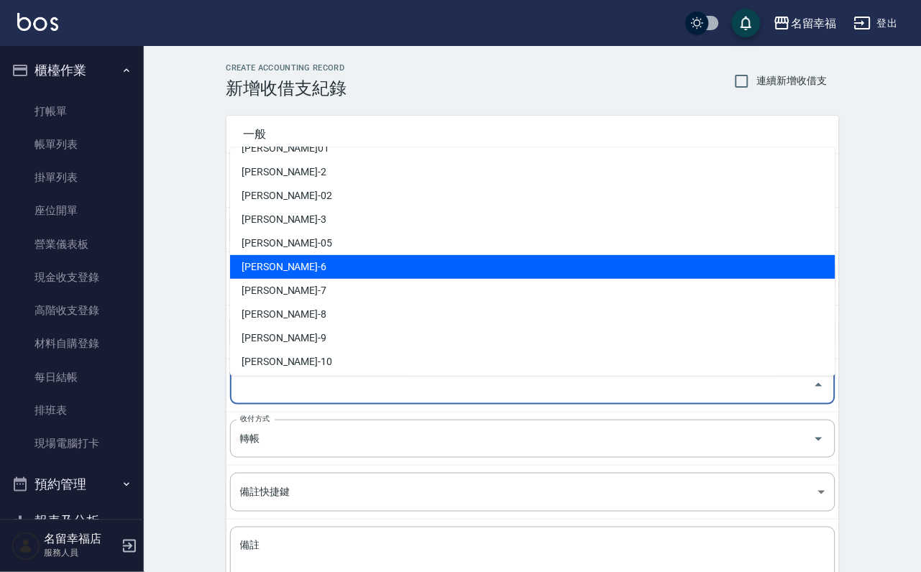
scroll to position [108, 0]
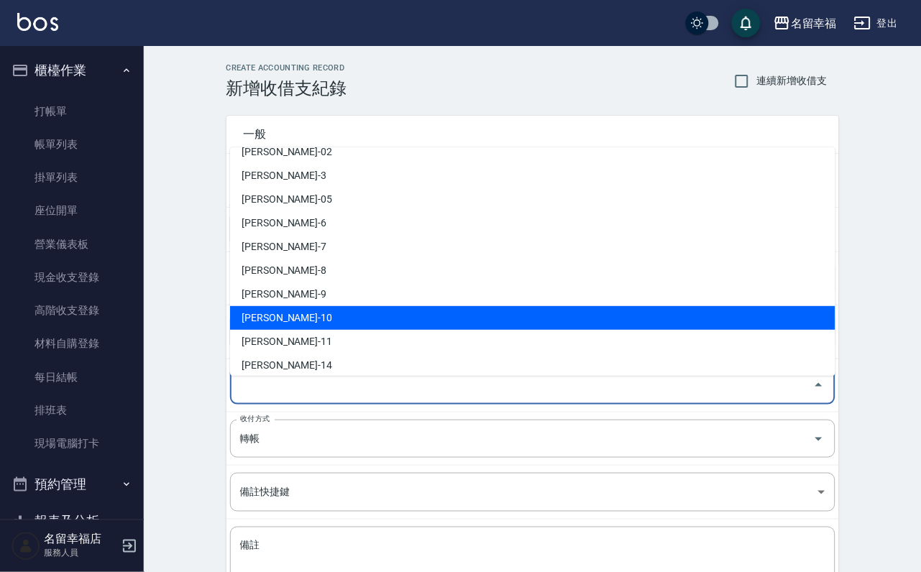
click at [319, 308] on li "李家鳳-10" at bounding box center [532, 318] width 605 height 24
type input "李家鳳-10"
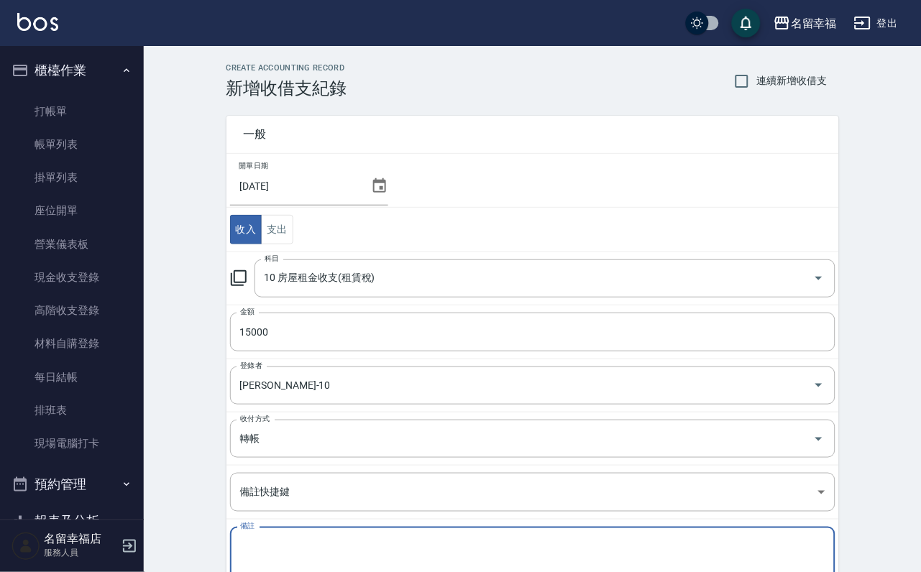
click at [342, 556] on textarea "備註" at bounding box center [532, 565] width 585 height 52
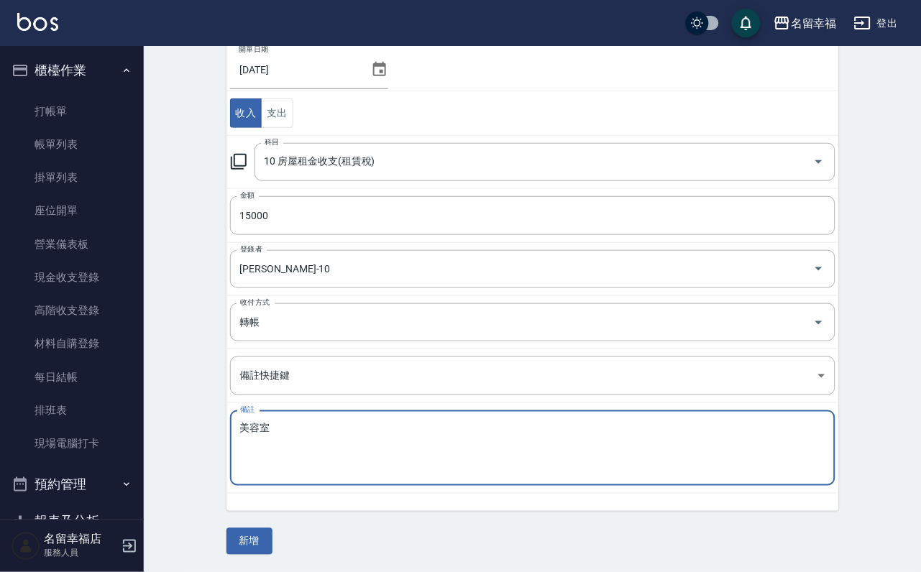
scroll to position [129, 0]
type textarea "美容室"
drag, startPoint x: 257, startPoint y: 544, endPoint x: 247, endPoint y: 544, distance: 10.8
click at [256, 544] on button "新增" at bounding box center [250, 542] width 46 height 27
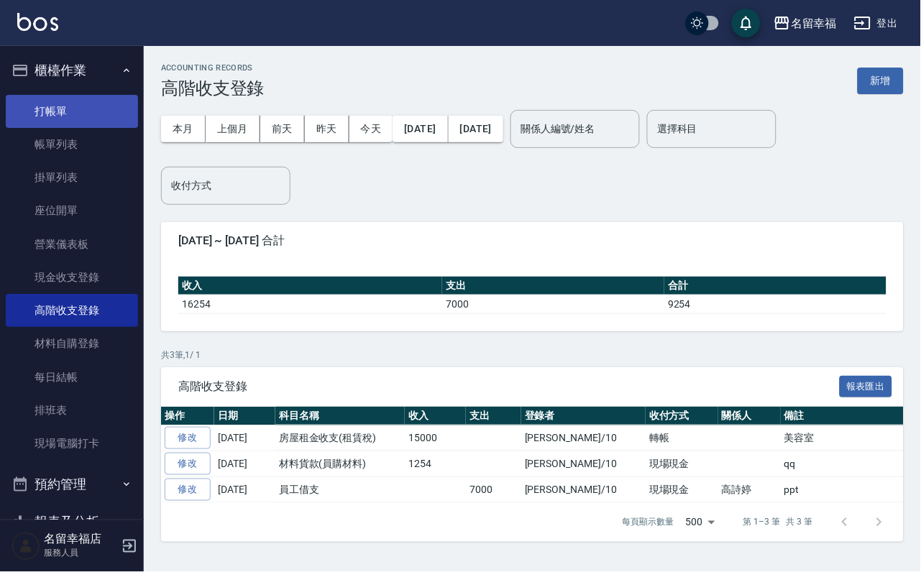
click at [47, 118] on link "打帳單" at bounding box center [72, 111] width 132 height 33
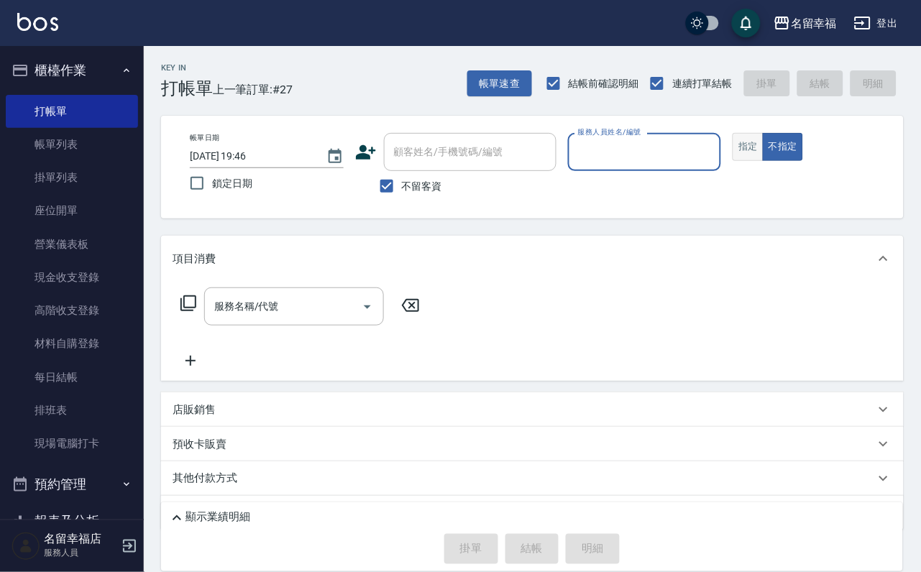
click at [764, 161] on button "指定" at bounding box center [748, 147] width 31 height 28
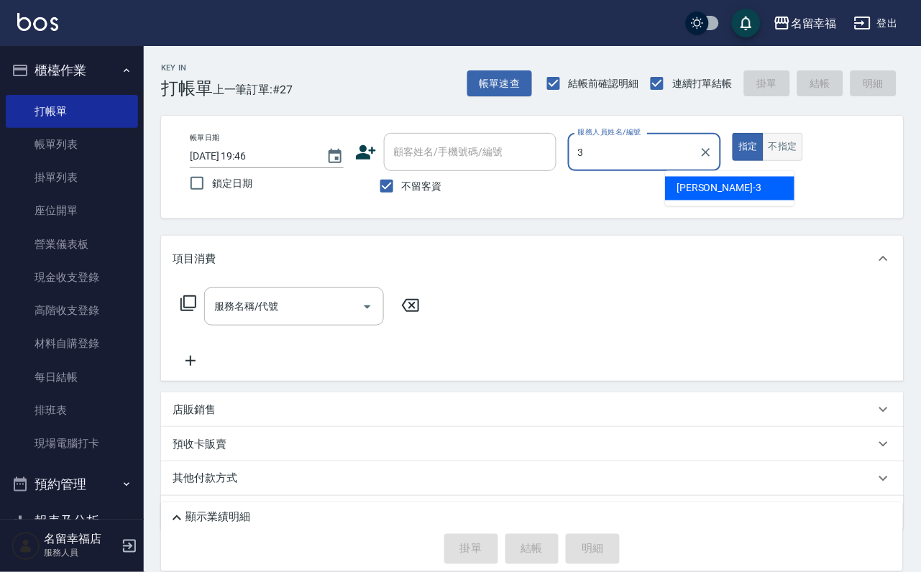
type input "晉瑋-3"
type button "true"
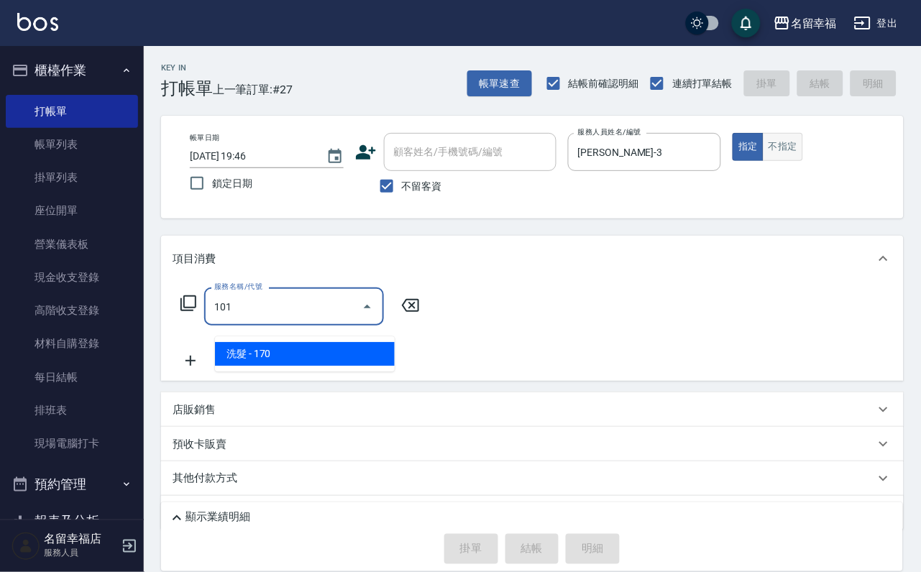
type input "洗髮(101)"
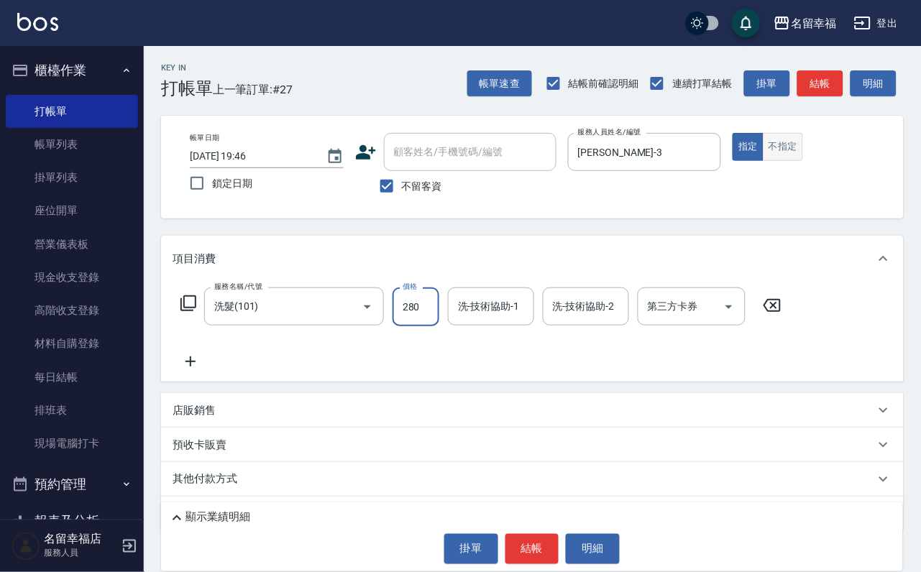
type input "280"
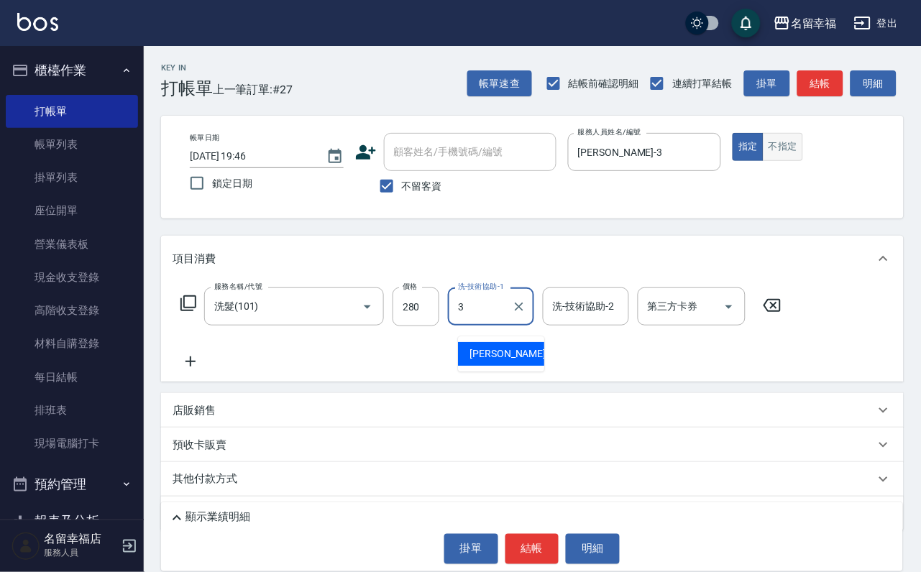
type input "晉瑋-3"
click at [495, 568] on div "顯示業績明細 掛單 結帳 明細" at bounding box center [532, 537] width 742 height 69
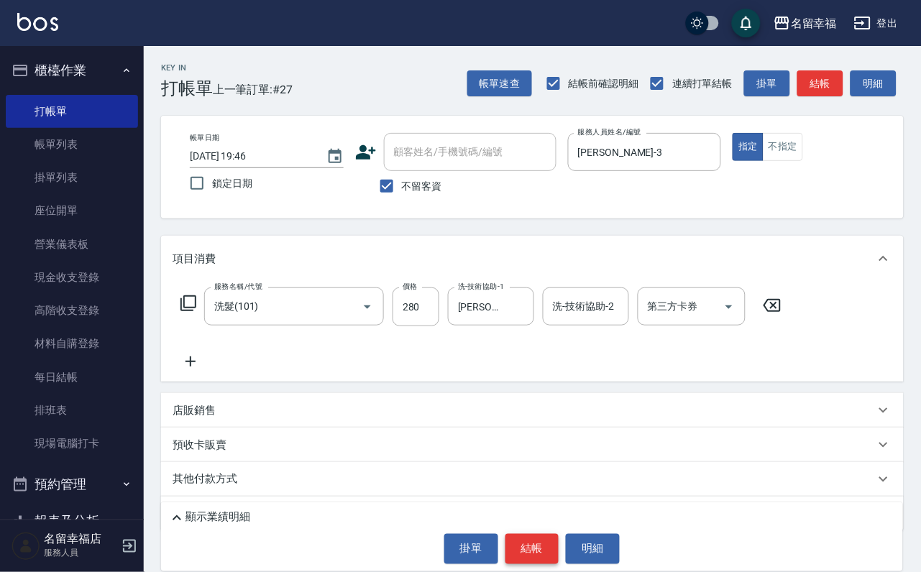
click at [516, 555] on button "結帳" at bounding box center [533, 549] width 54 height 30
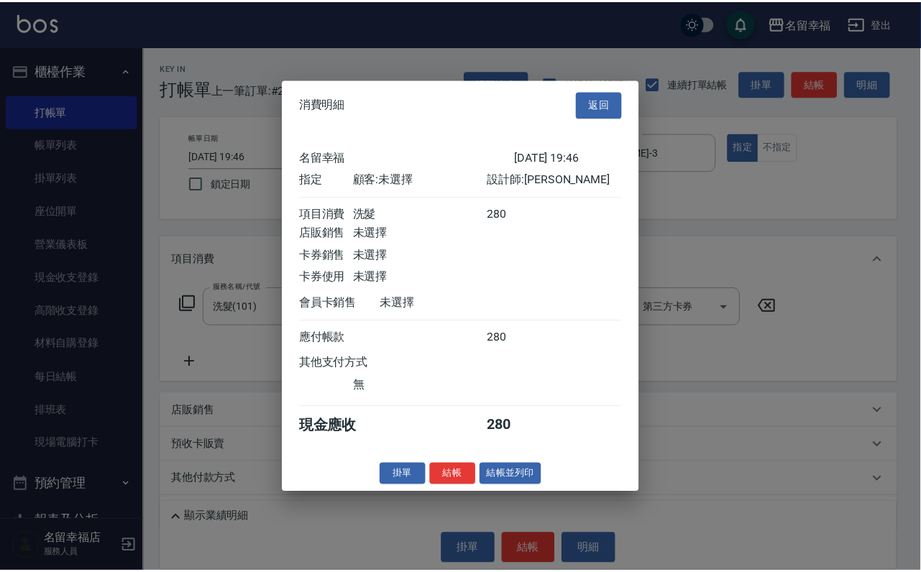
scroll to position [178, 0]
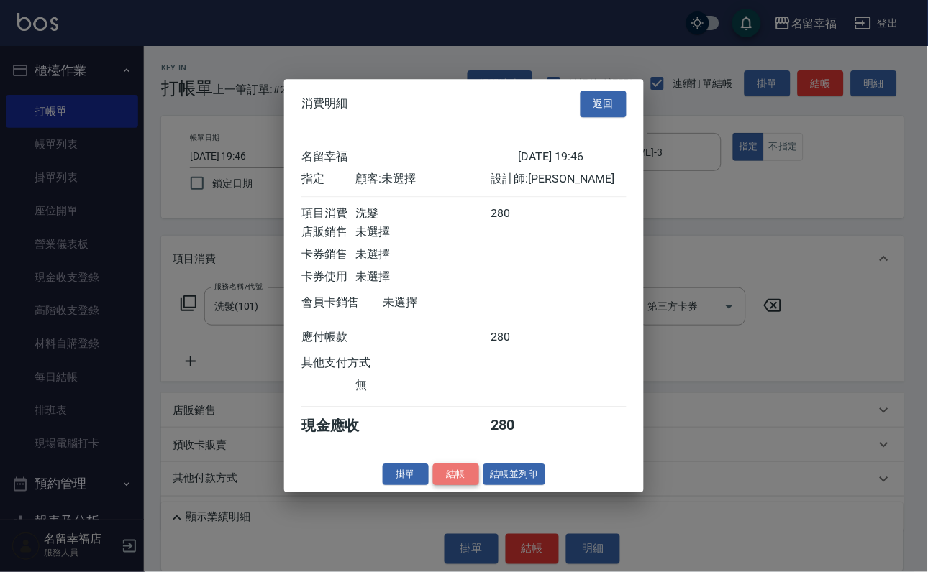
click at [450, 486] on button "結帳" at bounding box center [456, 475] width 46 height 22
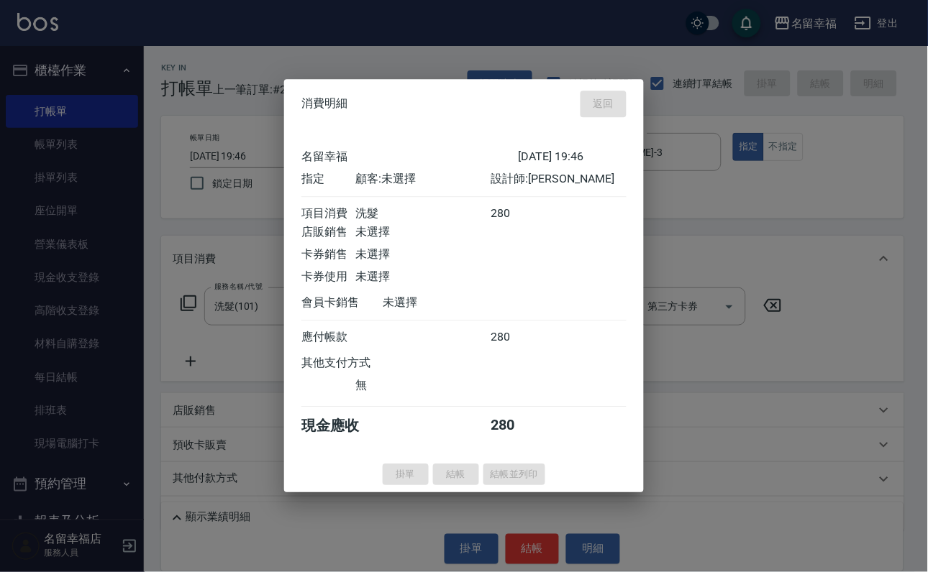
type input "2025/10/06 19:47"
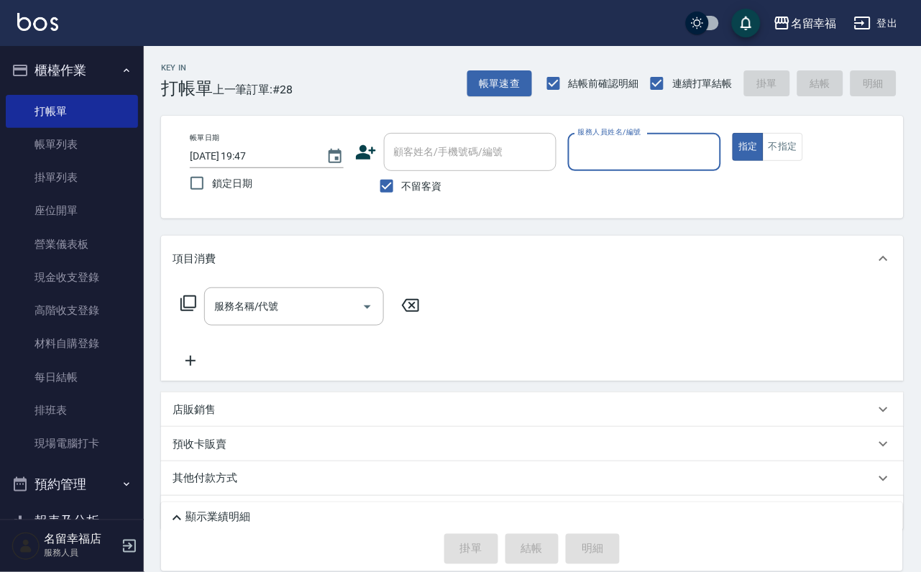
click at [715, 154] on input "服務人員姓名/編號" at bounding box center [645, 151] width 141 height 25
type input "語瑄-6"
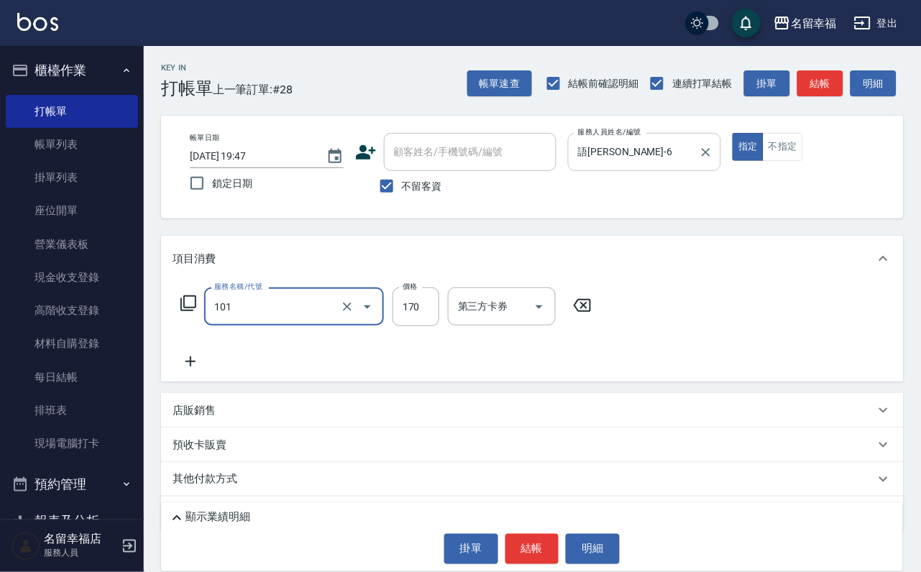
type input "洗髮(101)"
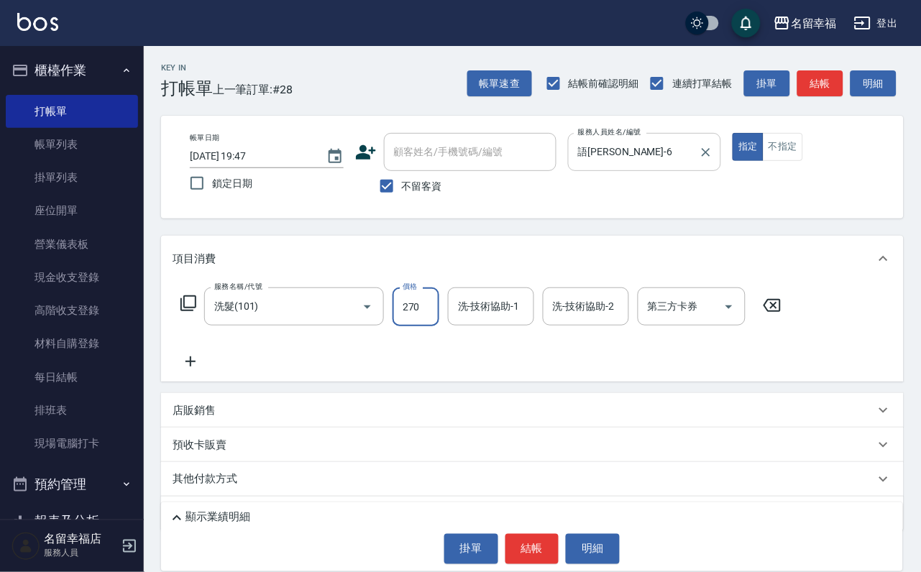
type input "270"
type input "語瑄-6"
click at [193, 312] on icon at bounding box center [188, 303] width 17 height 17
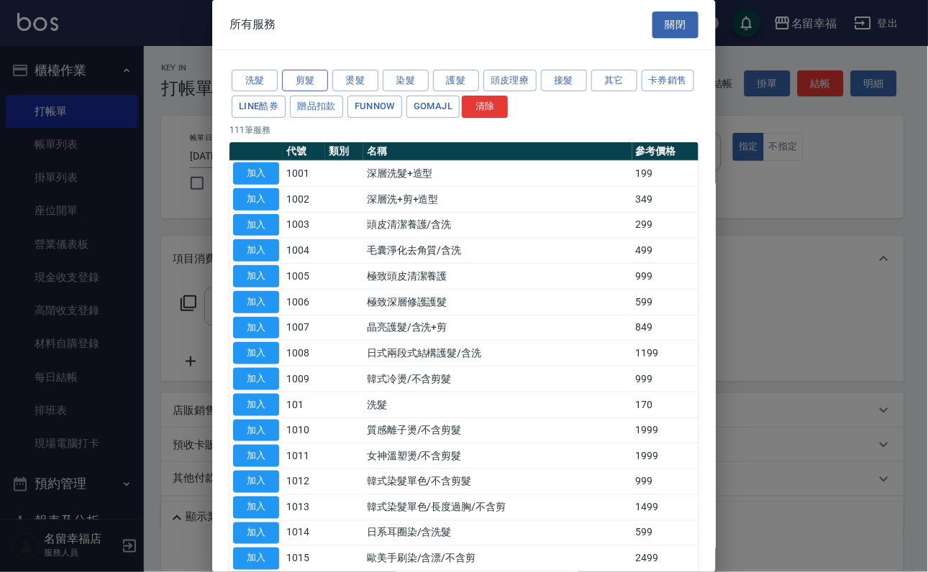
click at [314, 91] on button "剪髮" at bounding box center [305, 81] width 46 height 22
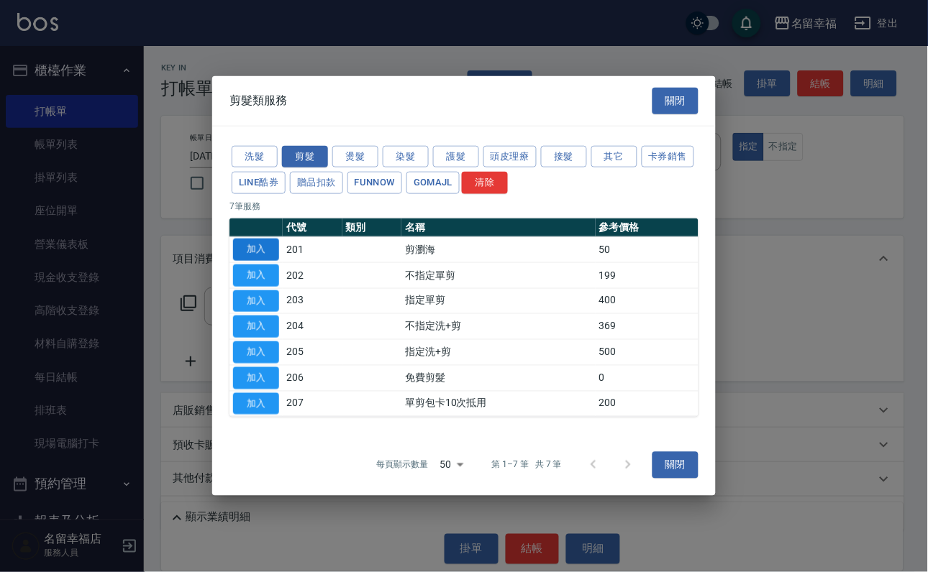
click at [258, 239] on button "加入" at bounding box center [256, 250] width 46 height 22
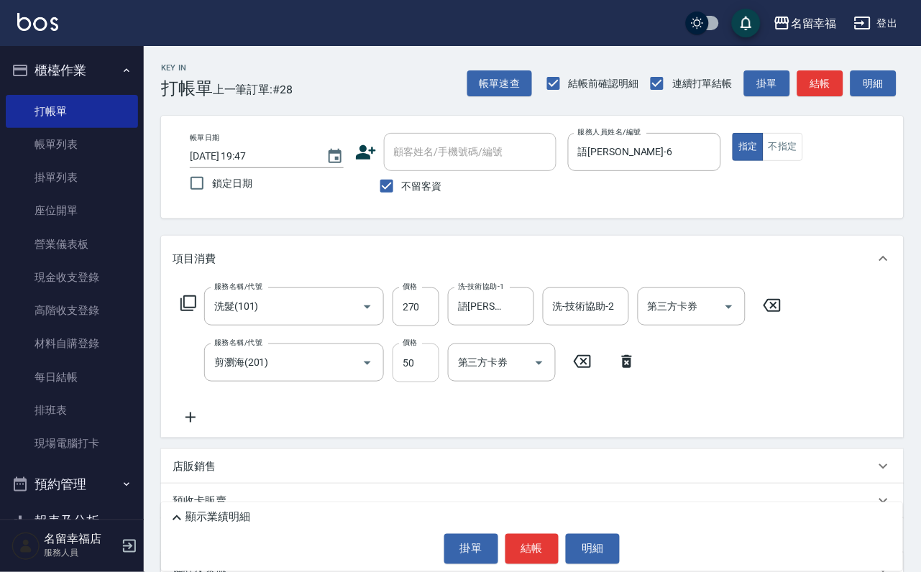
click at [428, 383] on input "50" at bounding box center [416, 363] width 47 height 39
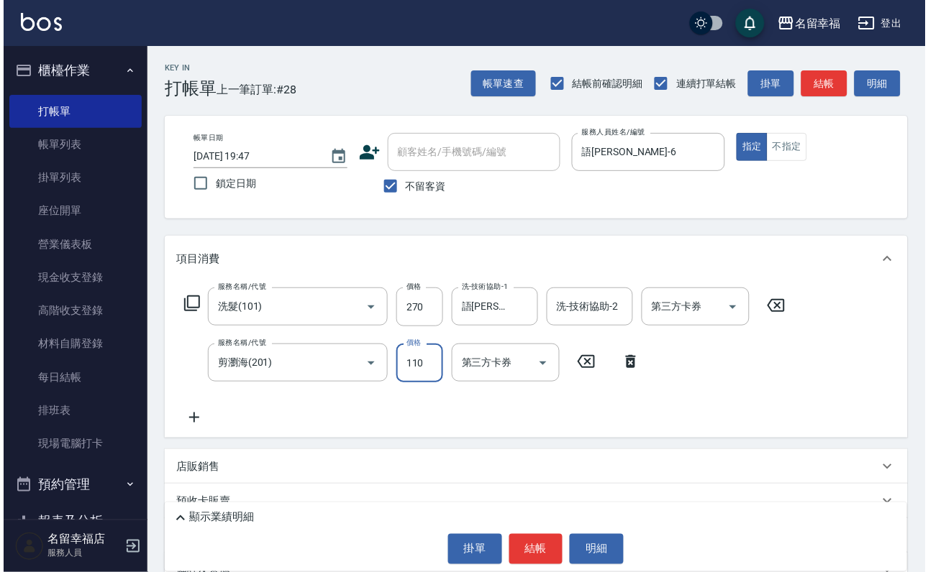
scroll to position [0, 0]
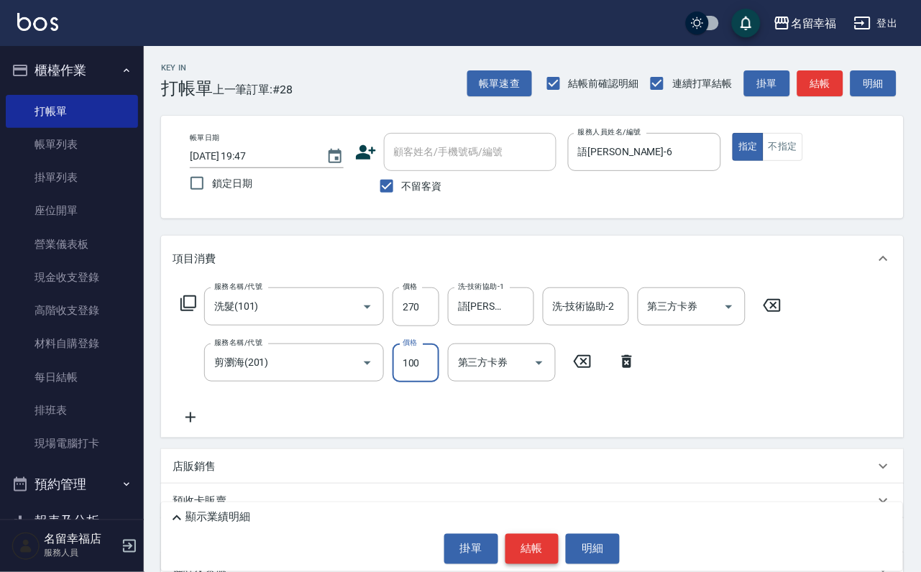
type input "100"
click at [543, 543] on button "結帳" at bounding box center [533, 549] width 54 height 30
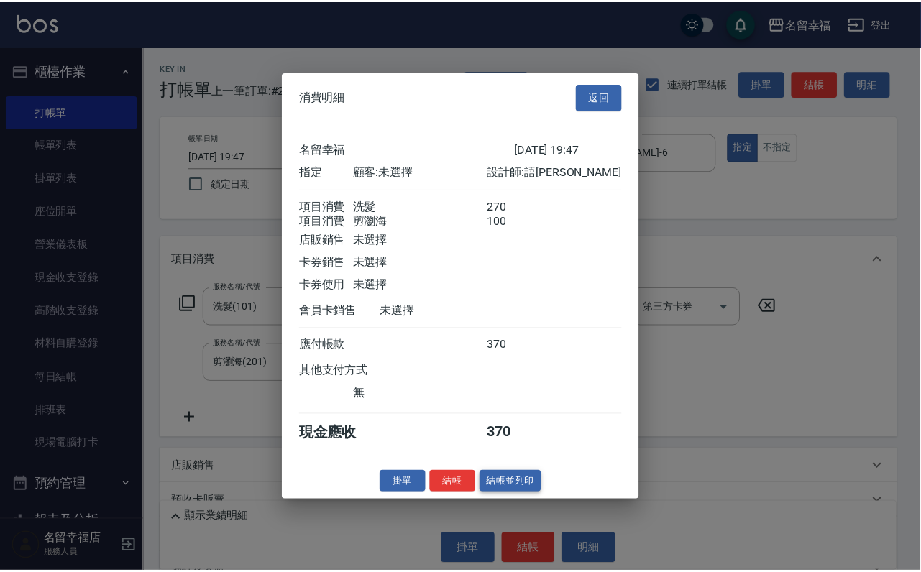
scroll to position [232, 0]
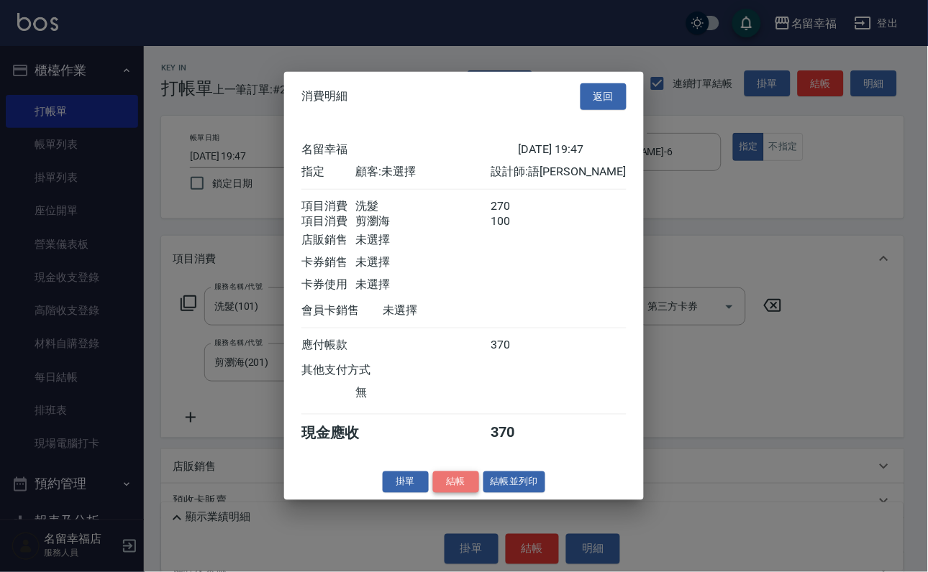
click at [442, 493] on button "結帳" at bounding box center [456, 482] width 46 height 22
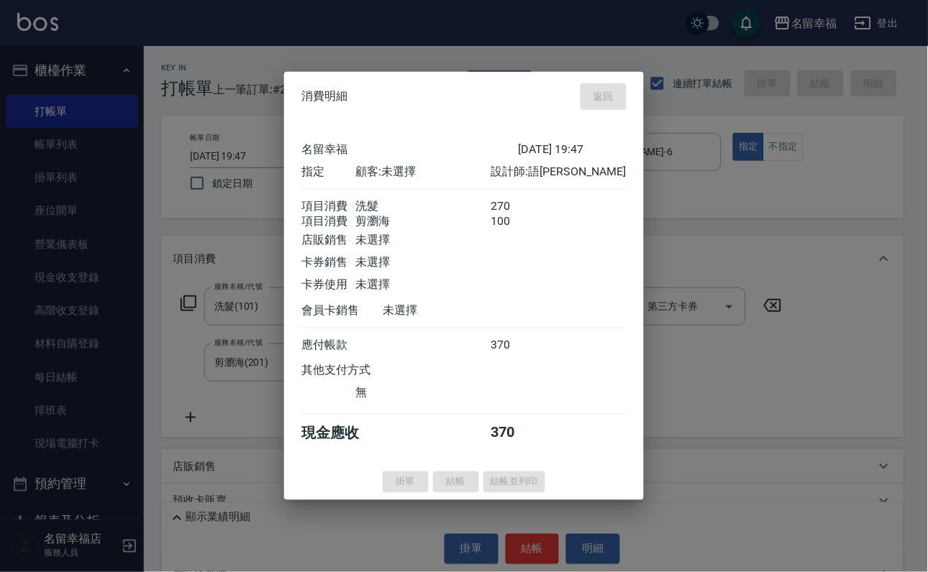
type input "2025/10/06 19:51"
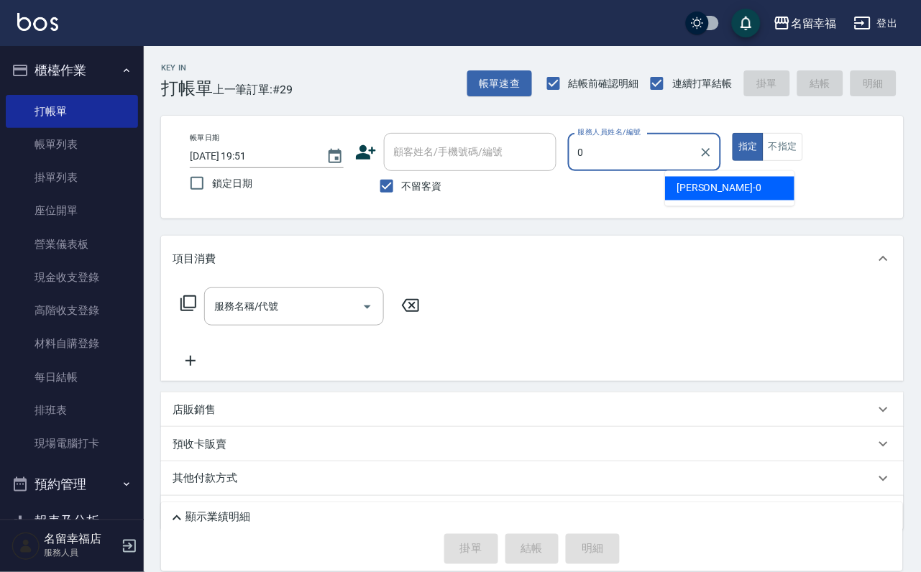
type input "小靜-0"
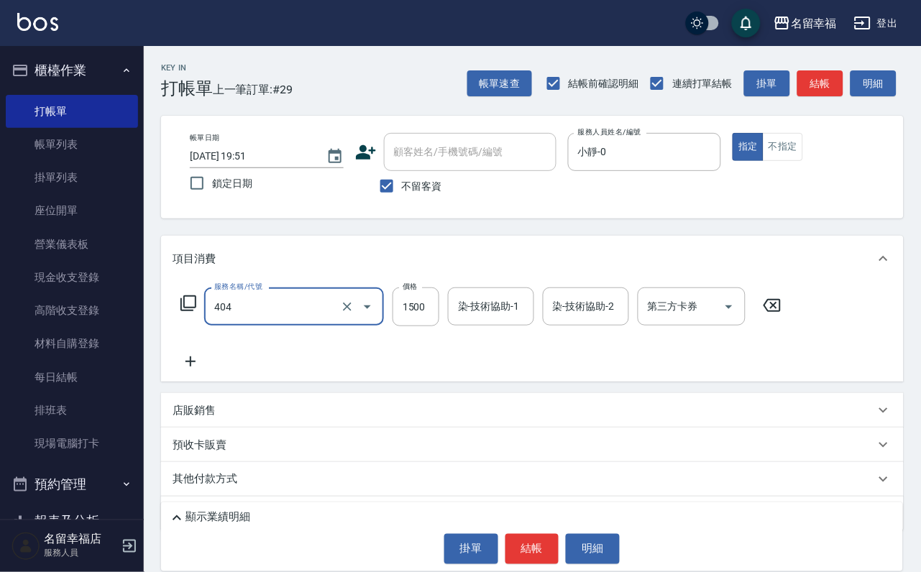
type input "設計染髮(404)"
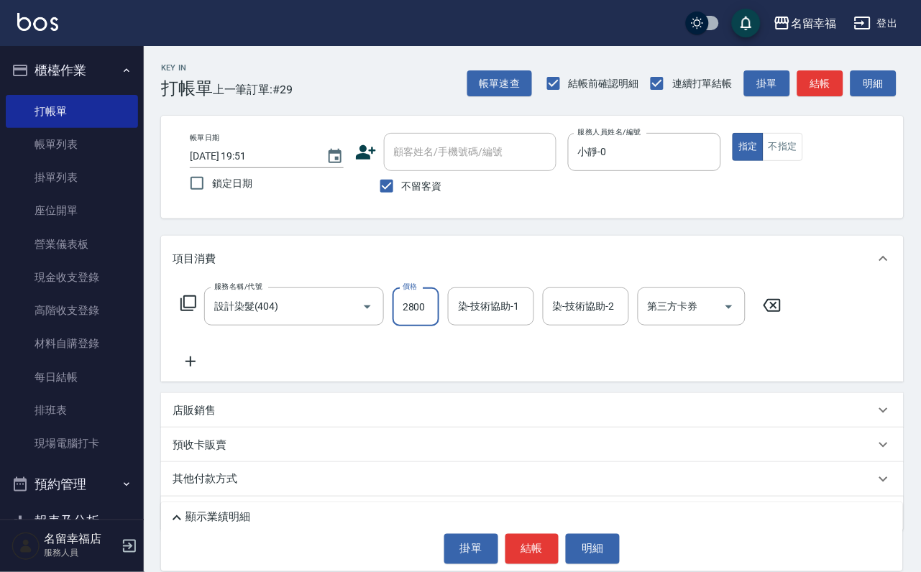
scroll to position [0, 1]
type input "2800"
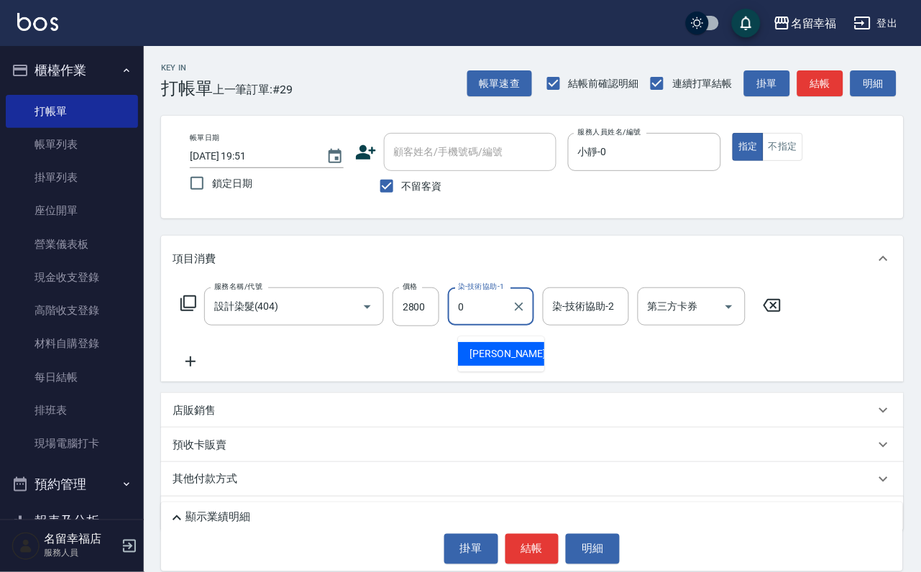
type input "小靜-0"
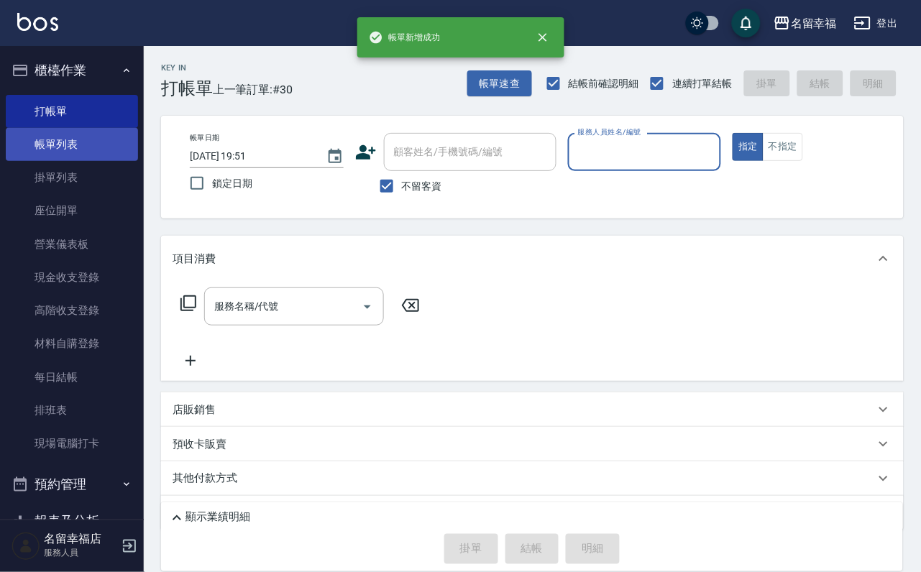
click at [86, 160] on link "帳單列表" at bounding box center [72, 144] width 132 height 33
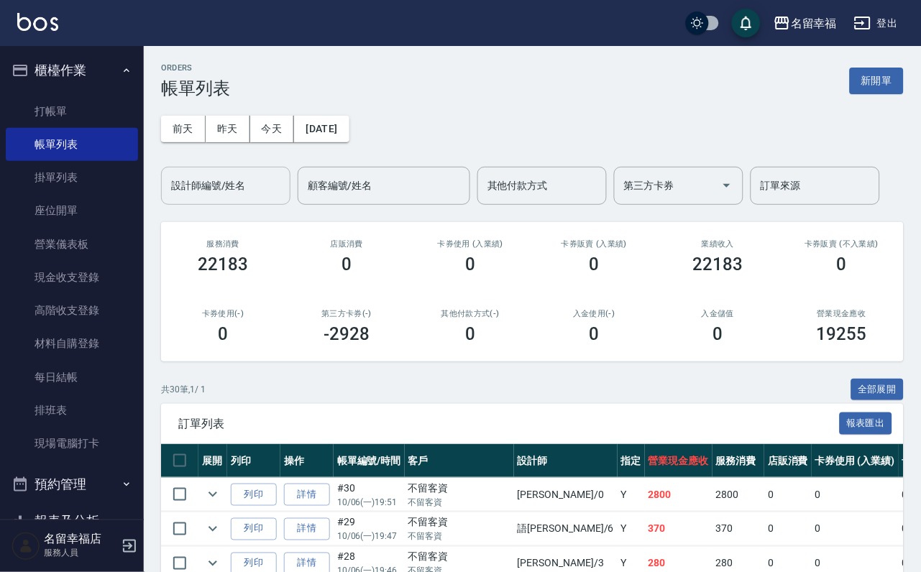
click at [233, 194] on input "設計師編號/姓名" at bounding box center [226, 185] width 116 height 25
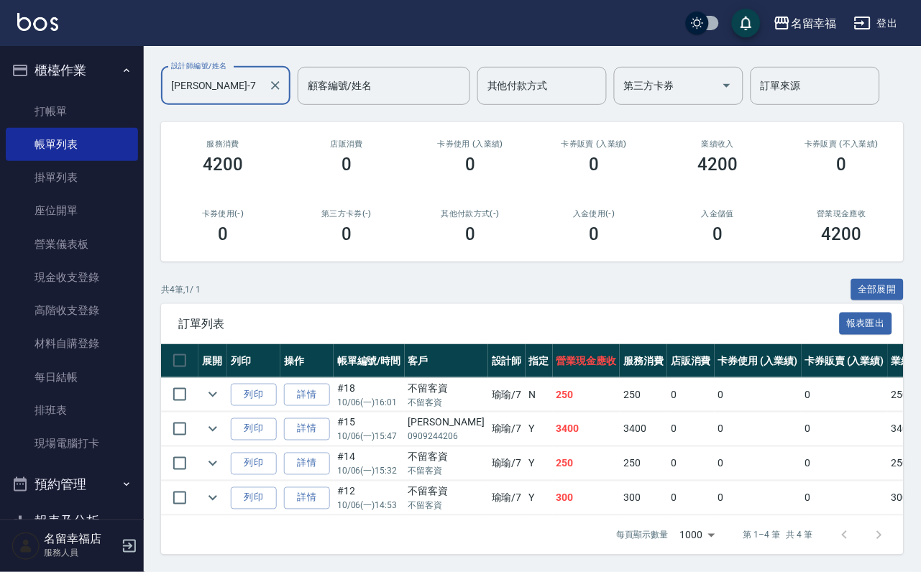
scroll to position [212, 0]
type input "瑜瑜-7"
click at [118, 128] on link "打帳單" at bounding box center [72, 111] width 132 height 33
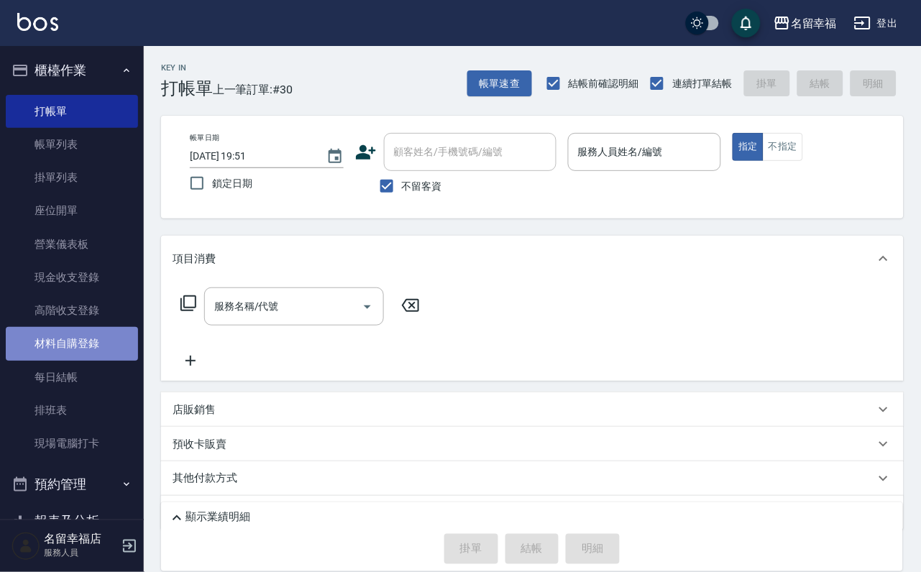
click at [96, 360] on link "材料自購登錄" at bounding box center [72, 343] width 132 height 33
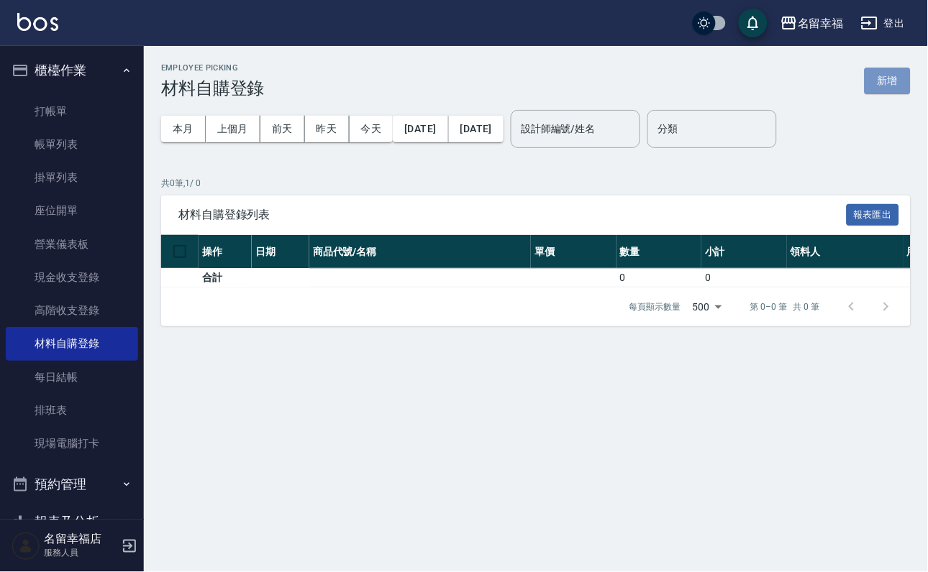
drag, startPoint x: 887, startPoint y: 83, endPoint x: 902, endPoint y: 68, distance: 21.9
click at [887, 81] on button "新增" at bounding box center [887, 81] width 46 height 27
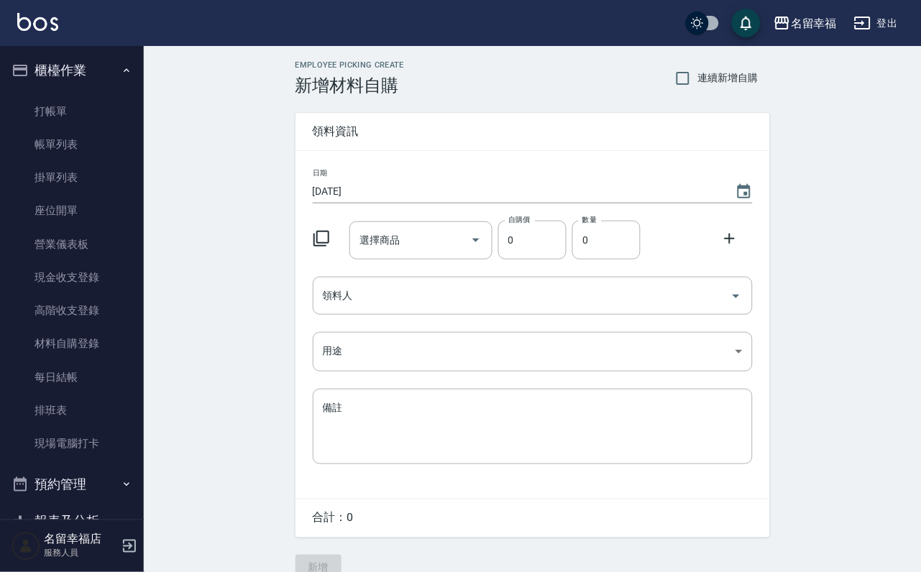
click at [329, 242] on icon at bounding box center [322, 239] width 16 height 16
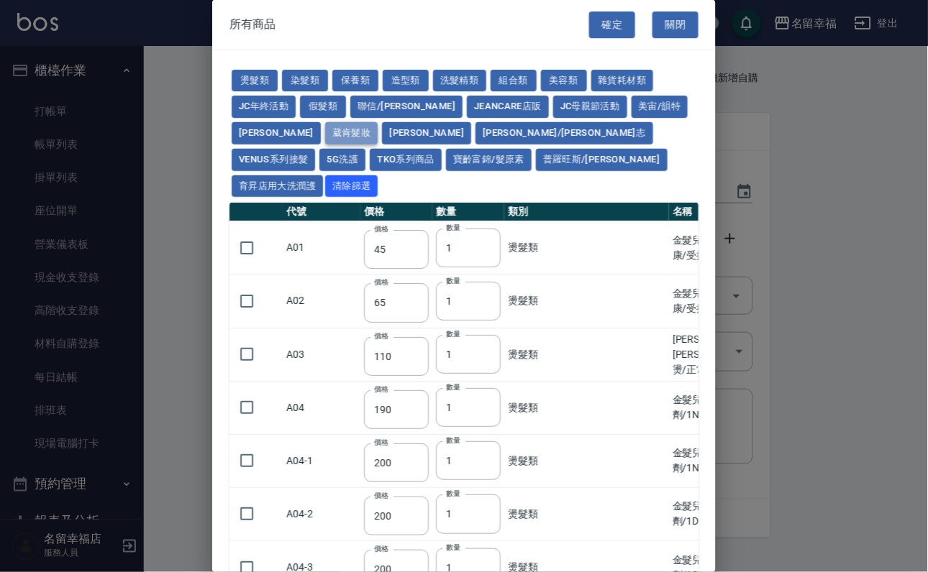
click at [325, 145] on button "葳肯髮妝" at bounding box center [351, 133] width 53 height 22
type input "240"
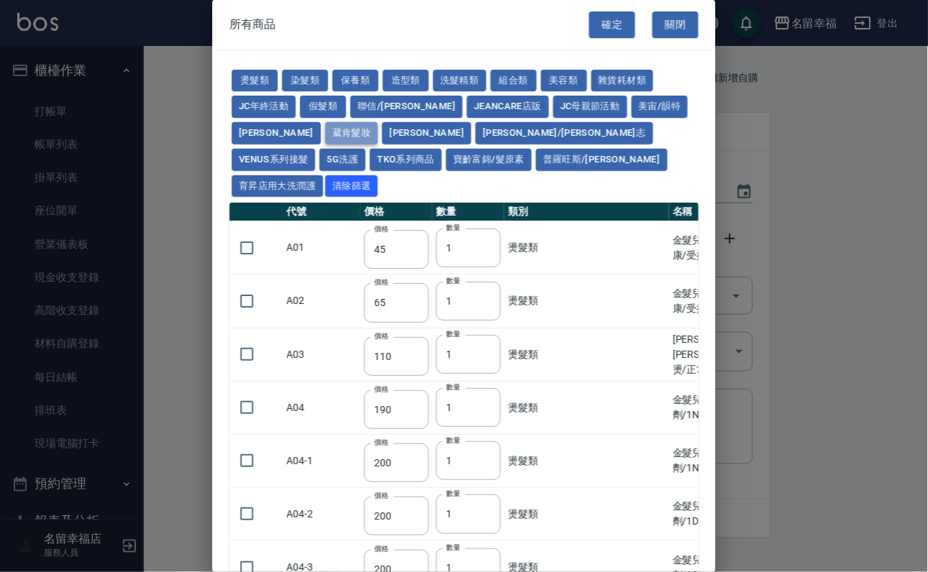
type input "240"
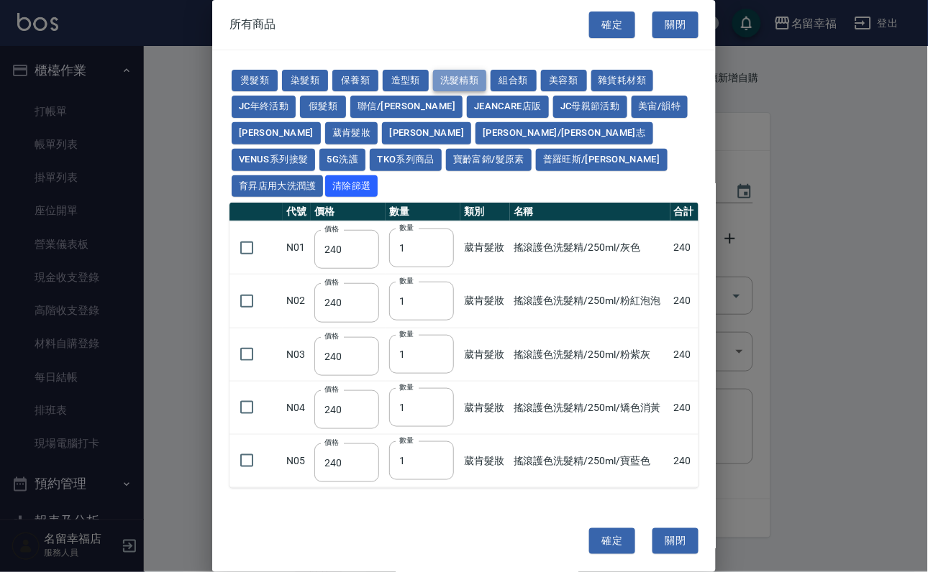
click at [486, 86] on button "洗髮精類" at bounding box center [459, 81] width 53 height 22
type input "150"
type input "600"
type input "231"
type input "350"
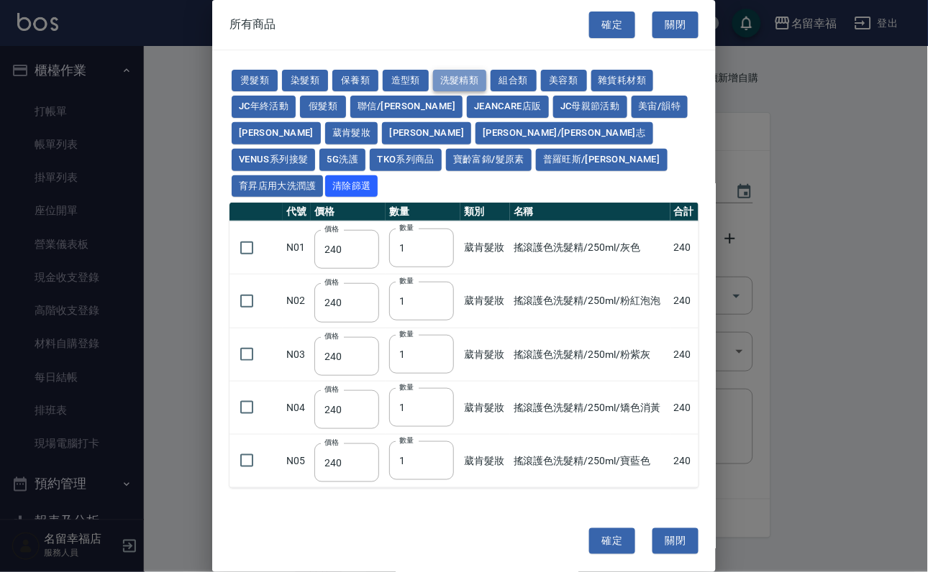
type input "55"
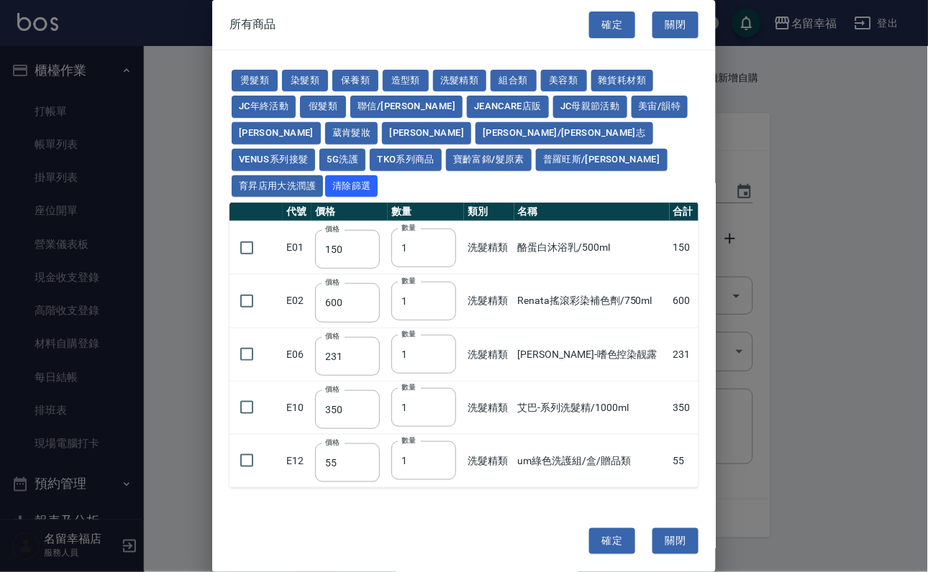
click at [664, 20] on button "關閉" at bounding box center [675, 25] width 46 height 27
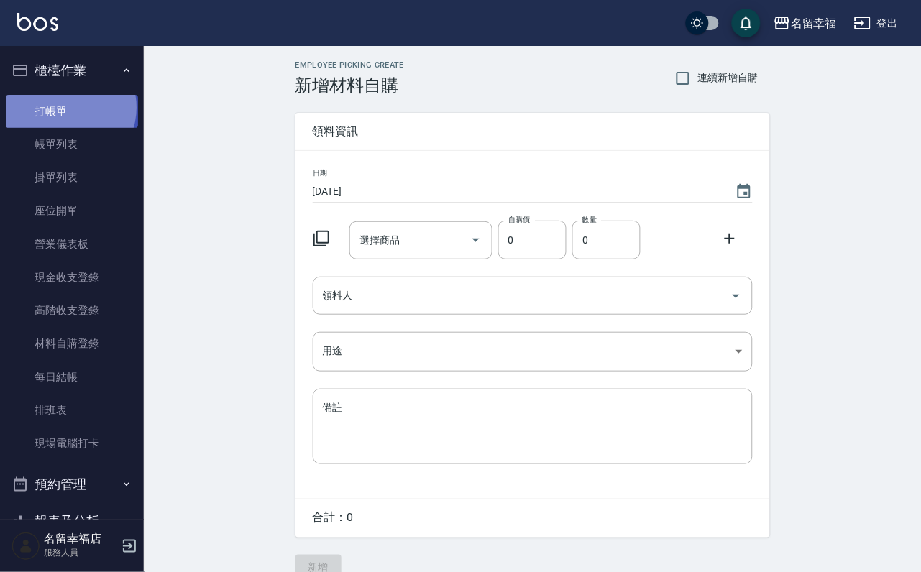
click at [63, 113] on link "打帳單" at bounding box center [72, 111] width 132 height 33
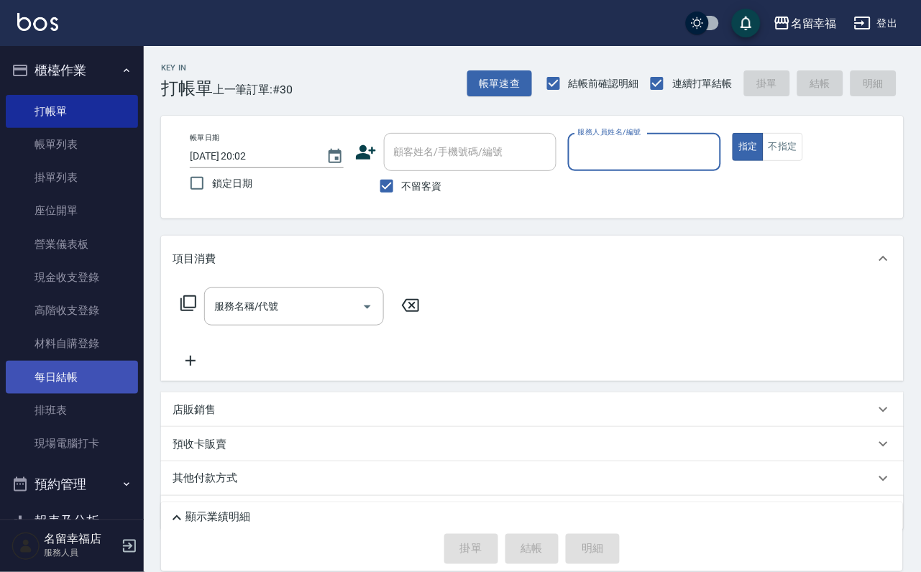
click at [72, 394] on link "每日結帳" at bounding box center [72, 377] width 132 height 33
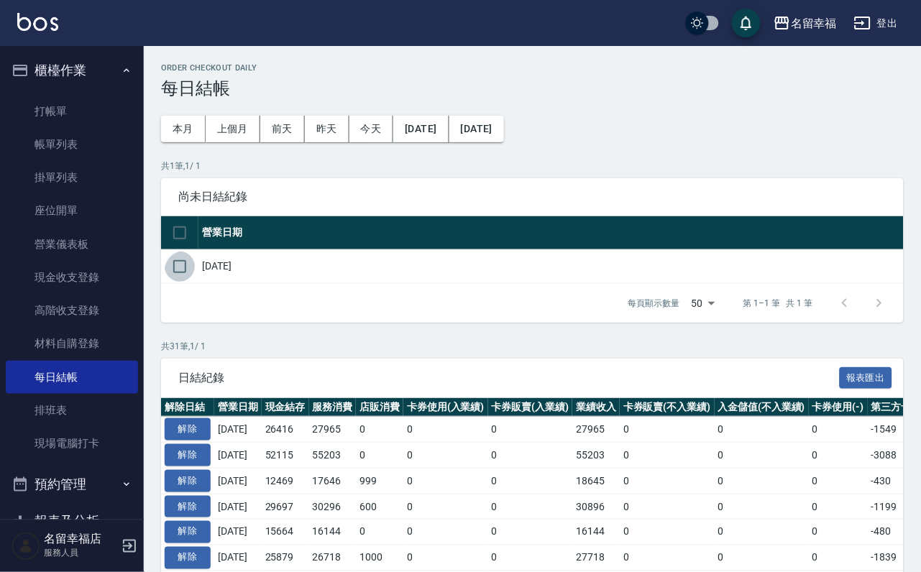
click at [191, 282] on input "checkbox" at bounding box center [180, 267] width 30 height 30
checkbox input "true"
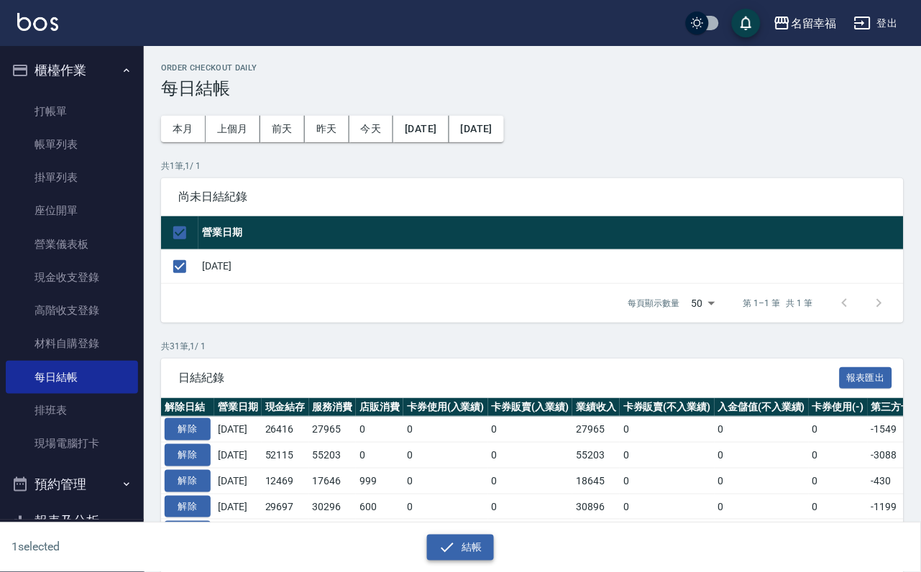
click at [485, 547] on button "結帳" at bounding box center [460, 548] width 67 height 27
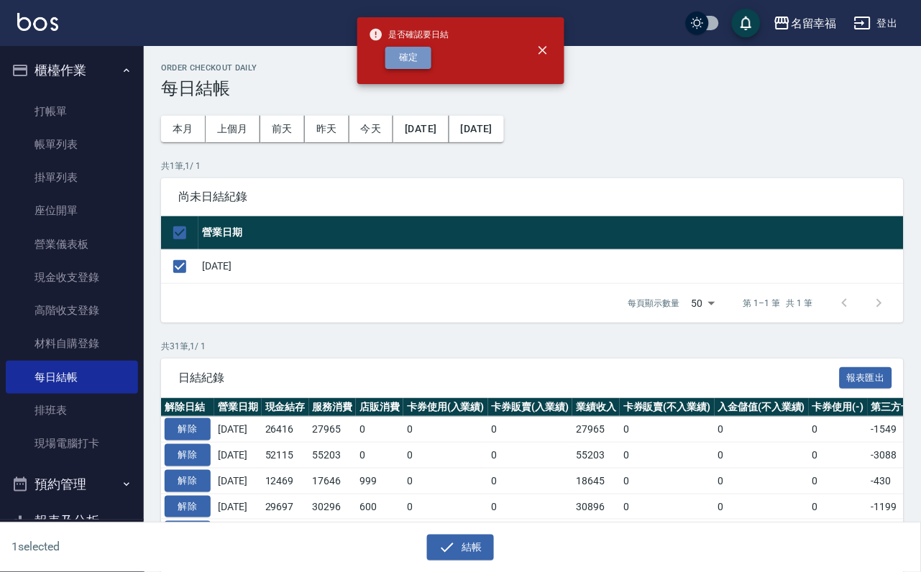
click at [421, 69] on button "確定" at bounding box center [408, 58] width 46 height 22
checkbox input "false"
